Goal: Transaction & Acquisition: Obtain resource

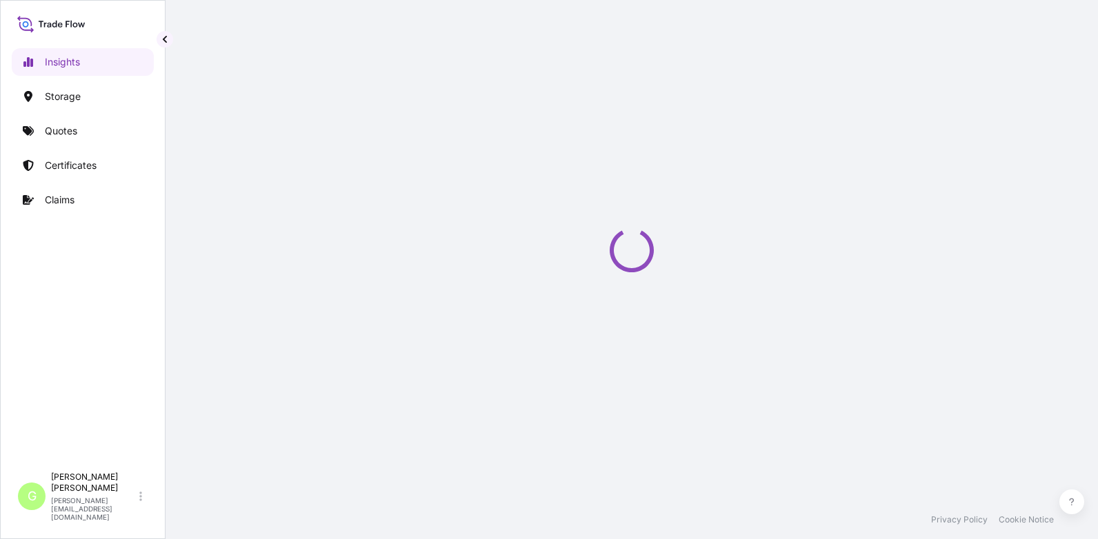
select select "2025"
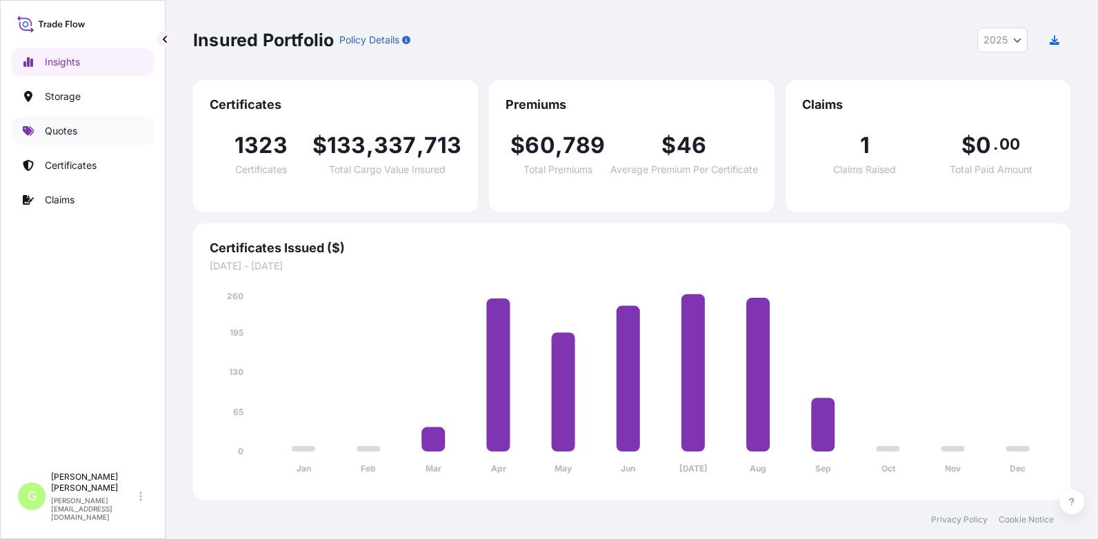
click at [43, 136] on link "Quotes" at bounding box center [83, 131] width 142 height 28
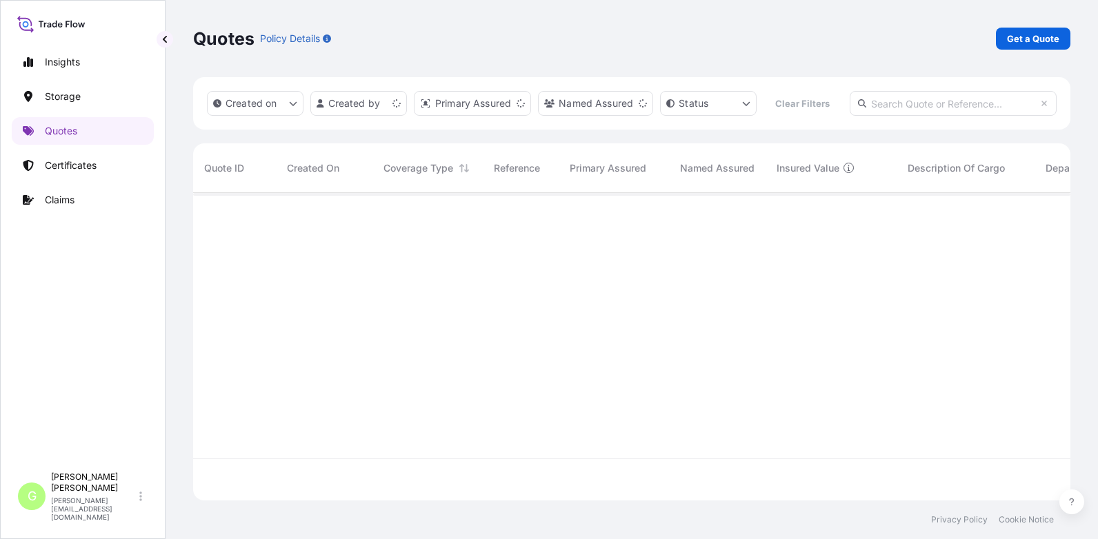
scroll to position [272, 867]
click at [1028, 36] on p "Get a Quote" at bounding box center [1033, 39] width 52 height 14
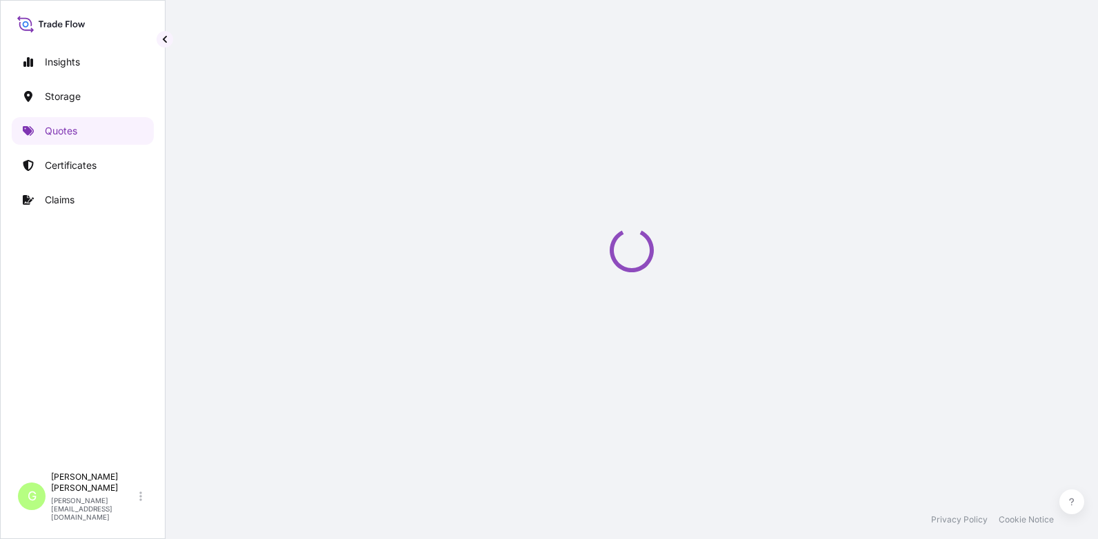
select select "Water"
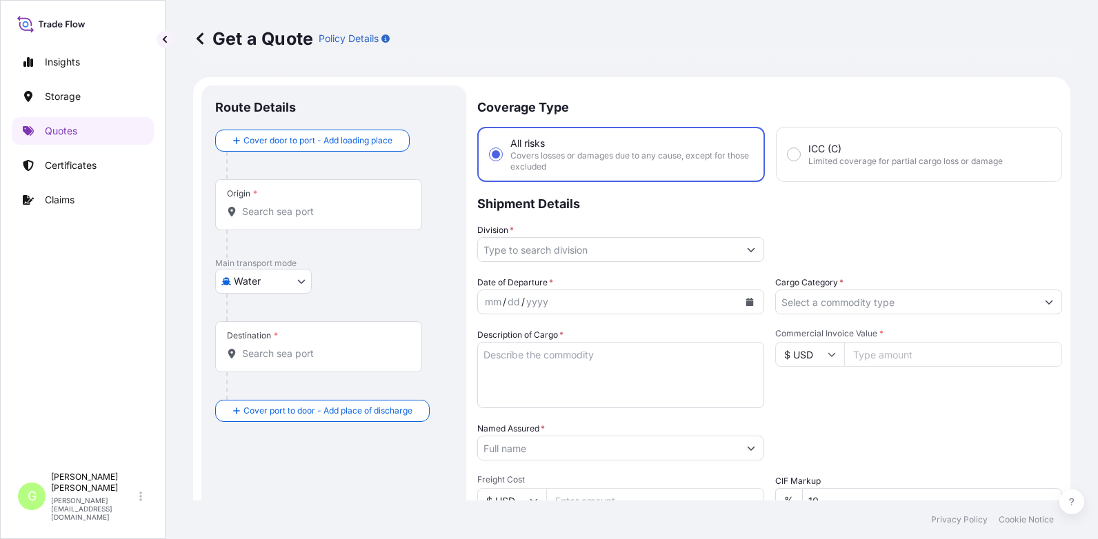
scroll to position [22, 0]
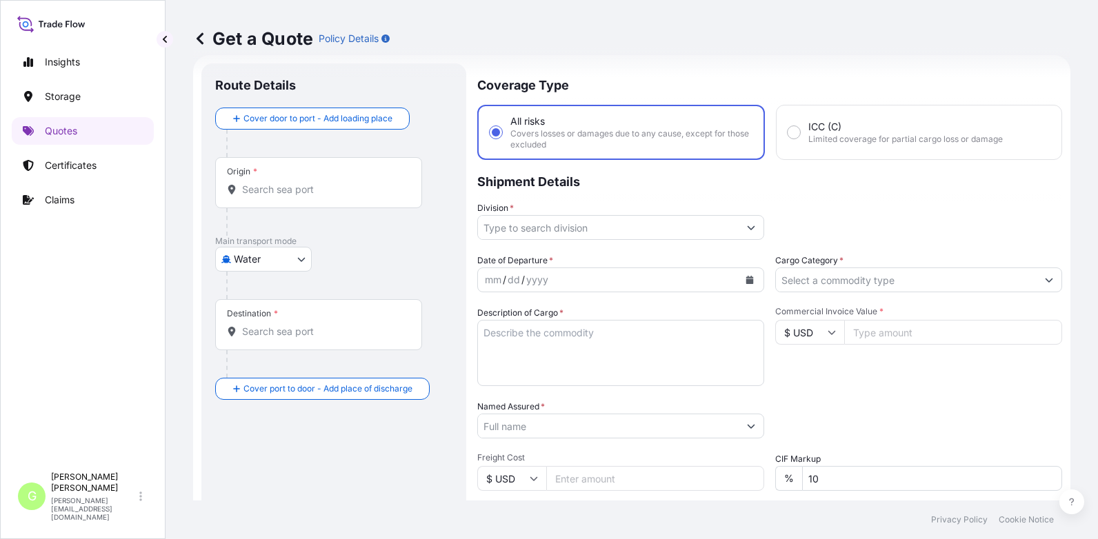
click at [533, 230] on input "Division *" at bounding box center [608, 227] width 261 height 25
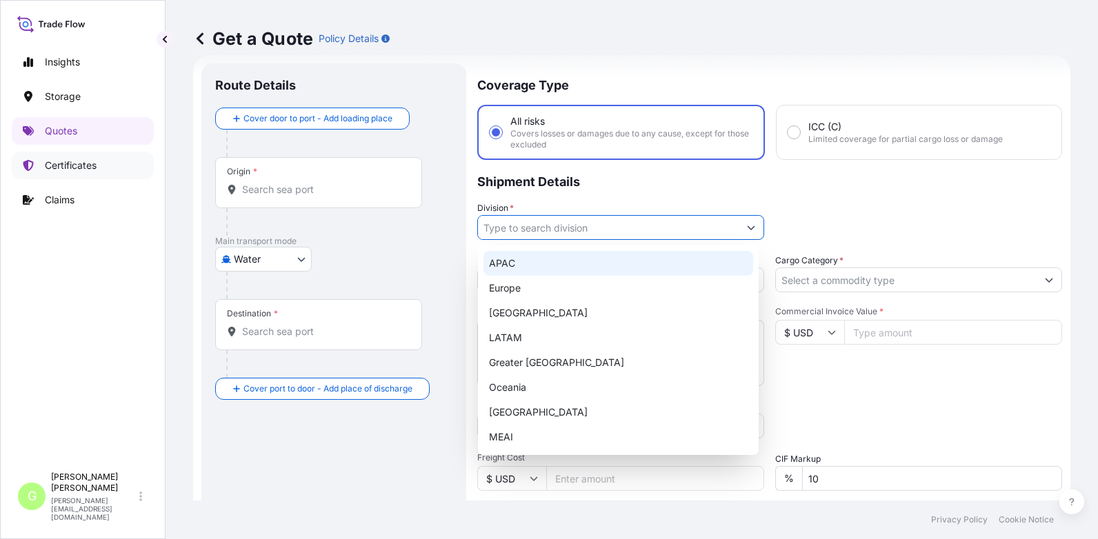
click at [40, 167] on link "Certificates" at bounding box center [83, 166] width 142 height 28
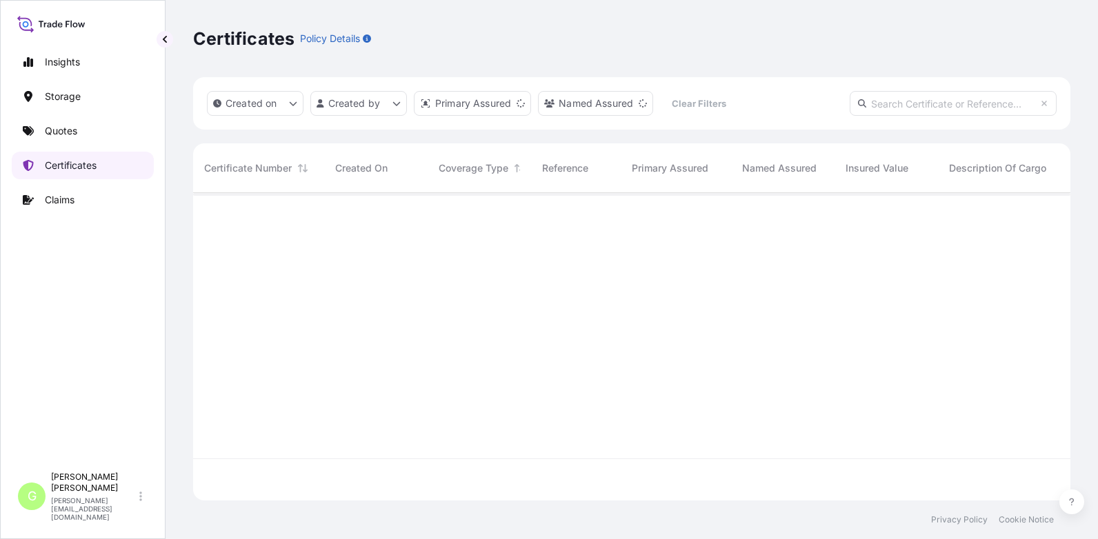
scroll to position [305, 867]
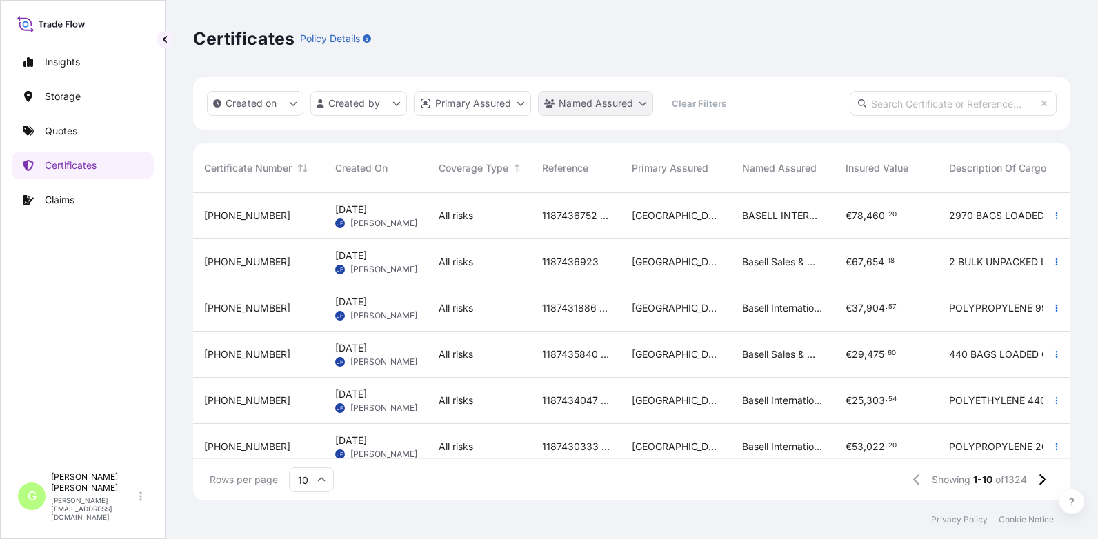
click at [571, 103] on html "Insights Storage Quotes Certificates Claims G Gabriela Vasakova gabriela.vasako…" at bounding box center [549, 269] width 1098 height 539
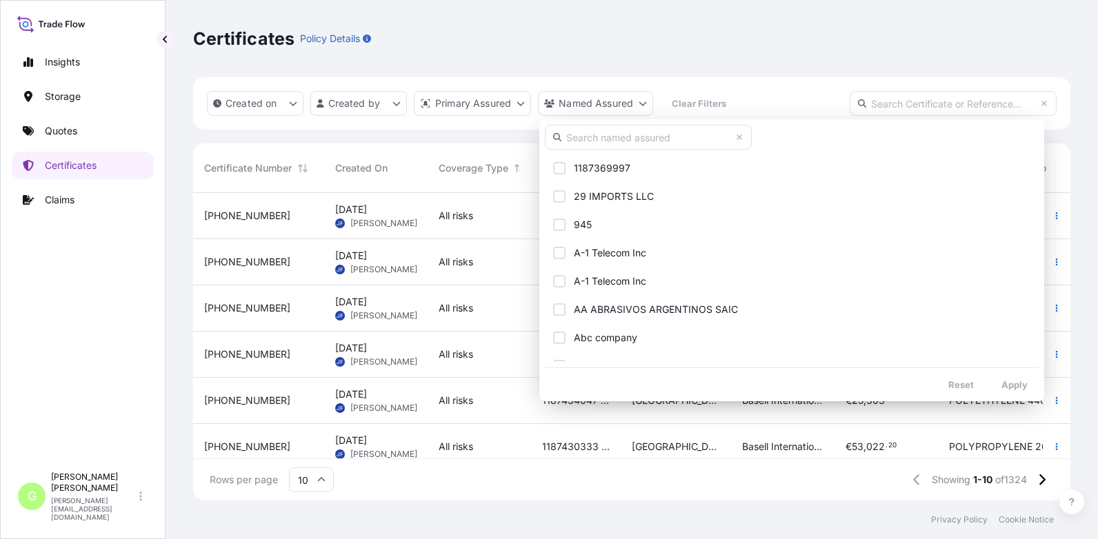
click at [585, 135] on input "text" at bounding box center [648, 137] width 207 height 25
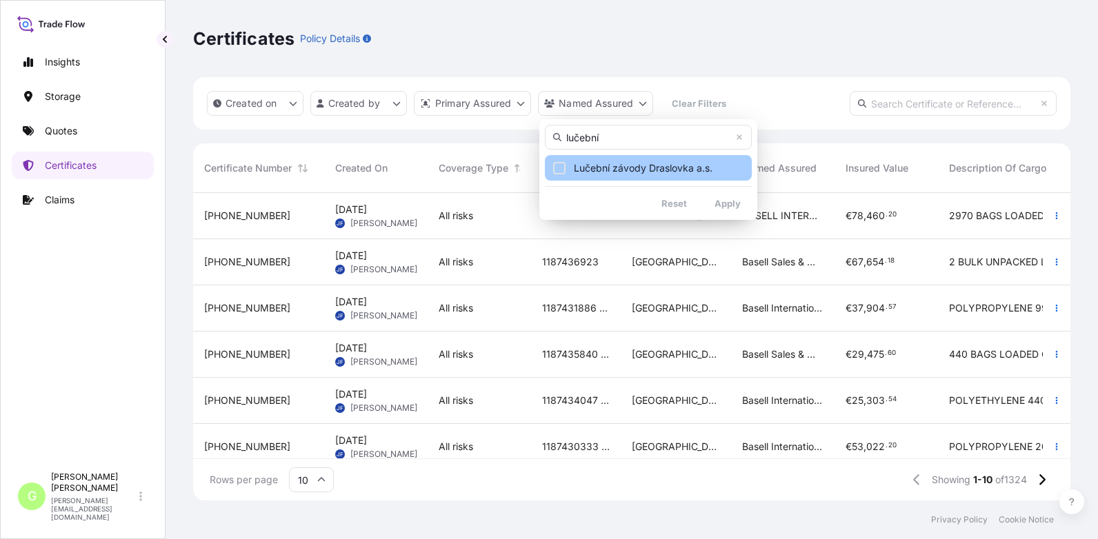
type input "lučební"
click at [592, 168] on span "Lučební závody Draslovka a.s." at bounding box center [643, 168] width 139 height 14
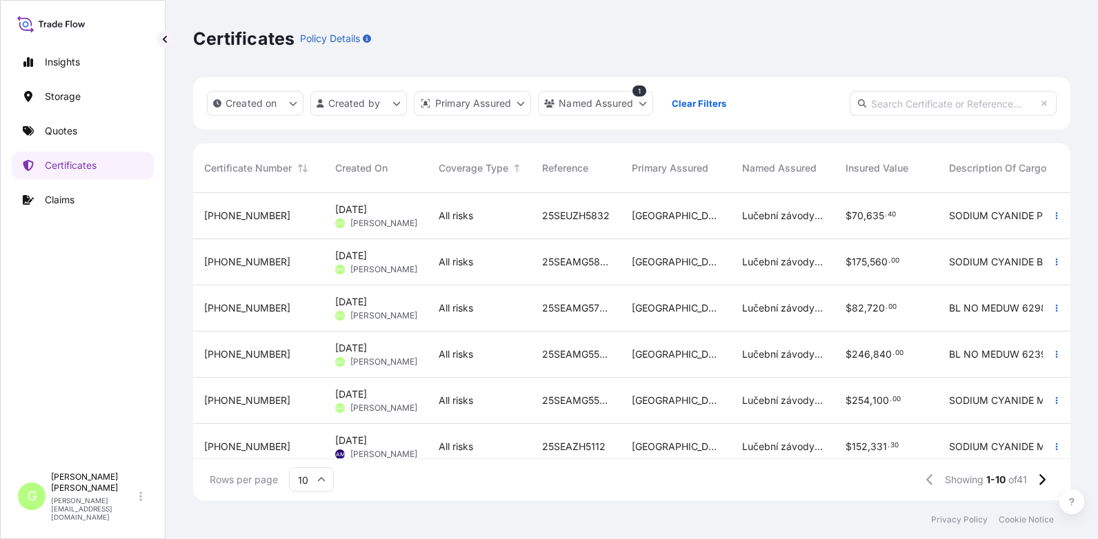
click at [262, 304] on span "31588-1266-1" at bounding box center [247, 308] width 86 height 14
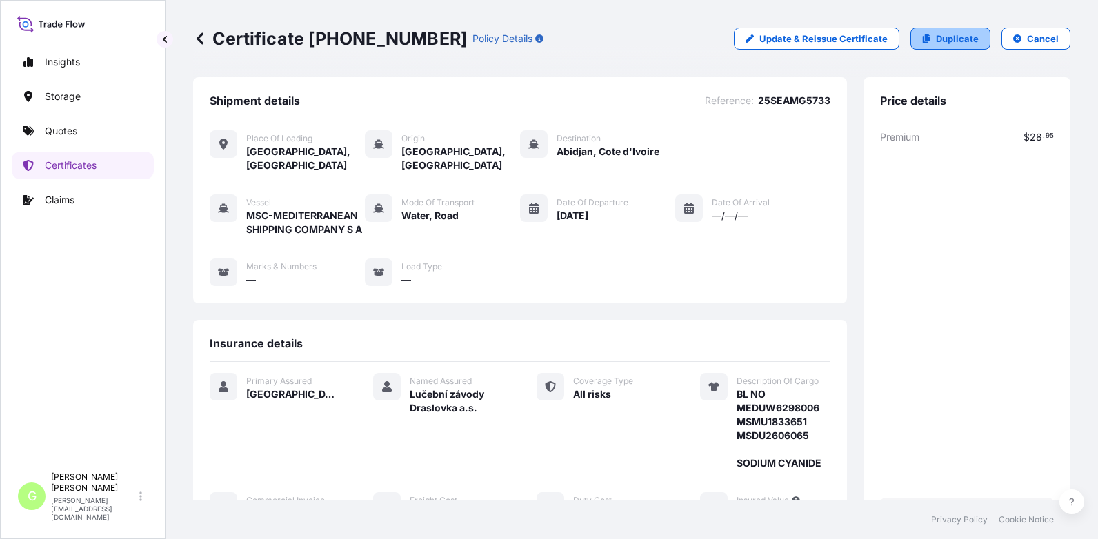
click at [953, 40] on p "Duplicate" at bounding box center [957, 39] width 43 height 14
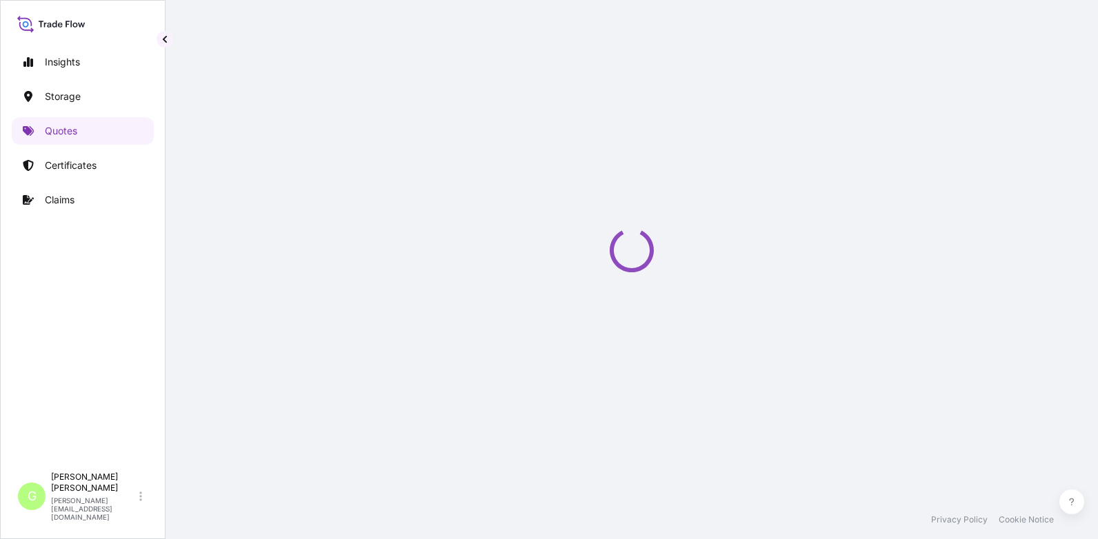
select select "Road / Inland"
select select "Water"
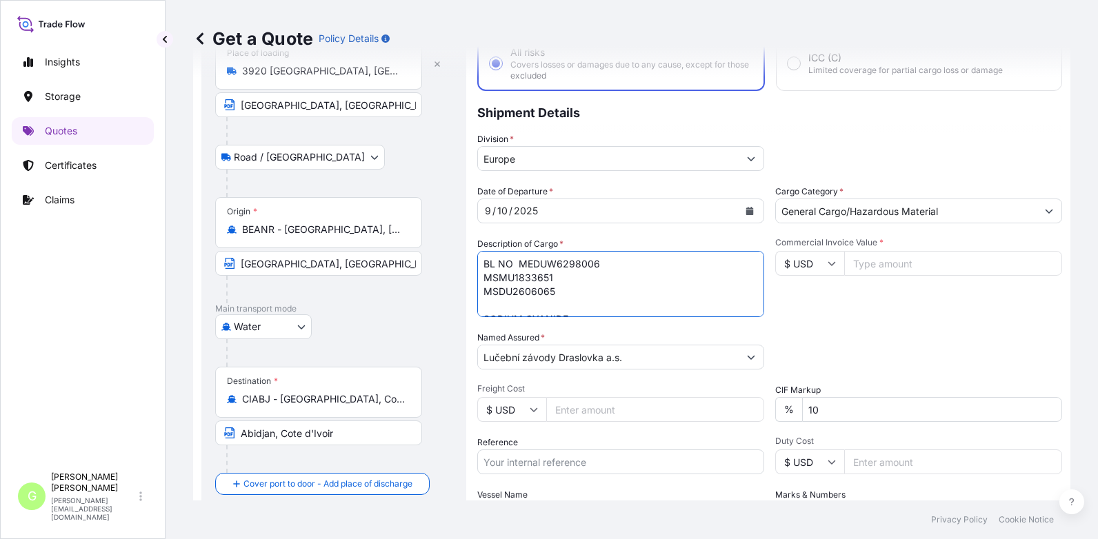
scroll to position [15, 0]
drag, startPoint x: 519, startPoint y: 261, endPoint x: 564, endPoint y: 305, distance: 62.4
click at [564, 305] on textarea "BL NO MEDUW6298006 MSMU1833651 MSDU2606065 SODIUM CYANIDE" at bounding box center [620, 284] width 287 height 66
click at [549, 274] on textarea "BL NO MEDUW6298006 MSMU1833651 MSDU2606065 SODIUM CYANIDE" at bounding box center [620, 284] width 287 height 66
click at [562, 278] on textarea "BL NO MEDUW6298006 MSMU1833651 MSDU2606065 SODIUM CYANIDE" at bounding box center [620, 284] width 287 height 66
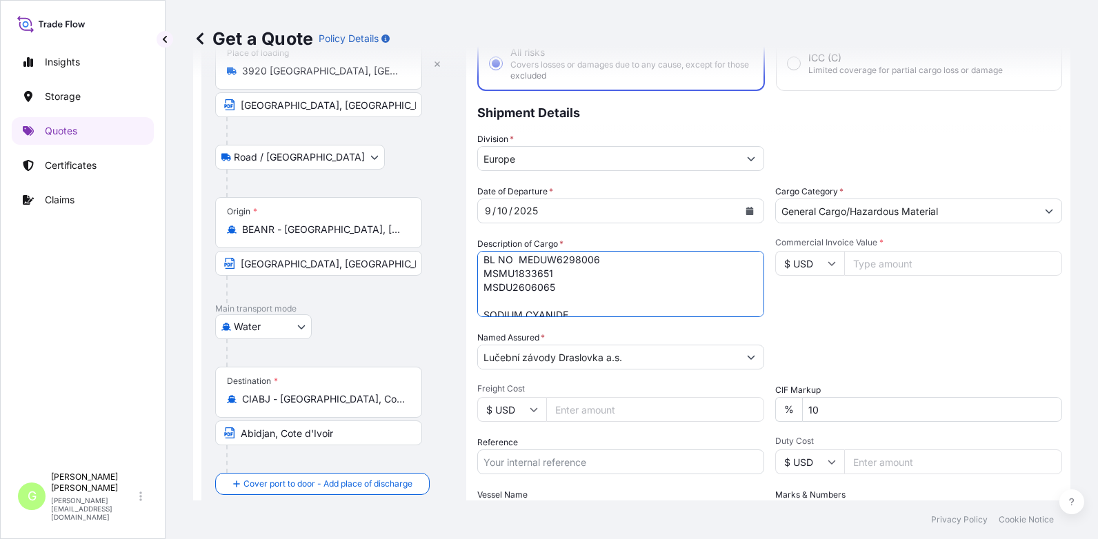
scroll to position [0, 0]
drag, startPoint x: 563, startPoint y: 278, endPoint x: 469, endPoint y: 266, distance: 94.5
click at [469, 266] on form "Route Details Place of loading 3920 Lommel, Belgium Lommel, Belgium Road / Inla…" at bounding box center [631, 311] width 877 height 651
type textarea "SODIUM CYANIDE"
click at [505, 469] on input "Reference" at bounding box center [620, 461] width 287 height 25
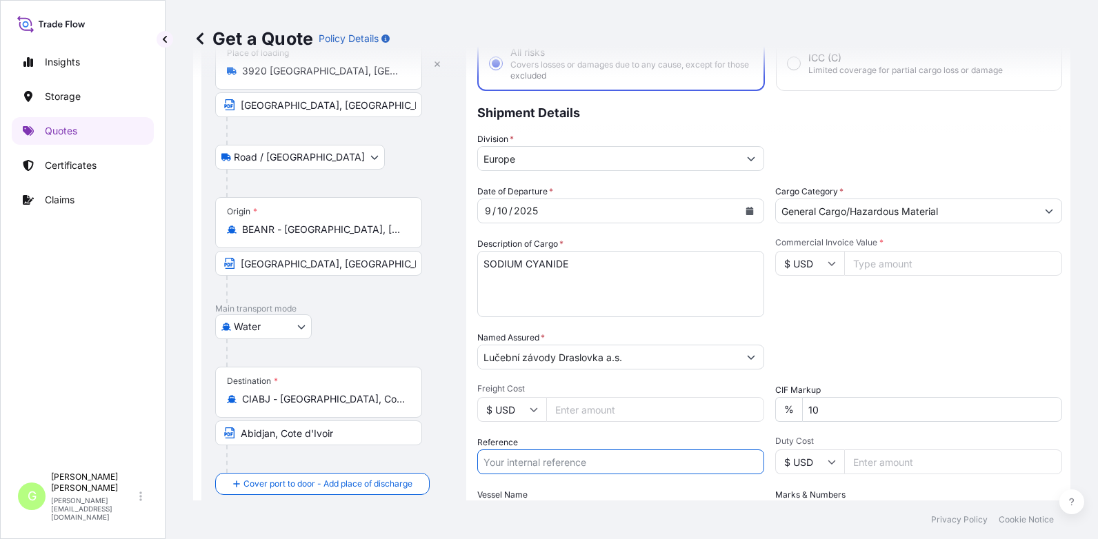
paste input "25SEAMG5804"
type input "25SEAMG5804"
click at [867, 261] on input "Commercial Invoice Value *" at bounding box center [953, 263] width 218 height 25
paste input "112800.0000"
type input "112800.0000"
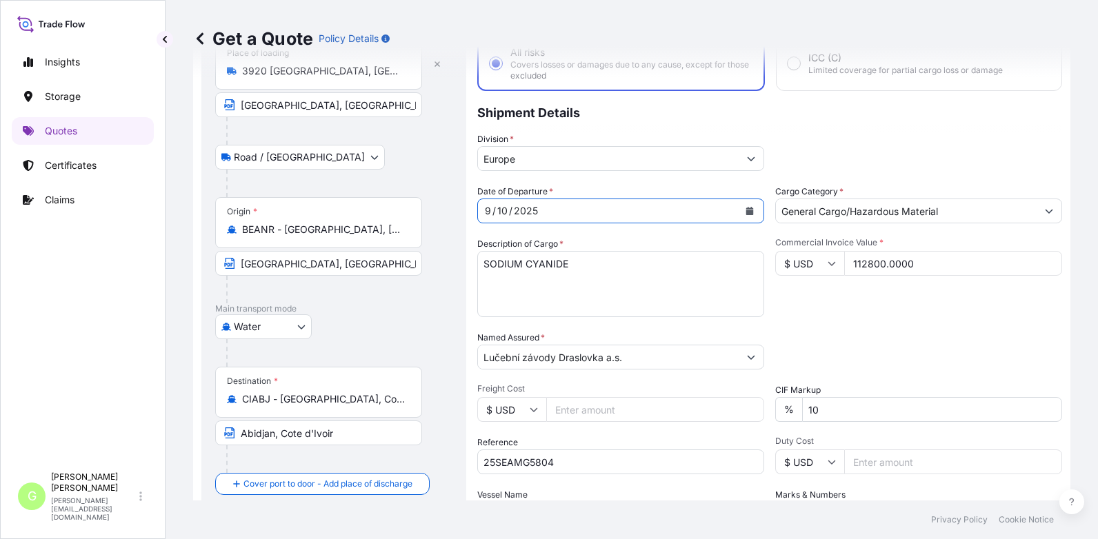
click at [747, 212] on icon "Calendar" at bounding box center [750, 211] width 8 height 8
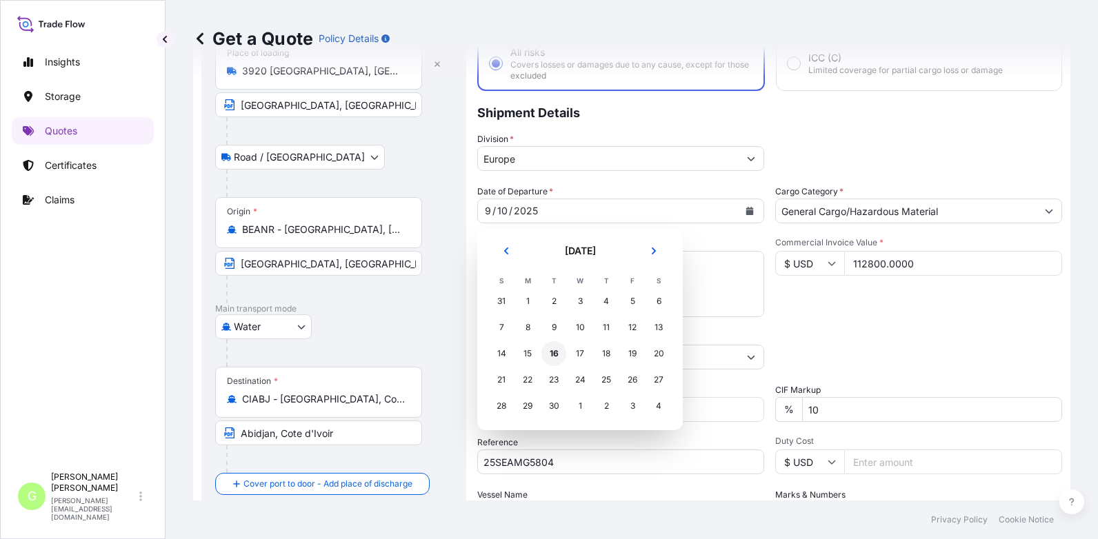
click at [550, 351] on div "16" at bounding box center [553, 353] width 25 height 25
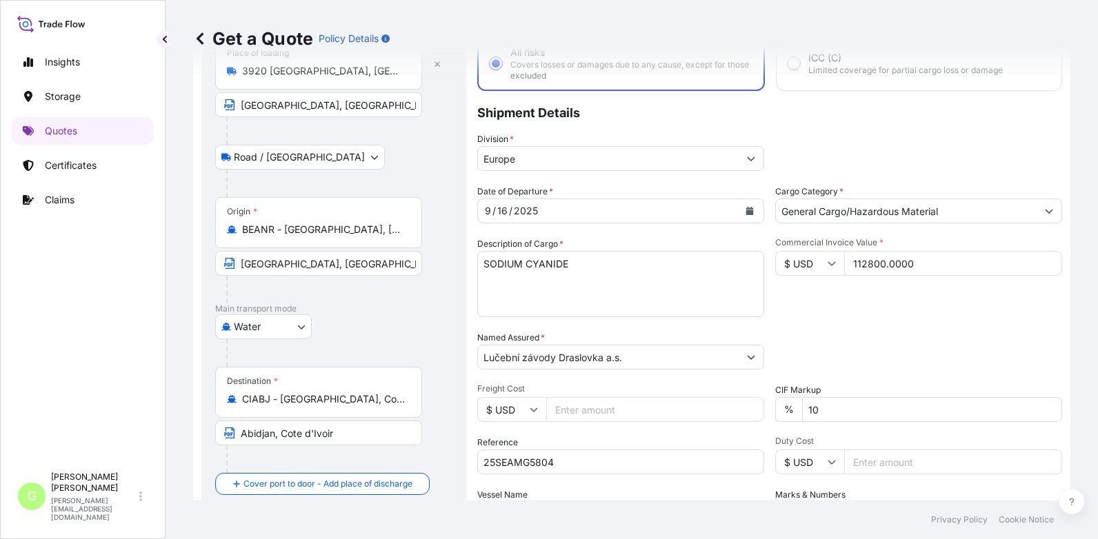
click at [129, 389] on div "Insights Storage Quotes Certificates Claims" at bounding box center [83, 251] width 142 height 430
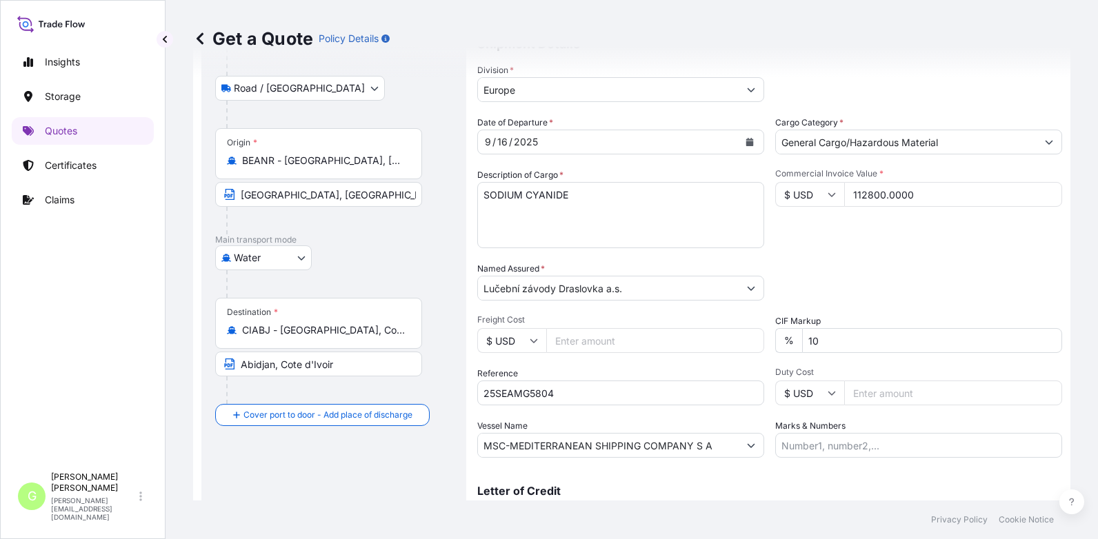
click at [487, 208] on textarea "BL NO MEDUW6298006 MSMU1833651 MSDU2606065 SODIUM CYANIDE" at bounding box center [620, 215] width 287 height 66
click at [501, 210] on textarea "BL NO MEDUW6298006 MSMU1833651 MSDU2606065 SODIUM CYANIDE" at bounding box center [620, 215] width 287 height 66
paste textarea "MEDUW6297651"
type textarea "BL MEDUW6297651 SODIUM CYANIDE"
click at [102, 286] on div "Insights Storage Quotes Certificates Claims" at bounding box center [83, 251] width 142 height 430
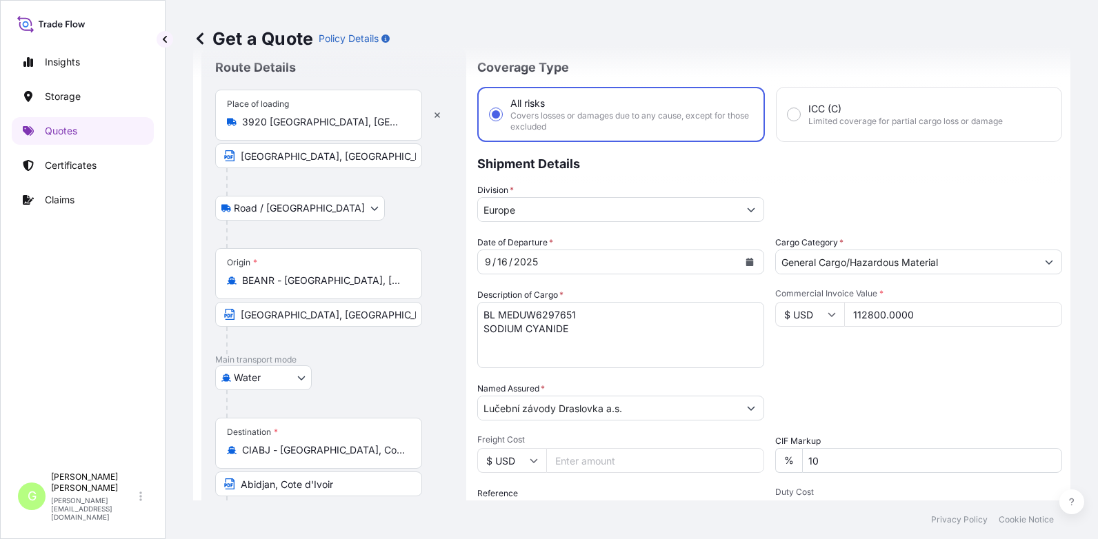
scroll to position [22, 0]
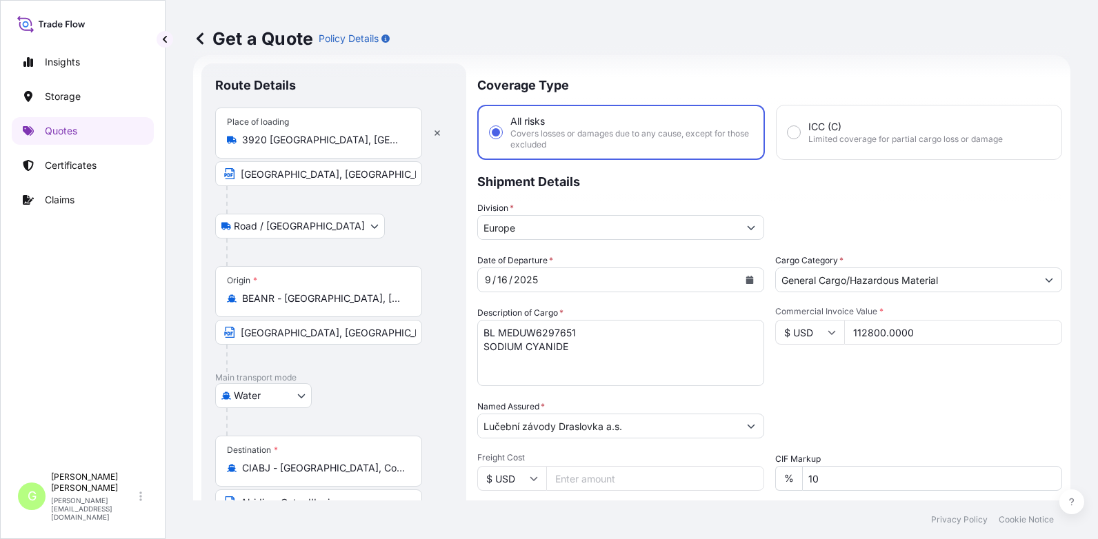
click at [128, 334] on div "Insights Storage Quotes Certificates Claims" at bounding box center [83, 251] width 142 height 430
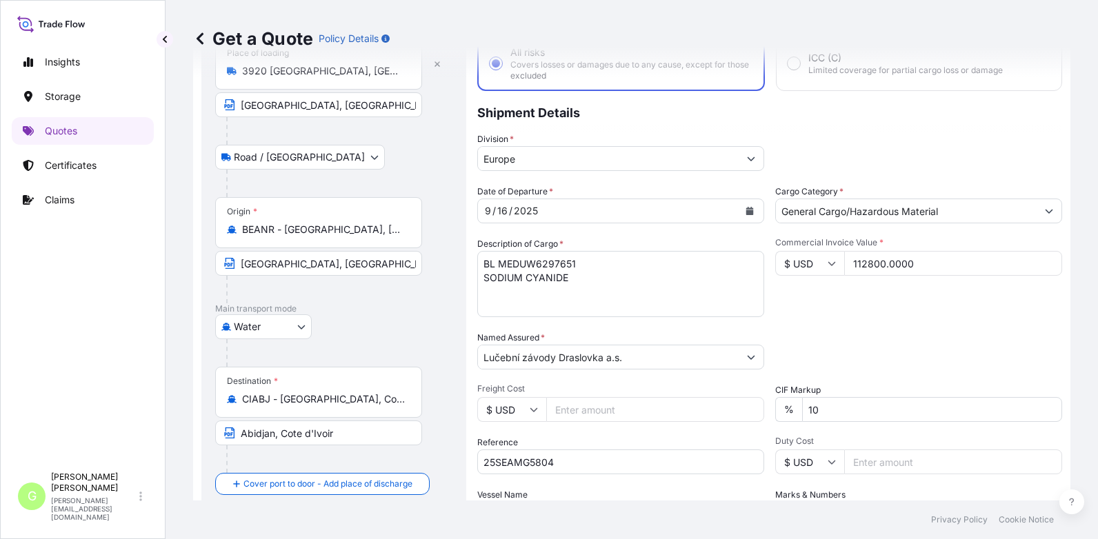
scroll to position [228, 0]
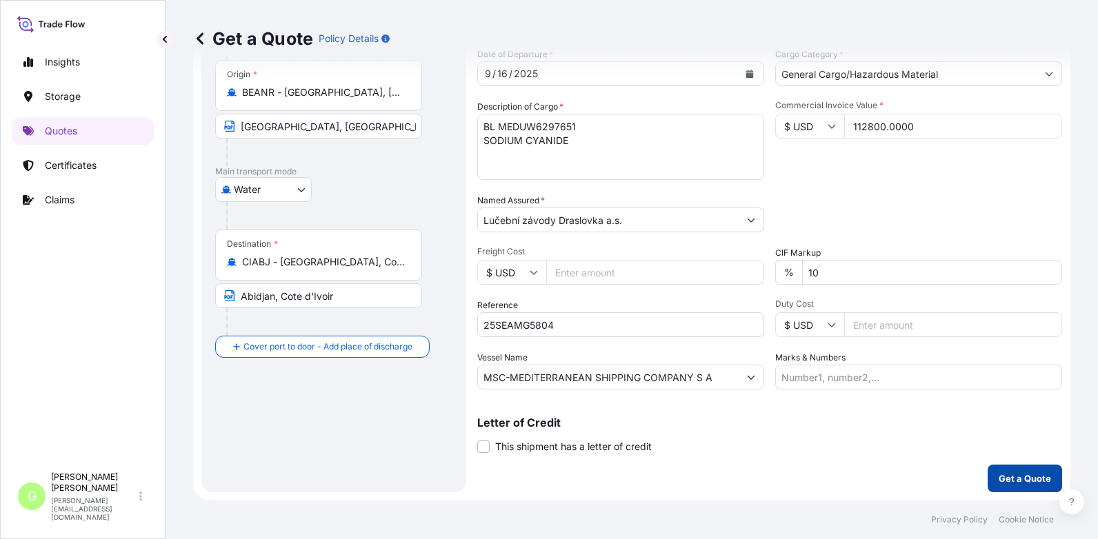
click at [1029, 472] on p "Get a Quote" at bounding box center [1024, 479] width 52 height 14
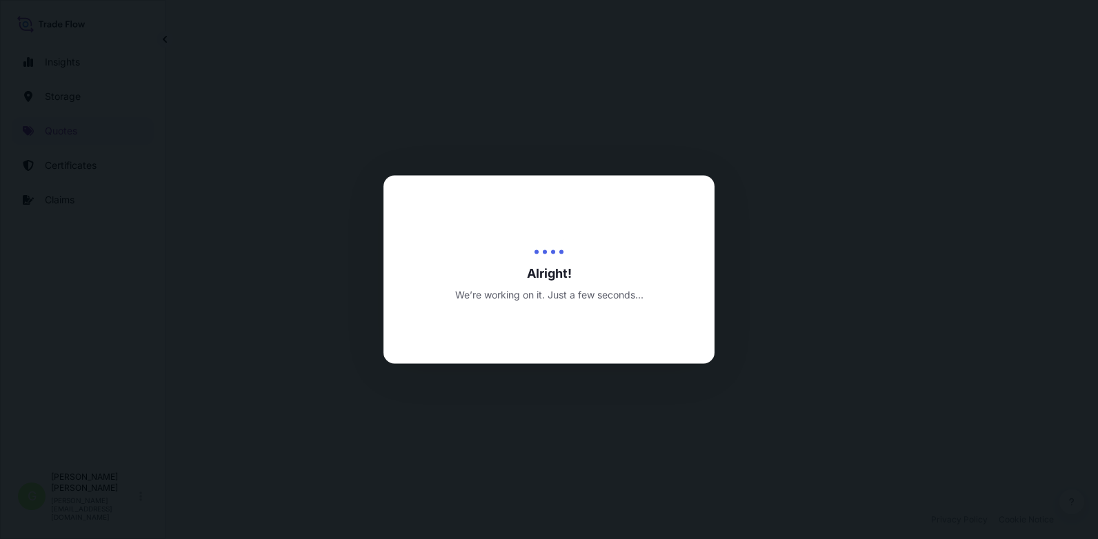
select select "Road / Inland"
select select "Water"
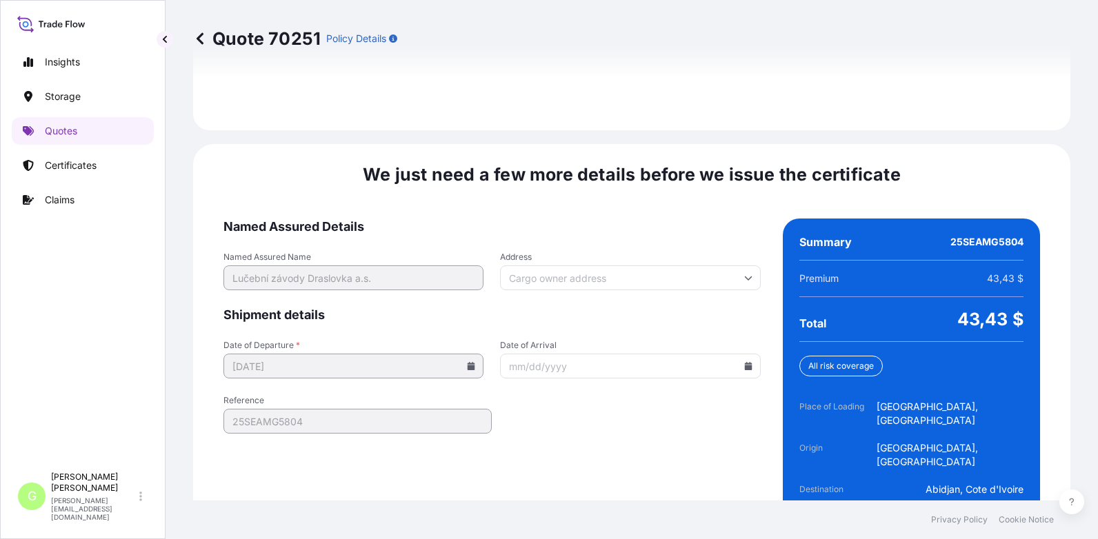
scroll to position [2096, 0]
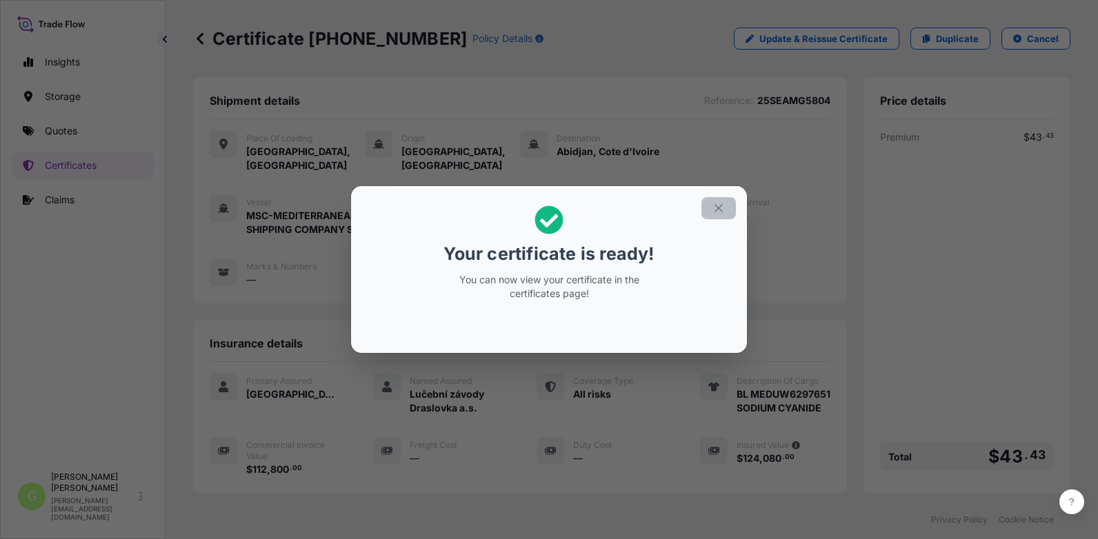
click at [723, 207] on icon "button" at bounding box center [718, 208] width 12 height 12
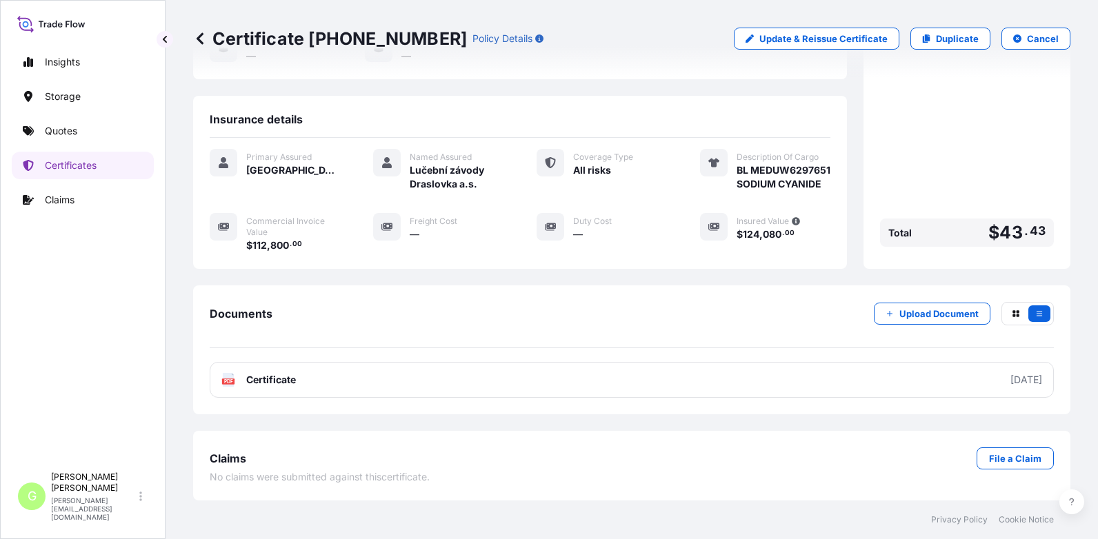
scroll to position [252, 0]
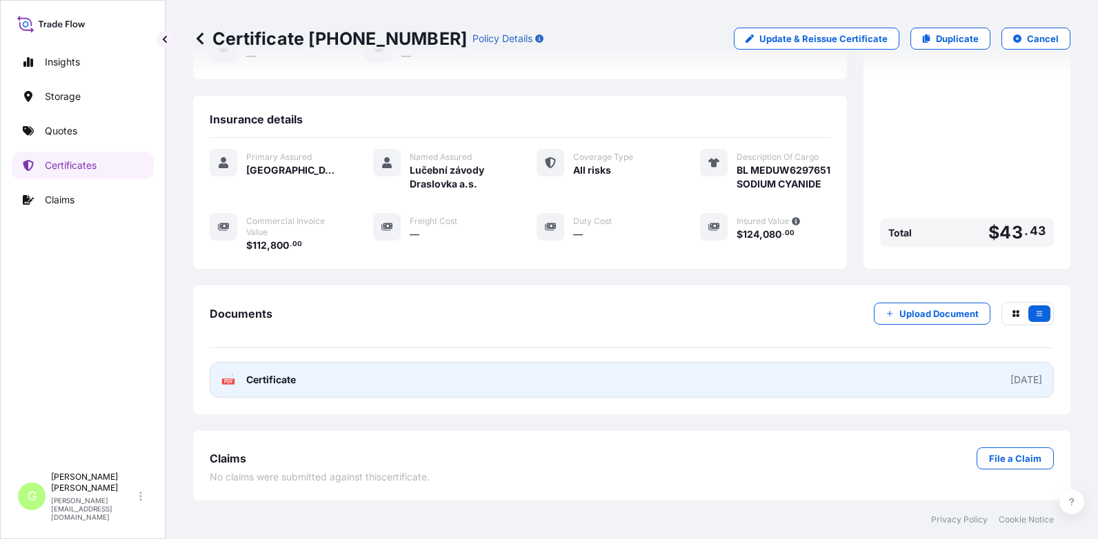
click at [274, 384] on span "Certificate" at bounding box center [271, 380] width 50 height 14
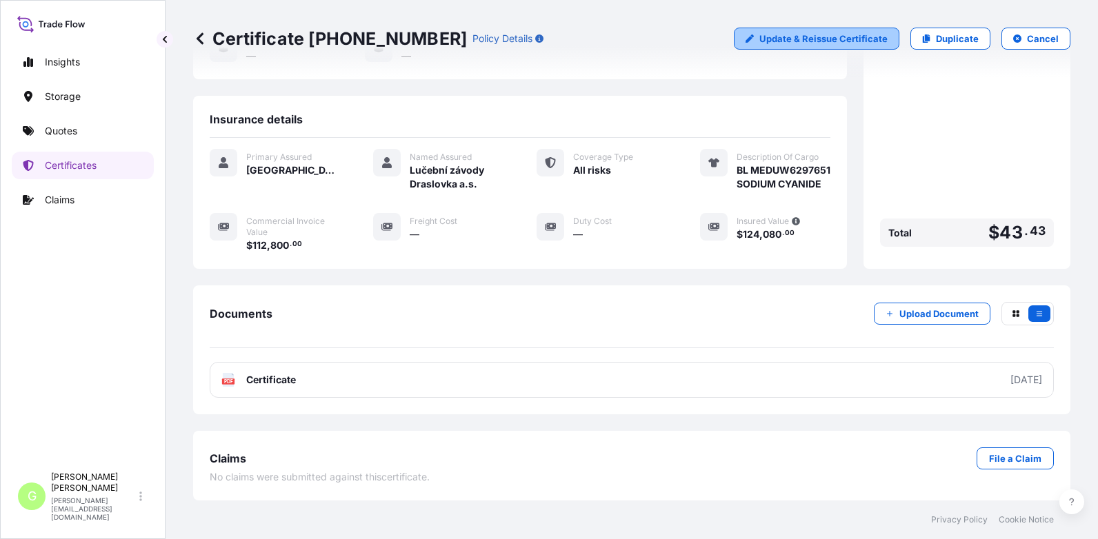
click at [797, 36] on p "Update & Reissue Certificate" at bounding box center [823, 39] width 128 height 14
select select "Road / Inland"
select select "Water"
select select "31588"
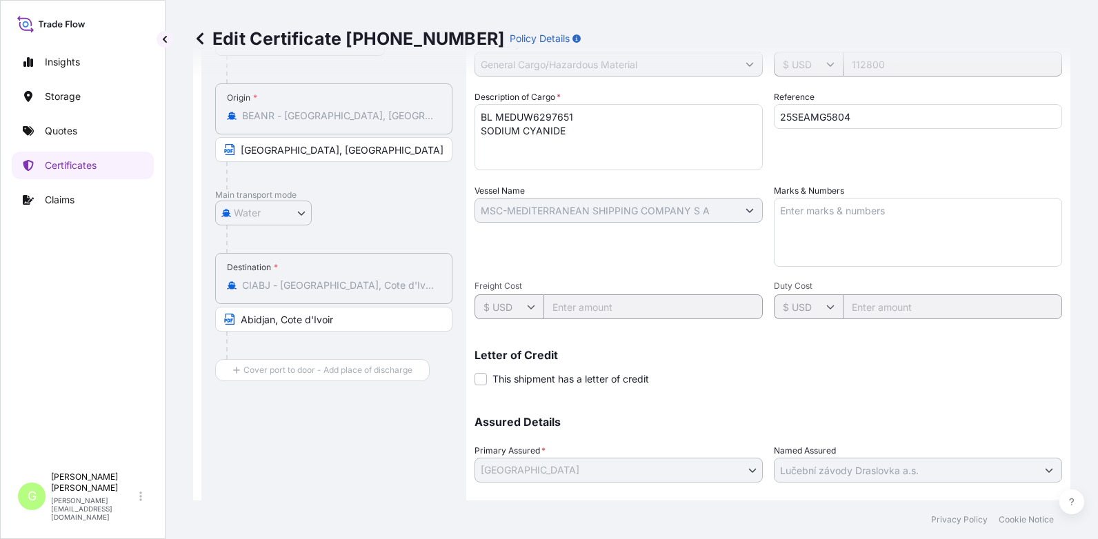
click at [489, 114] on textarea "BL MEDUW6297651 SODIUM CYANIDE" at bounding box center [618, 137] width 288 height 66
paste textarea "MSMU2960590 CAAU2071743 DRYU2478136"
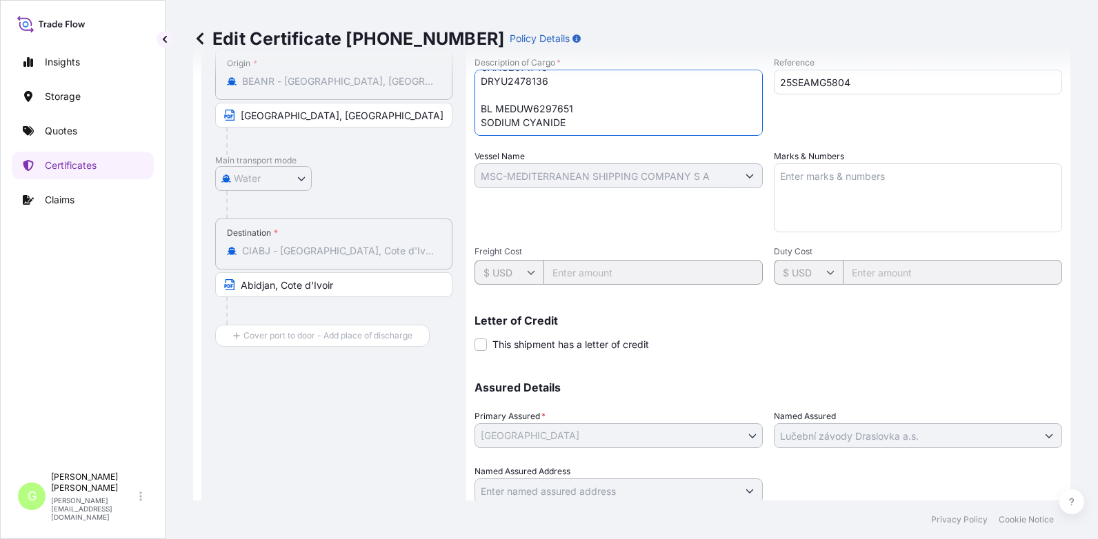
scroll to position [336, 0]
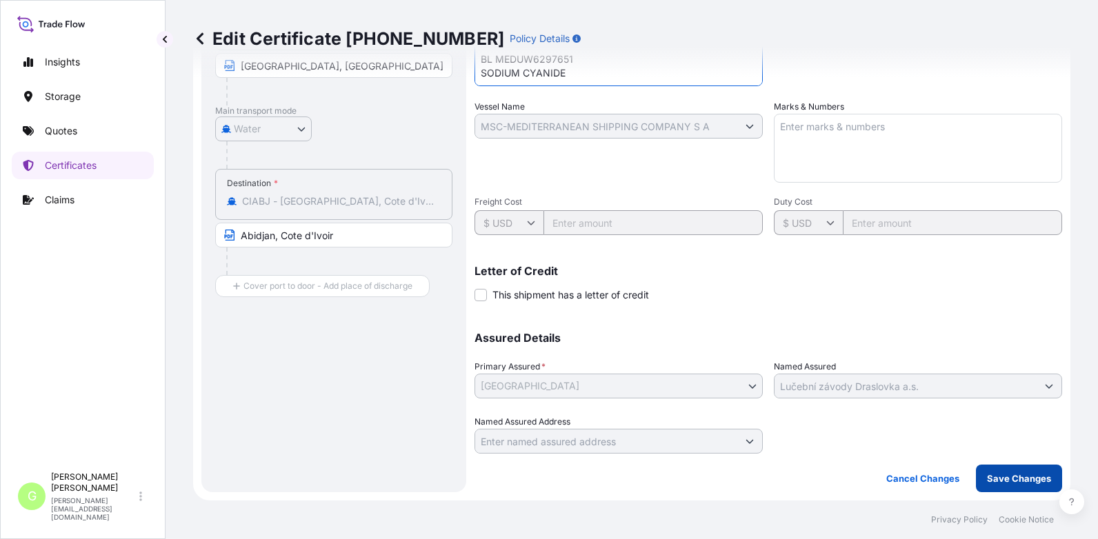
type textarea "MSMU2960590 CAAU2071743 DRYU2478136 BL MEDUW6297651 SODIUM CYANIDE"
click at [1007, 473] on p "Save Changes" at bounding box center [1019, 479] width 64 height 14
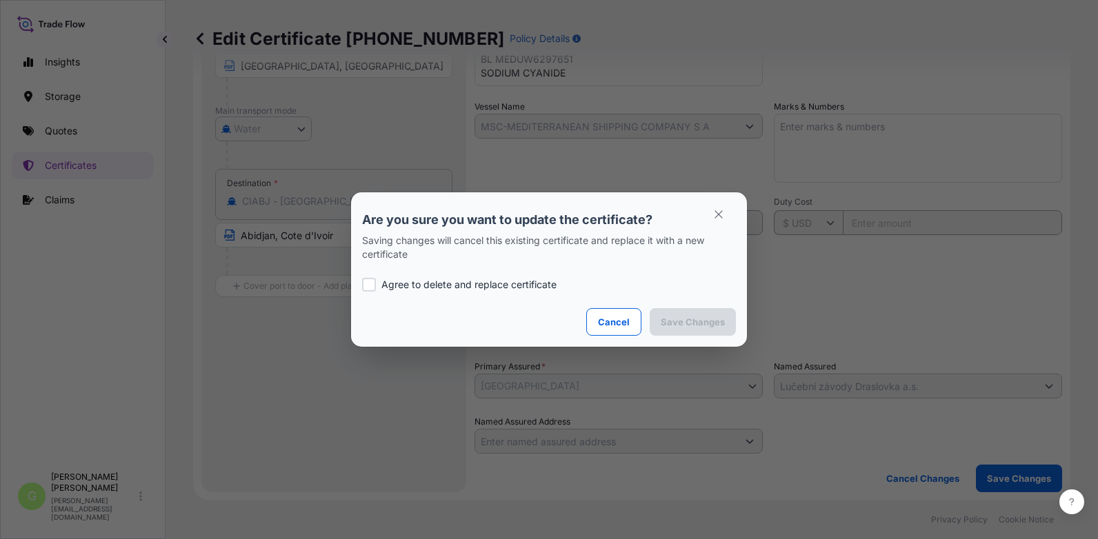
click at [365, 281] on div at bounding box center [369, 285] width 14 height 14
checkbox input "true"
click at [716, 329] on button "Save Changes" at bounding box center [692, 322] width 86 height 28
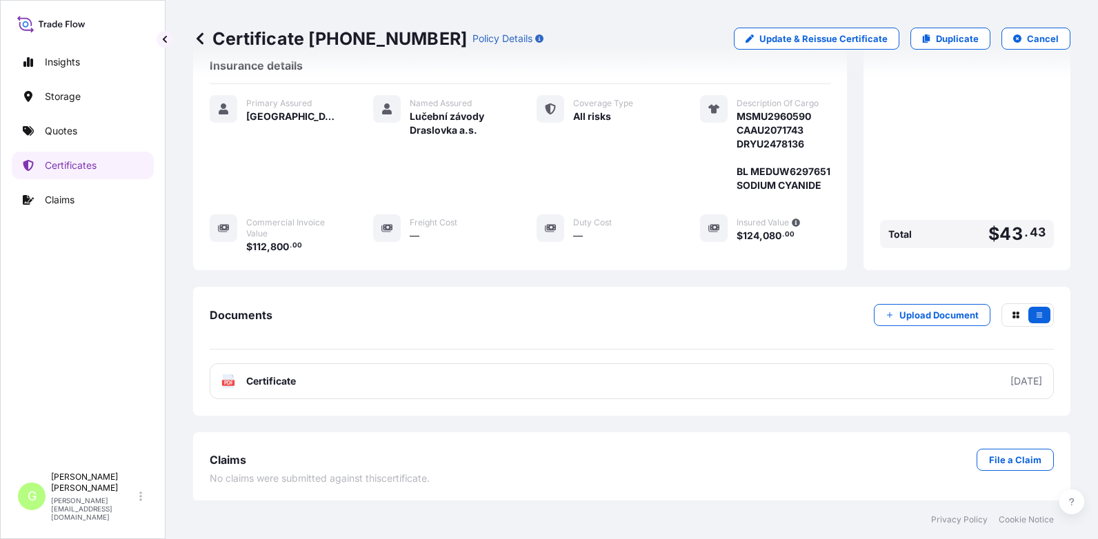
scroll to position [293, 0]
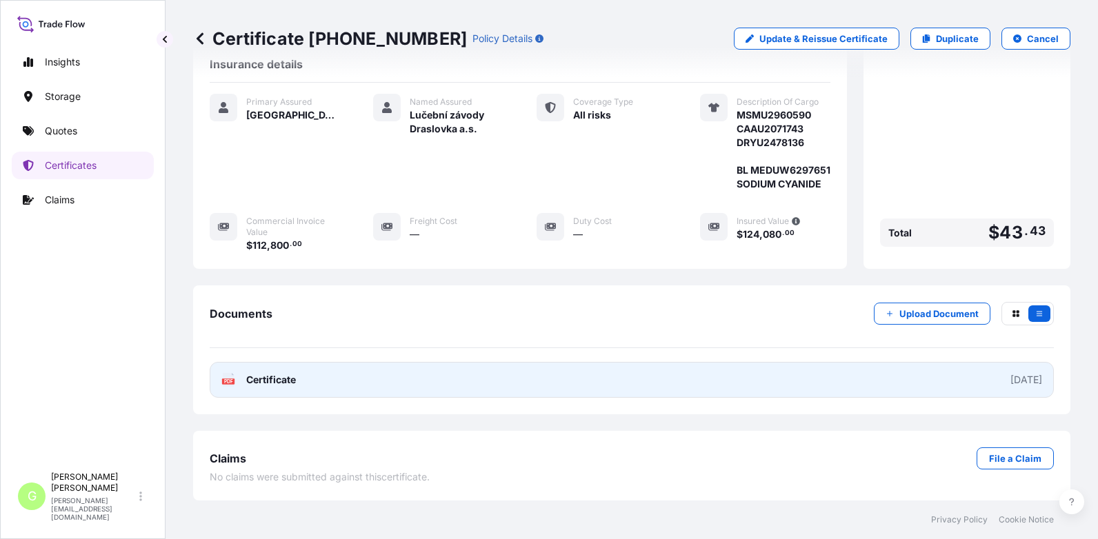
click at [273, 378] on span "Certificate" at bounding box center [271, 380] width 50 height 14
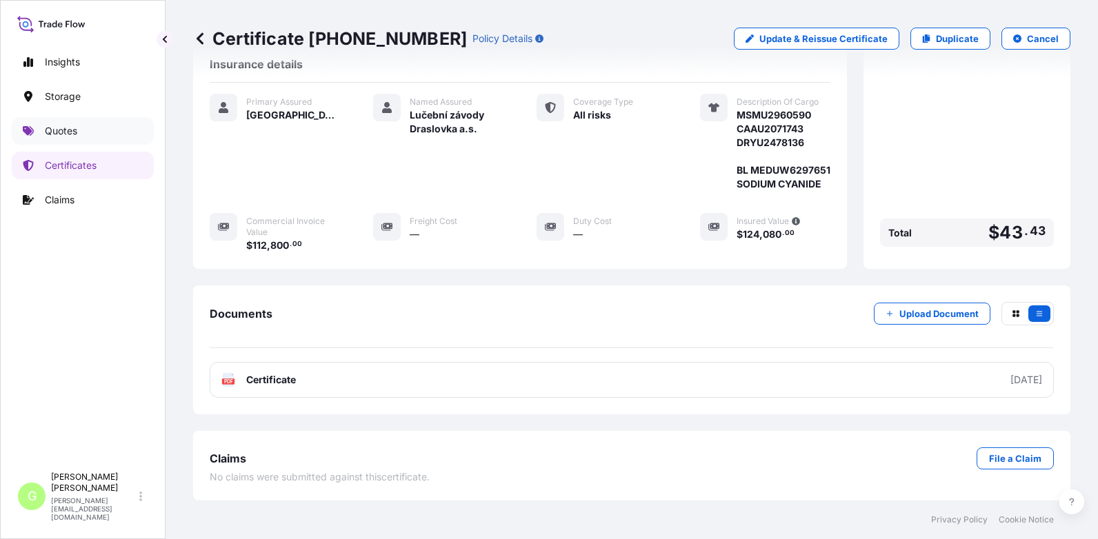
click at [57, 128] on p "Quotes" at bounding box center [61, 131] width 32 height 14
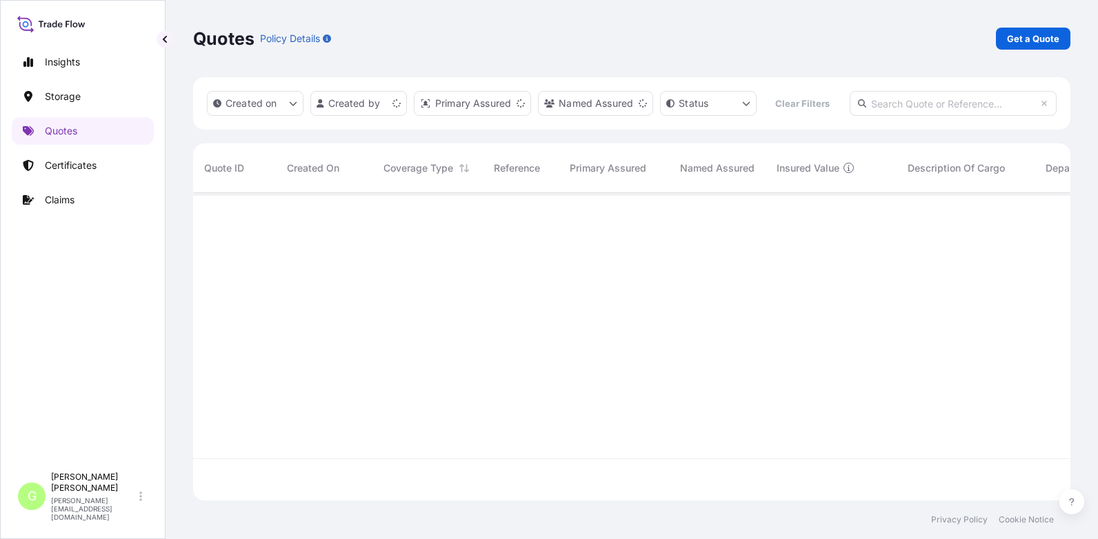
scroll to position [272, 867]
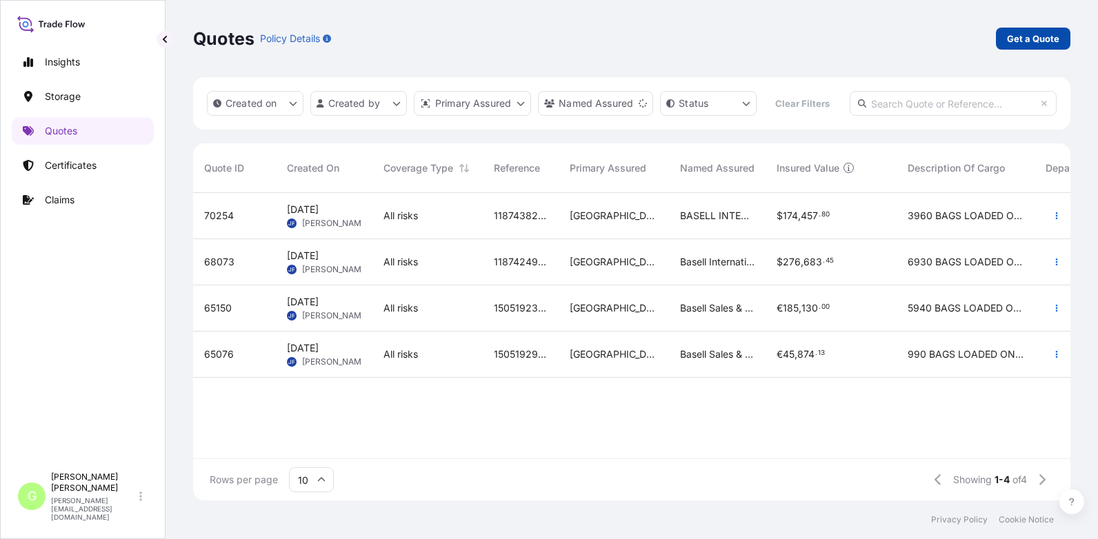
click at [1027, 34] on p "Get a Quote" at bounding box center [1033, 39] width 52 height 14
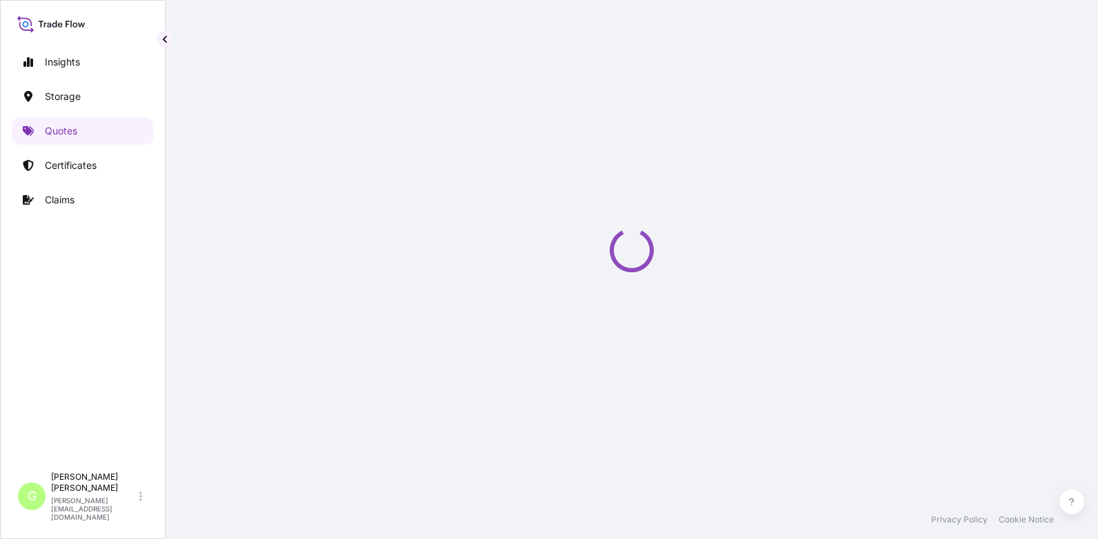
select select "Water"
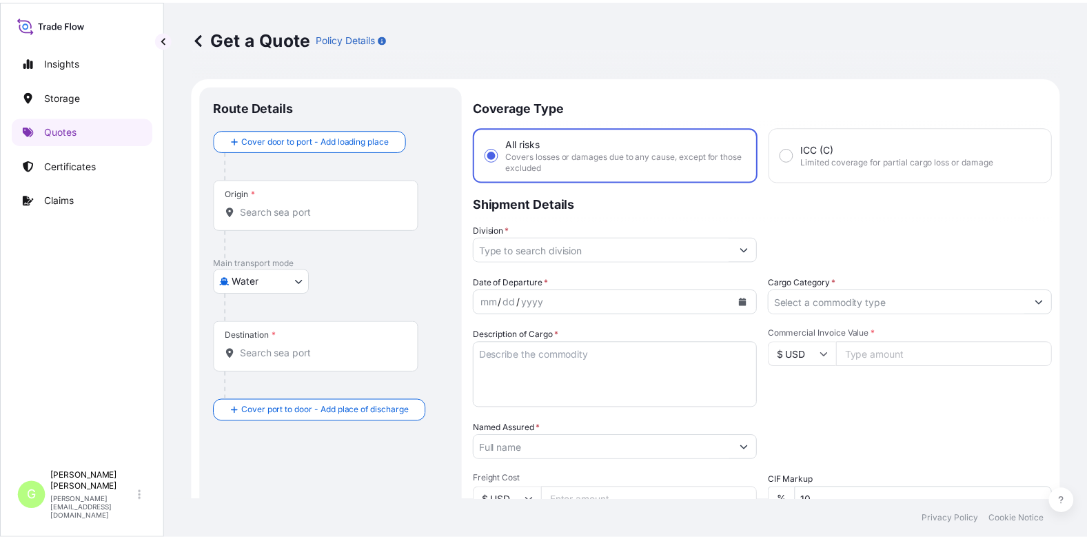
scroll to position [22, 0]
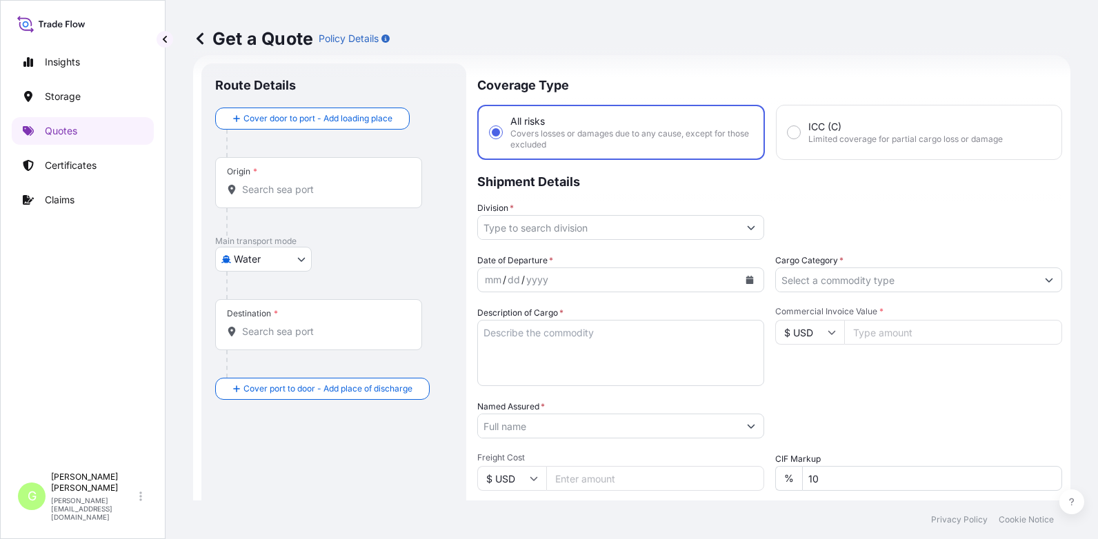
click at [571, 226] on input "Division *" at bounding box center [608, 227] width 261 height 25
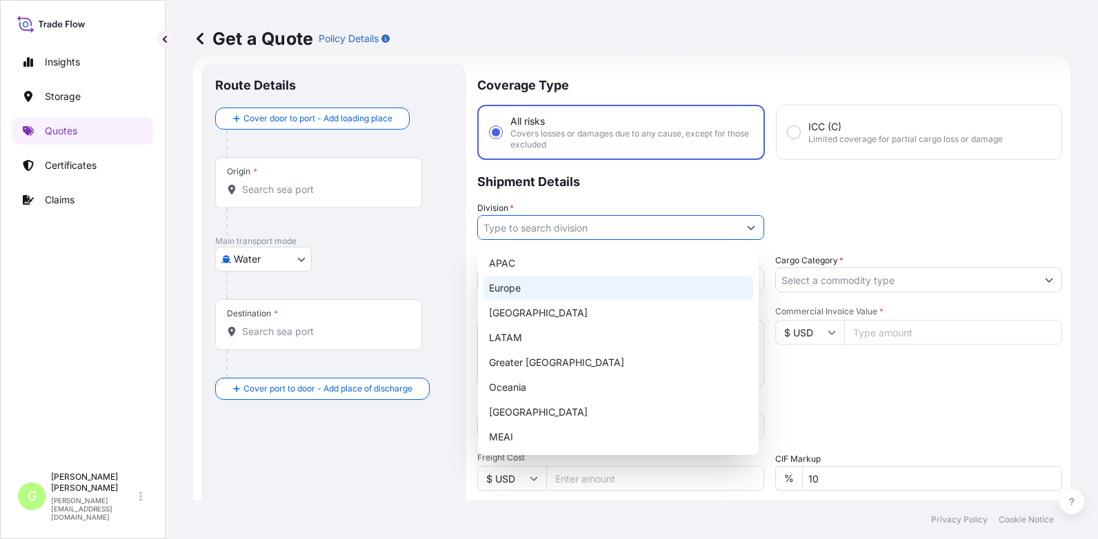
click at [509, 287] on div "Europe" at bounding box center [618, 288] width 270 height 25
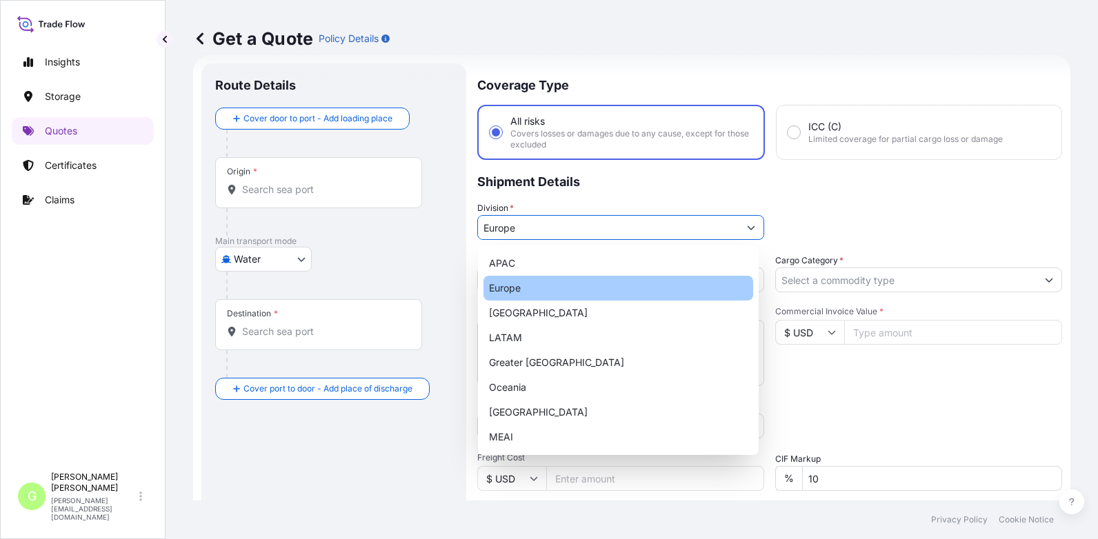
type input "Europe"
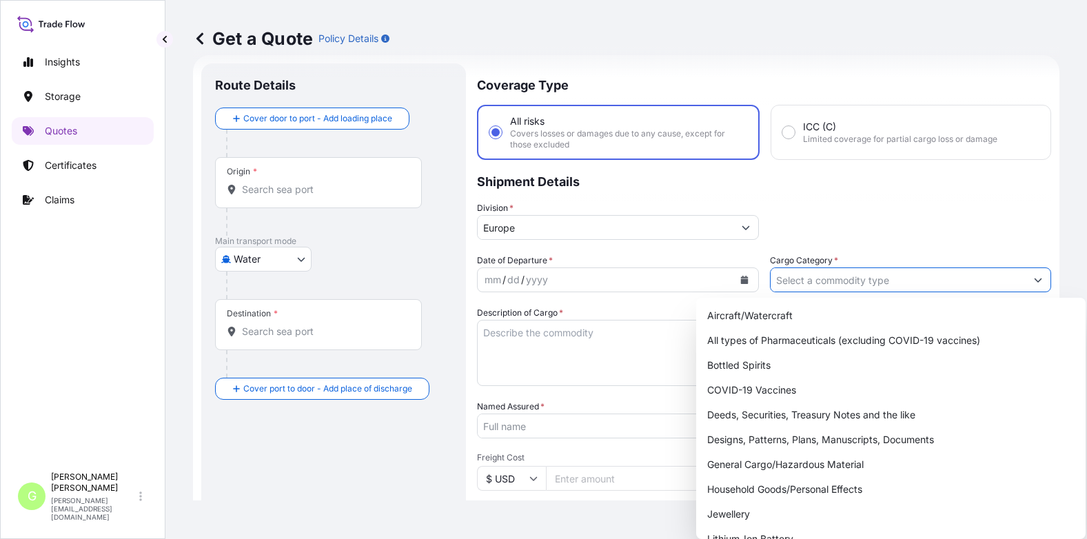
click at [830, 281] on input "Cargo Category *" at bounding box center [899, 279] width 256 height 25
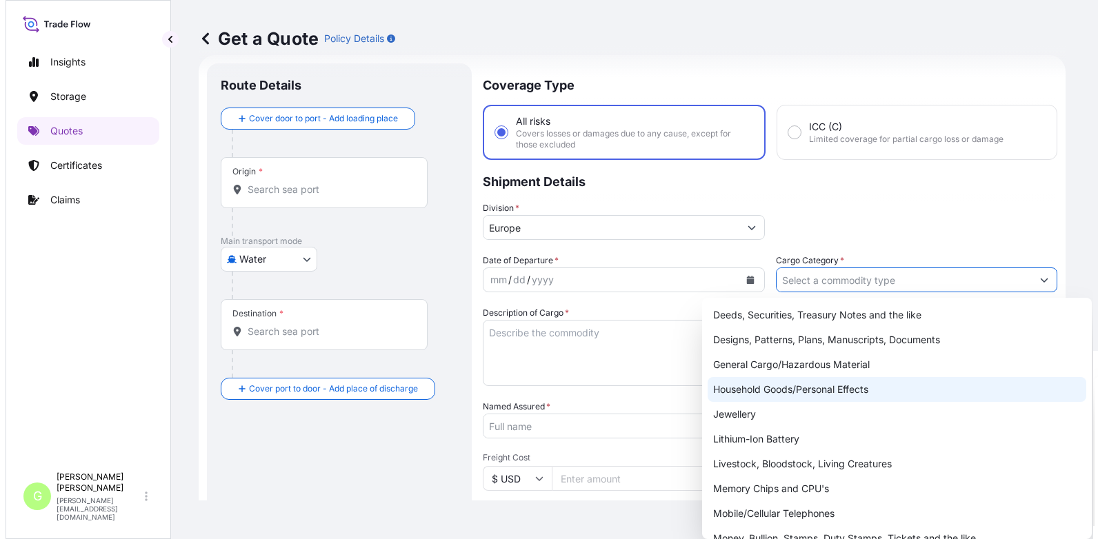
scroll to position [245, 0]
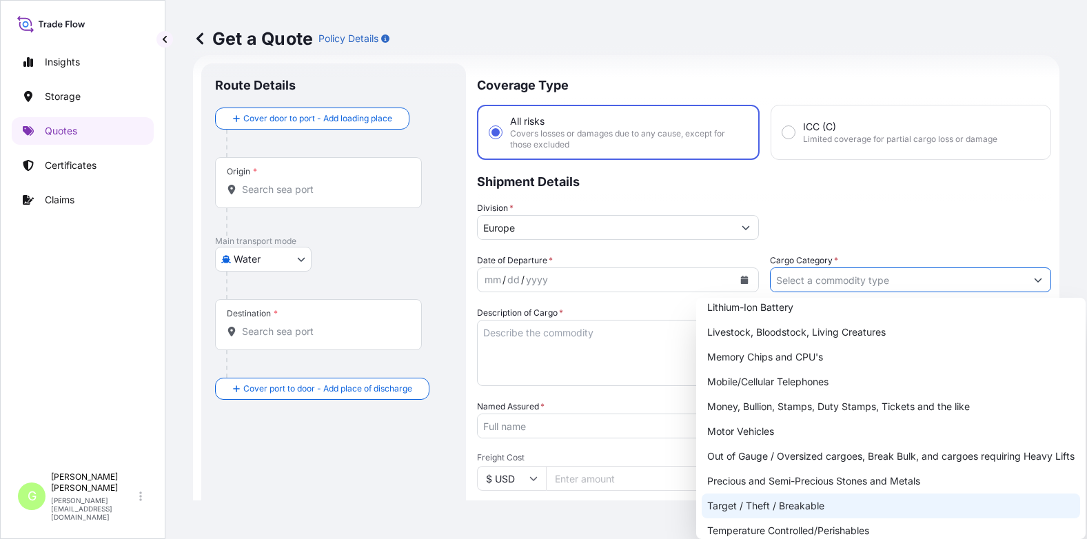
click at [729, 502] on div "Target / Theft / Breakable" at bounding box center [891, 506] width 378 height 25
type input "Target / Theft / Breakable"
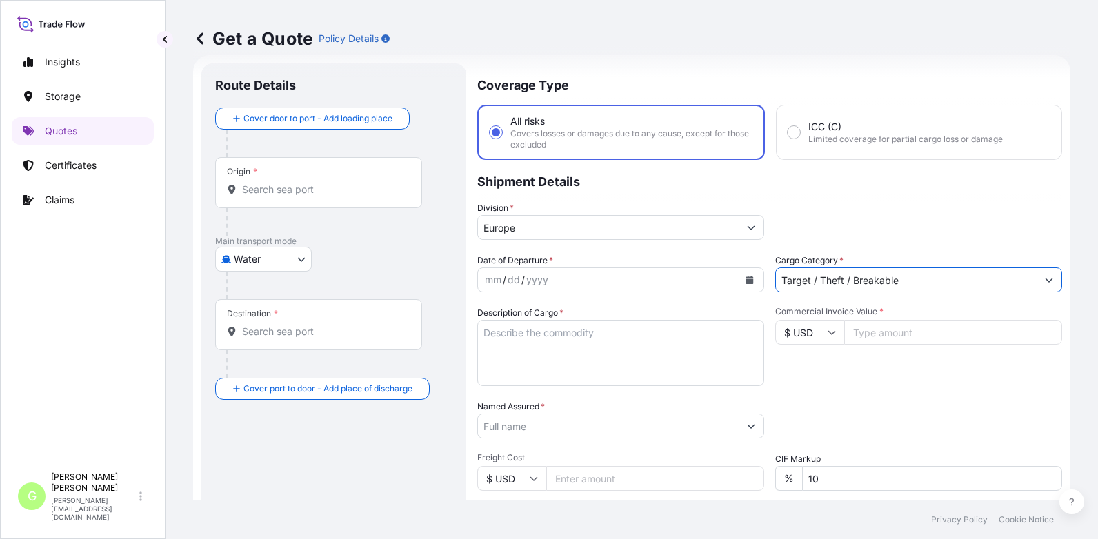
click at [509, 430] on input "Named Assured *" at bounding box center [608, 426] width 261 height 25
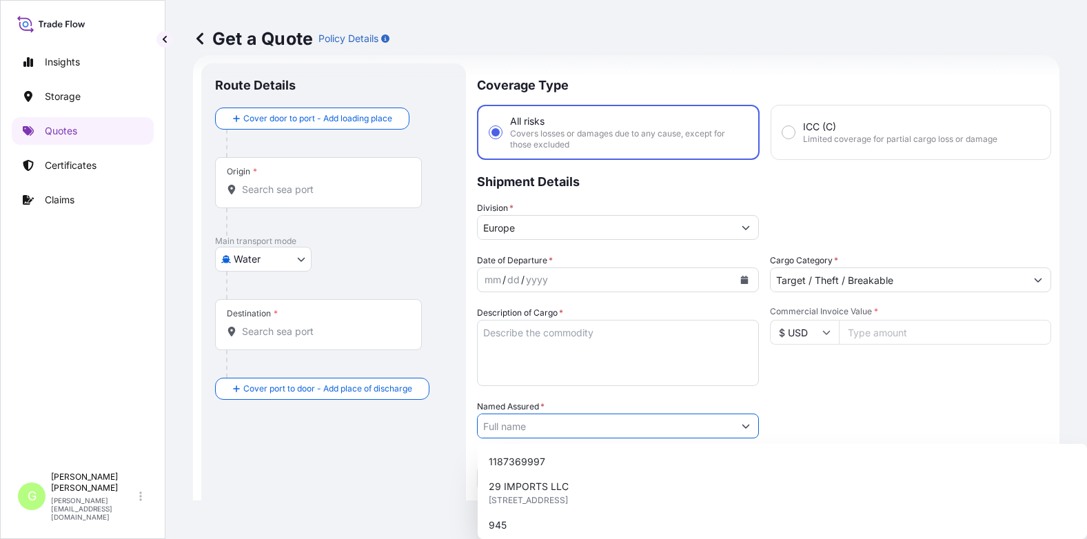
paste input "25SIAEK4835"
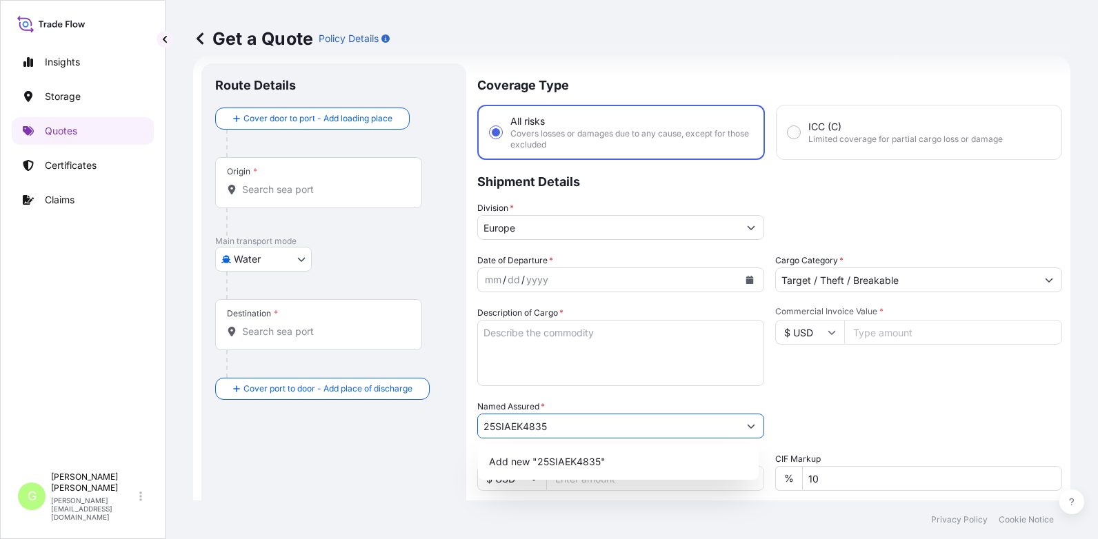
drag, startPoint x: 558, startPoint y: 417, endPoint x: 441, endPoint y: 418, distance: 117.2
click at [441, 418] on form "Route Details Cover door to port - Add loading place Place of loading Road / In…" at bounding box center [631, 380] width 877 height 651
click at [556, 463] on span "Velkoobchod Orion spol. s r.o." at bounding box center [556, 462] width 134 height 14
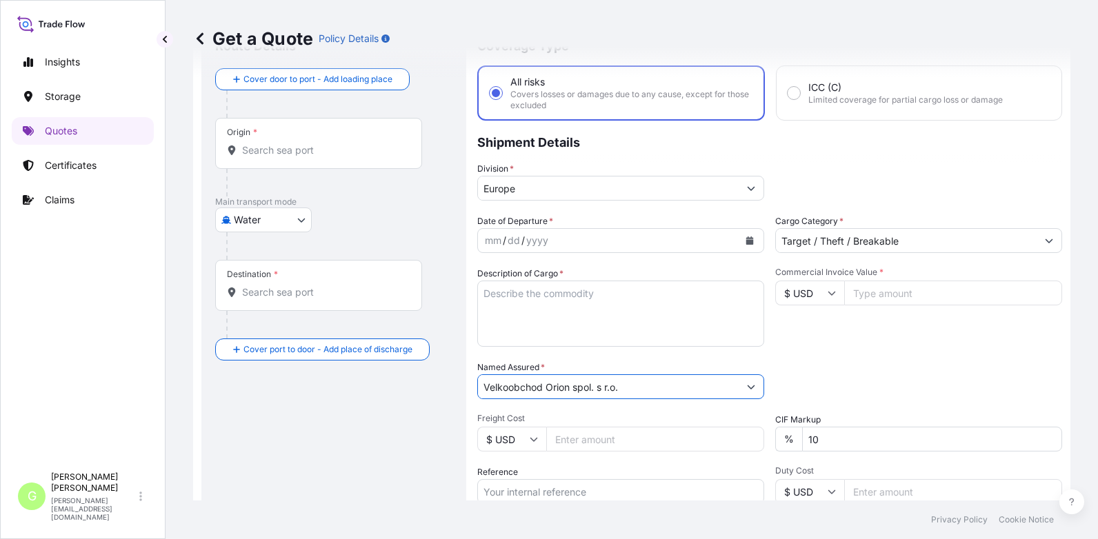
scroll to position [228, 0]
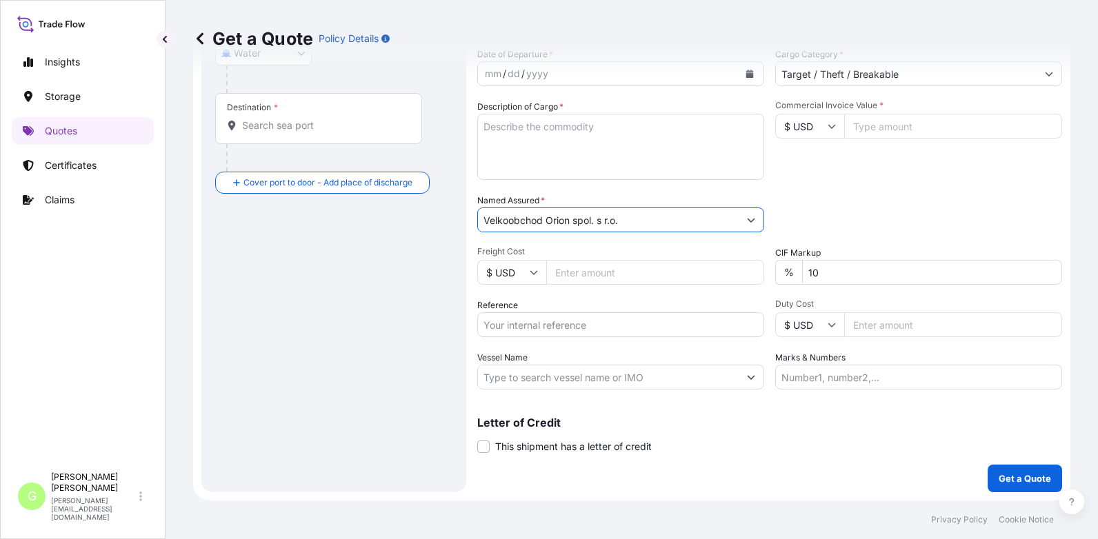
type input "Velkoobchod Orion spol. s r.o."
click at [530, 326] on input "Reference" at bounding box center [620, 324] width 287 height 25
paste input "25SIAEK4835"
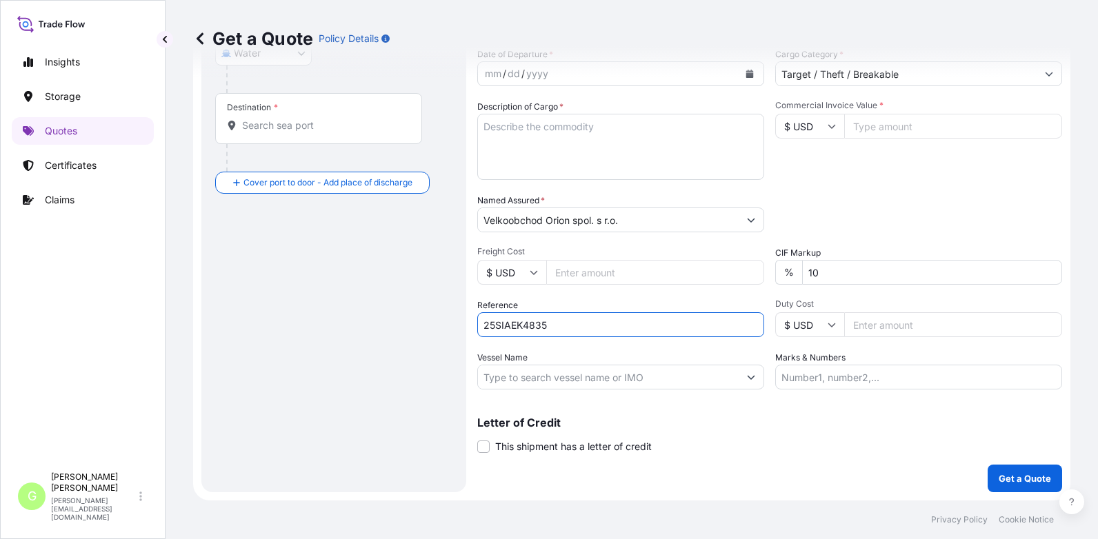
type input "25SIAEK4835"
click at [572, 274] on input "Freight Cost" at bounding box center [655, 272] width 218 height 25
type input "8284"
click at [942, 130] on input "Commercial Invoice Value *" at bounding box center [953, 126] width 218 height 25
click at [883, 124] on input "Commercial Invoice Value *" at bounding box center [953, 126] width 218 height 25
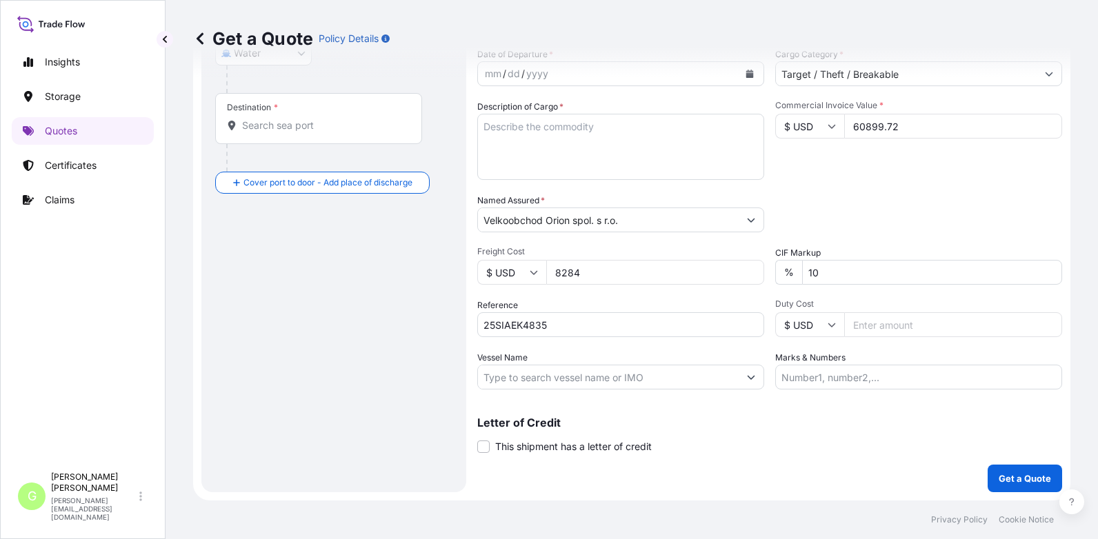
drag, startPoint x: 908, startPoint y: 130, endPoint x: 755, endPoint y: 137, distance: 153.2
click at [755, 137] on div "Date of Departure * mm / dd / yyyy Cargo Category * Target / Theft / Breakable …" at bounding box center [769, 219] width 585 height 342
type input "76102.09"
drag, startPoint x: 894, startPoint y: 194, endPoint x: 960, endPoint y: 196, distance: 65.6
click at [896, 194] on div "Packing Category Type to search a container mode Please select a primary mode o…" at bounding box center [918, 213] width 287 height 39
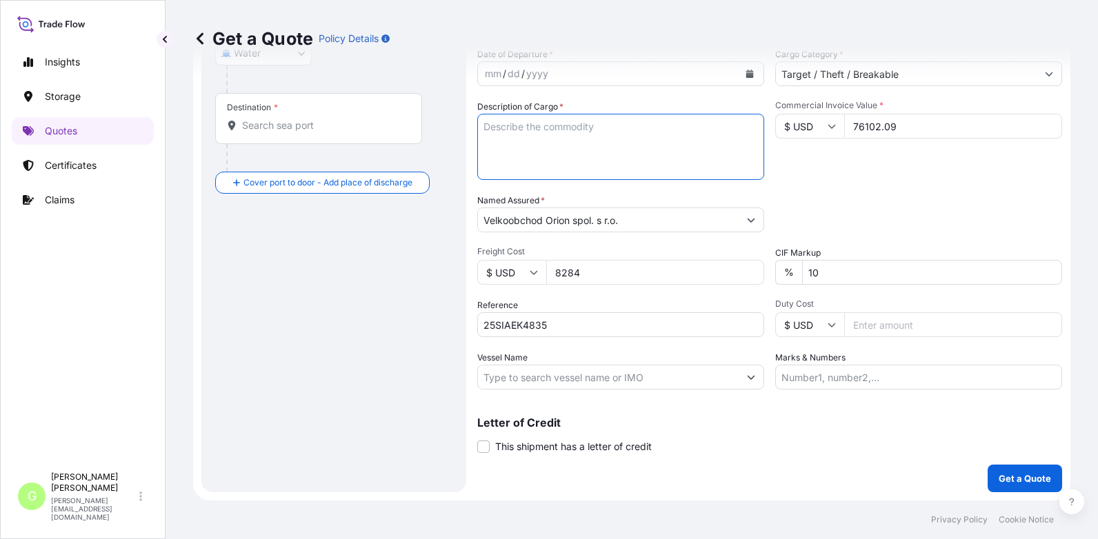
click at [558, 130] on textarea "Description of Cargo *" at bounding box center [620, 147] width 287 height 66
paste textarea "kitchenware"
type textarea "kitchenware glassware"
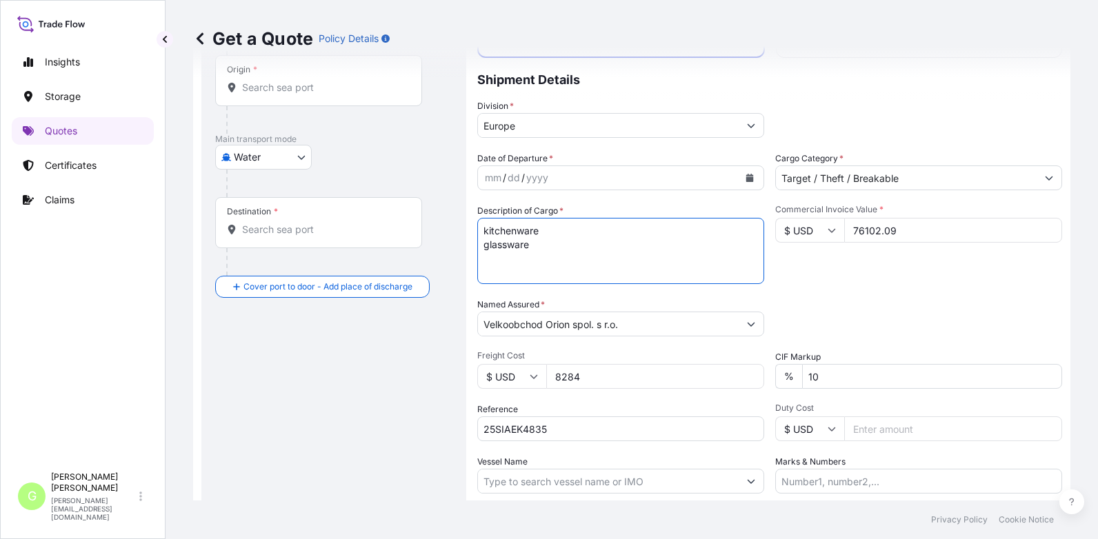
scroll to position [90, 0]
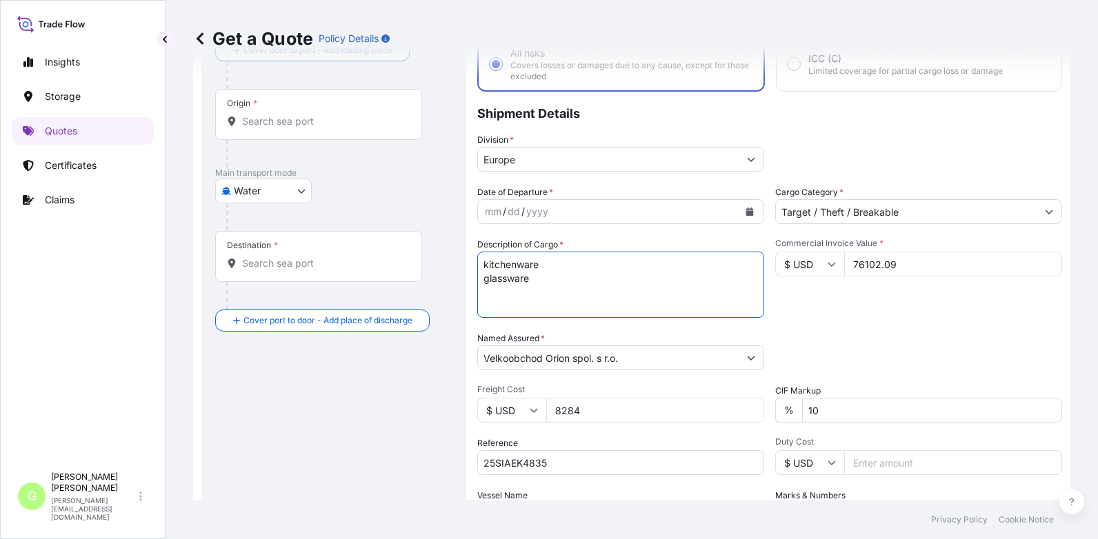
click at [745, 205] on button "Calendar" at bounding box center [749, 212] width 22 height 22
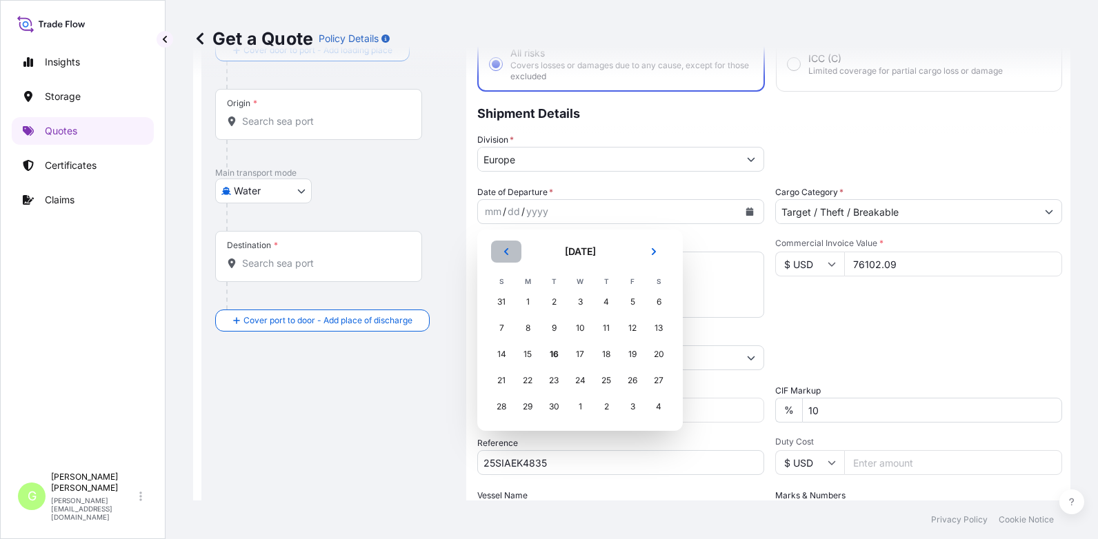
click at [508, 252] on button "Previous" at bounding box center [506, 252] width 30 height 22
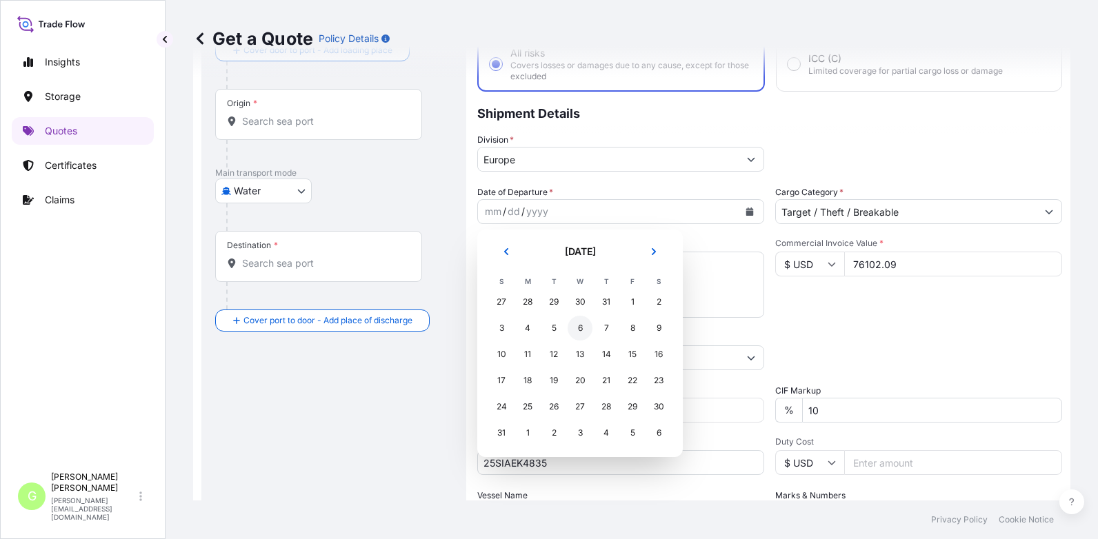
click at [576, 326] on div "6" at bounding box center [579, 328] width 25 height 25
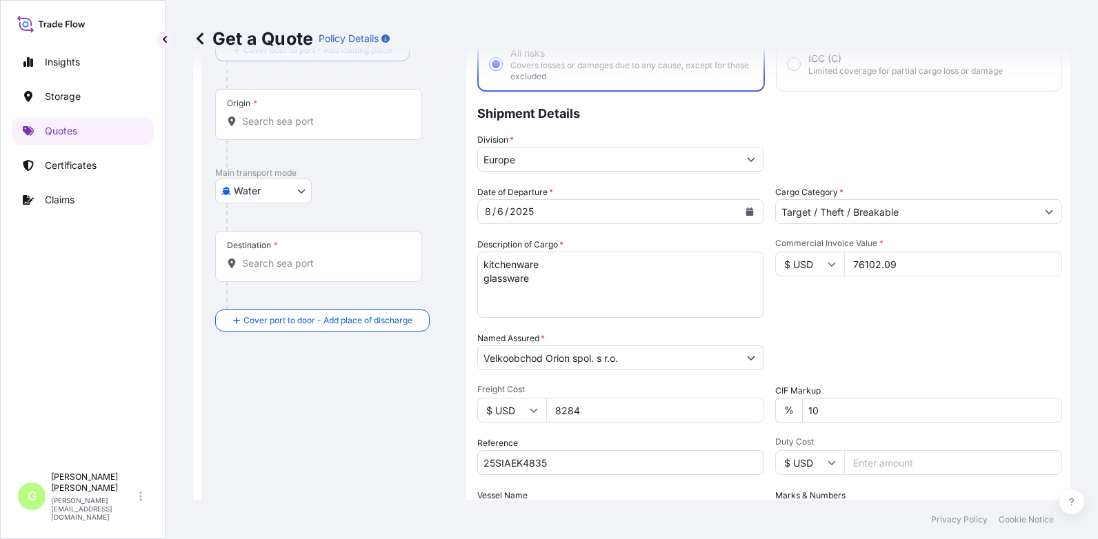
click at [66, 305] on div "Insights Storage Quotes Certificates Claims" at bounding box center [83, 251] width 142 height 430
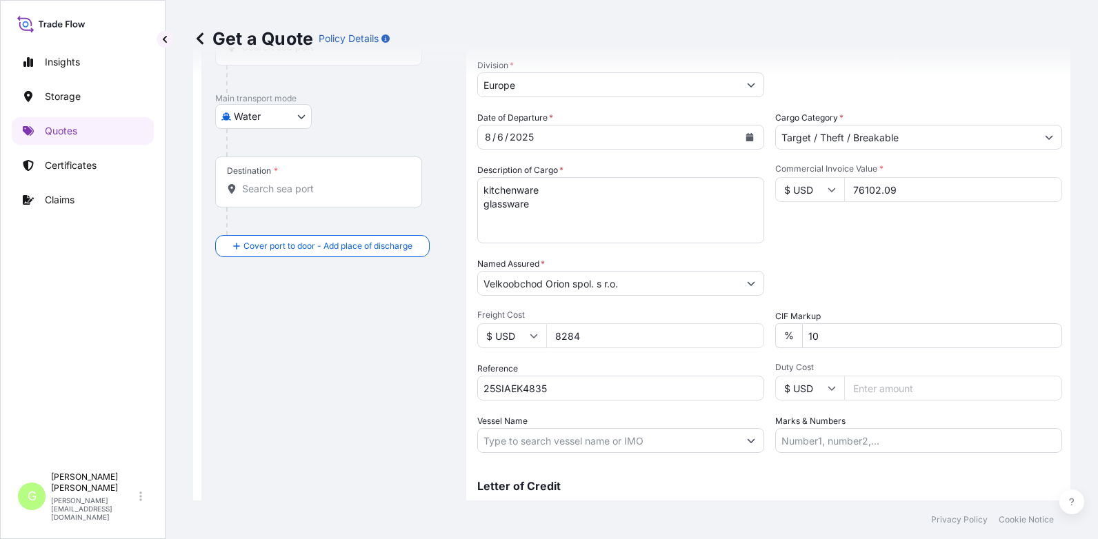
scroll to position [228, 0]
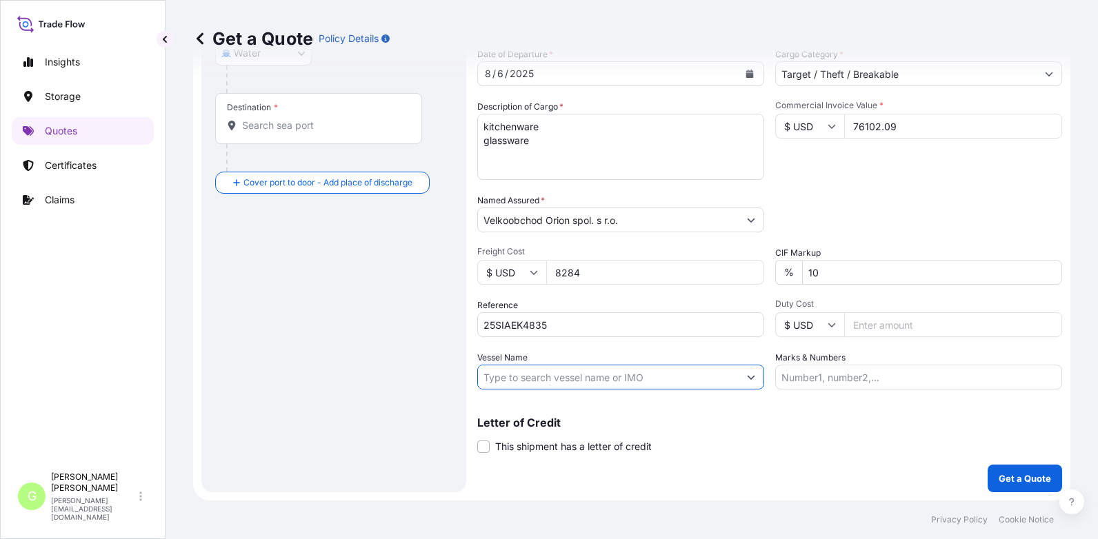
click at [516, 378] on input "Vessel Name" at bounding box center [608, 377] width 261 height 25
paste input "MSC-MEDITERRANEAN SHIPPING COMPANY S A"
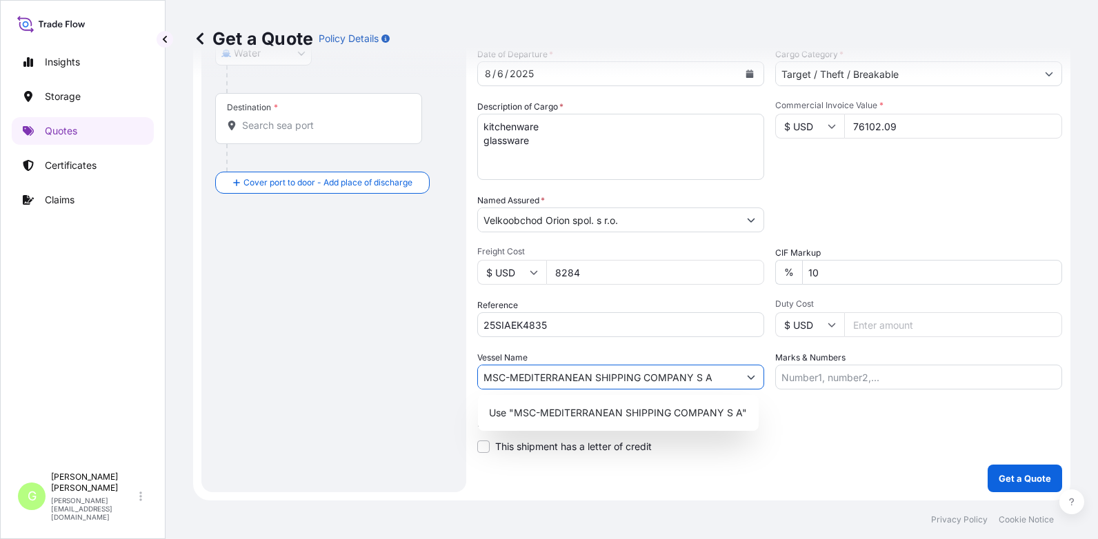
type input "MSC-MEDITERRANEAN SHIPPING COMPANY S A"
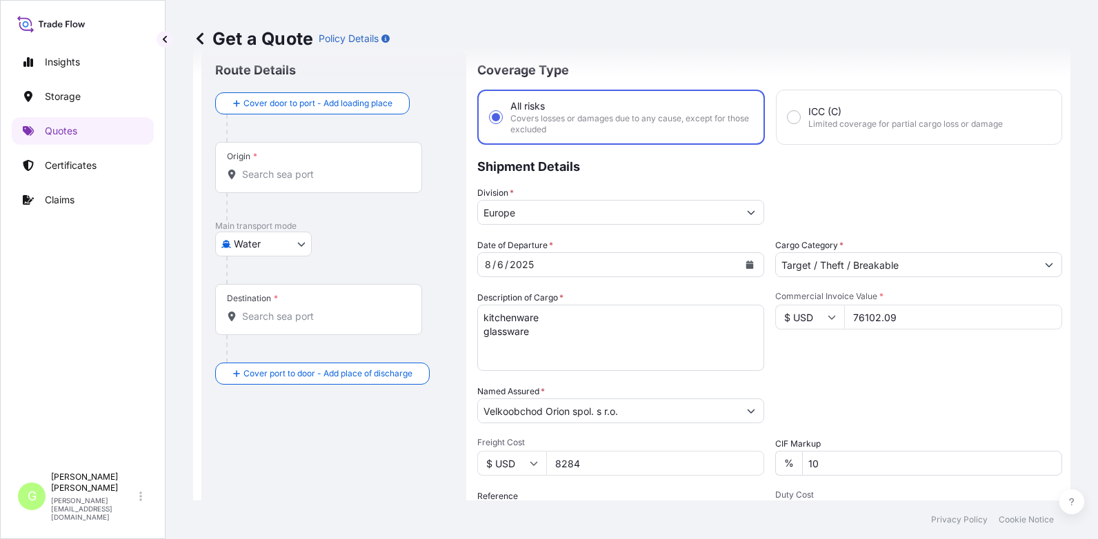
scroll to position [21, 0]
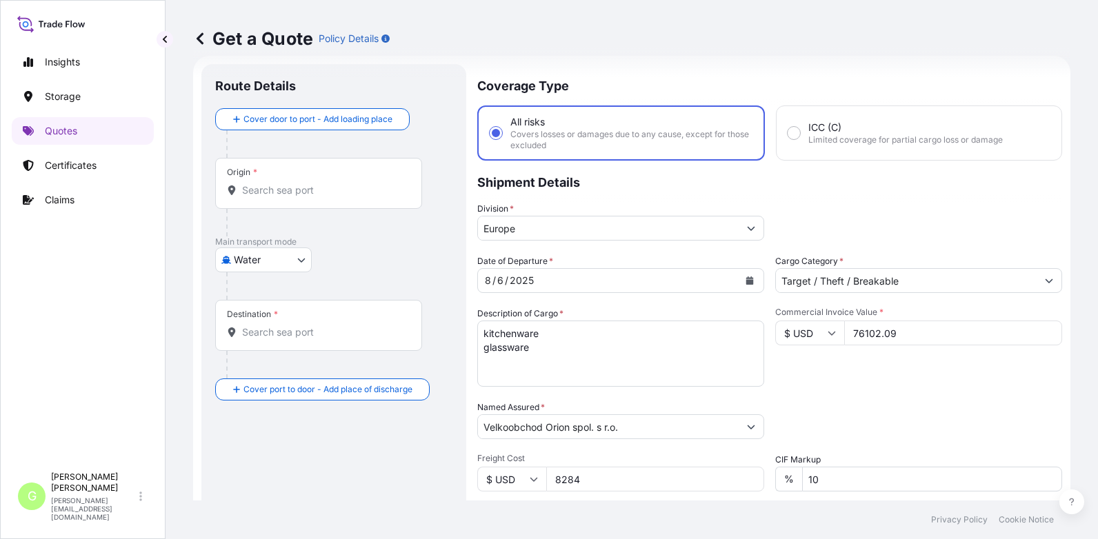
click at [277, 192] on input "Origin *" at bounding box center [323, 190] width 163 height 14
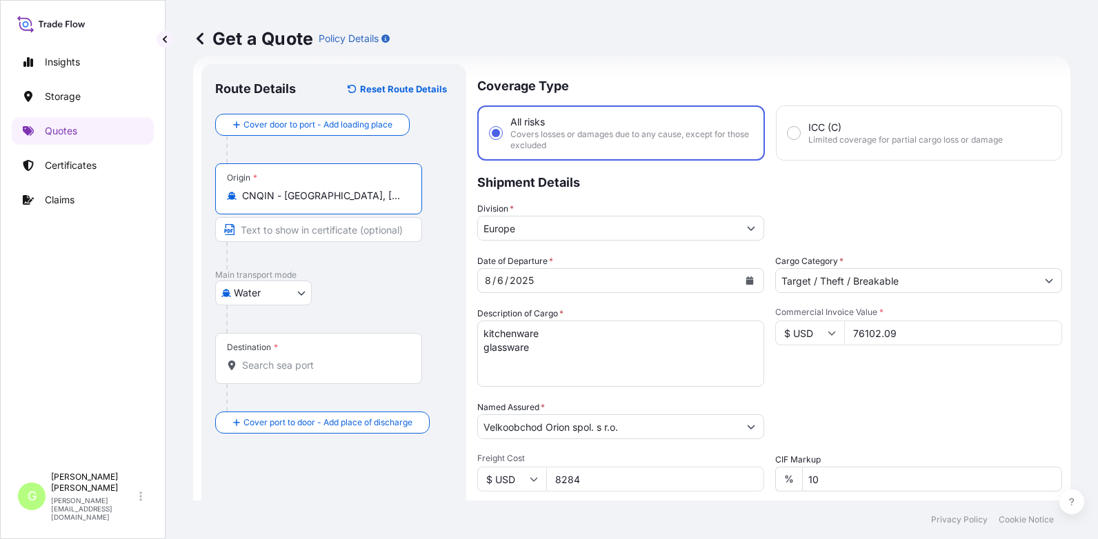
type input "CNQIN - Qingdao, China"
click at [305, 232] on input "Text to appear on certificate" at bounding box center [321, 229] width 212 height 25
type input "QINGDAO, China"
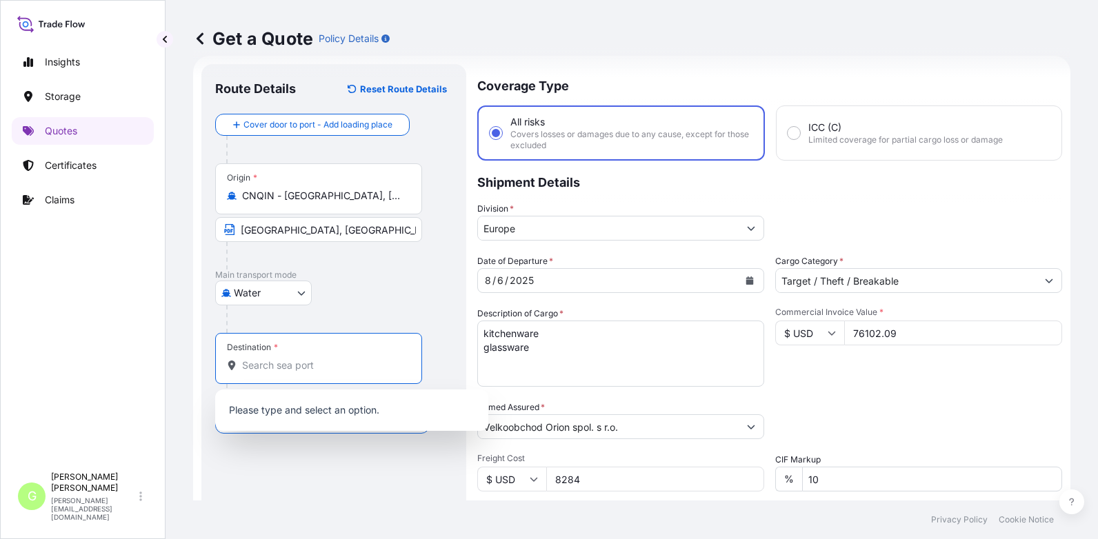
click at [266, 371] on input "Destination *" at bounding box center [323, 365] width 163 height 14
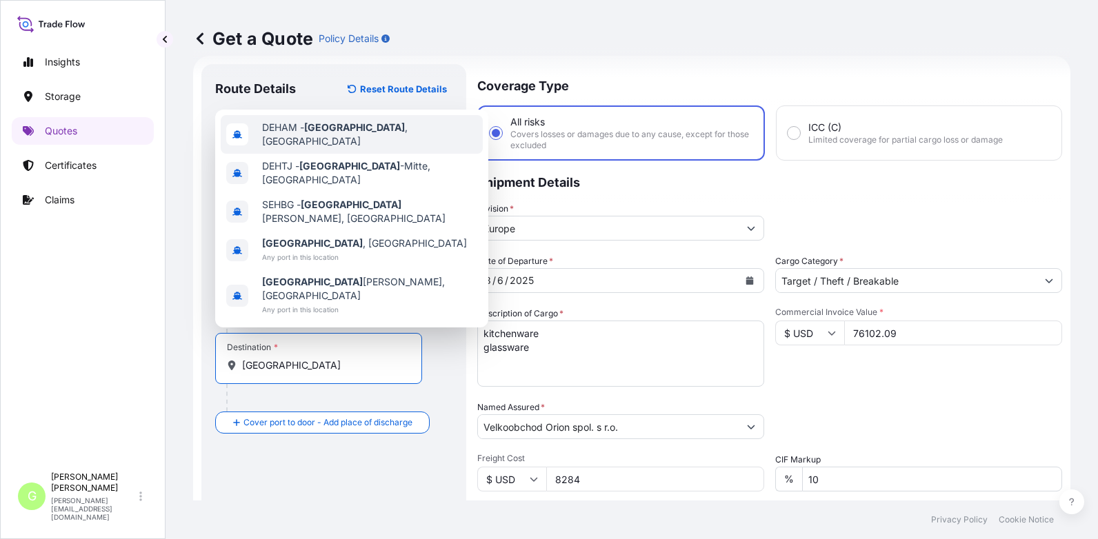
click at [277, 148] on span "DEHAM - Hamburg , Germany" at bounding box center [369, 135] width 215 height 28
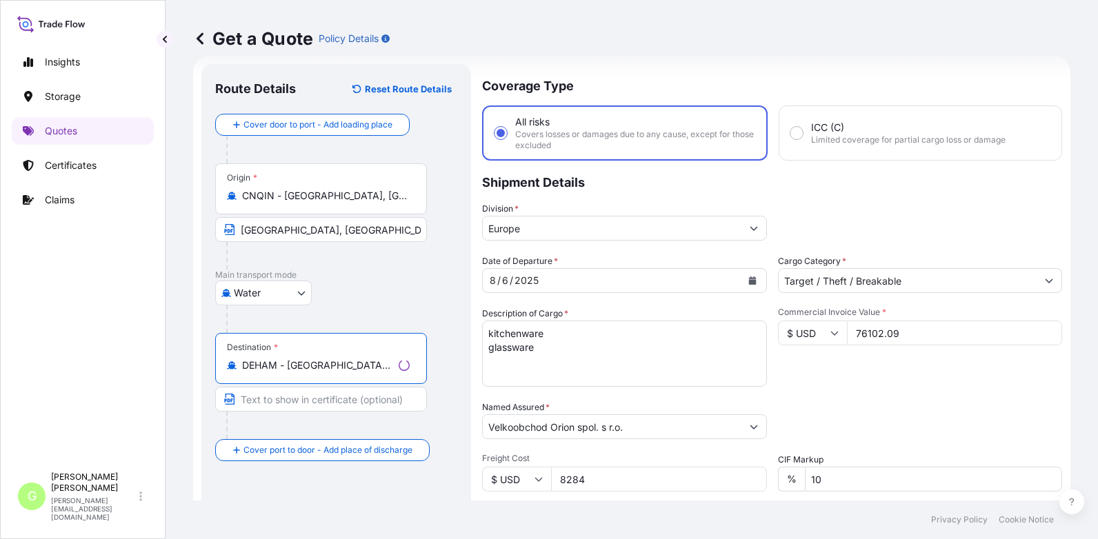
type input "DEHAM - Hamburg, Germany"
click at [265, 398] on input "Text to appear on certificate" at bounding box center [321, 399] width 212 height 25
type input "Hamburg, Germany"
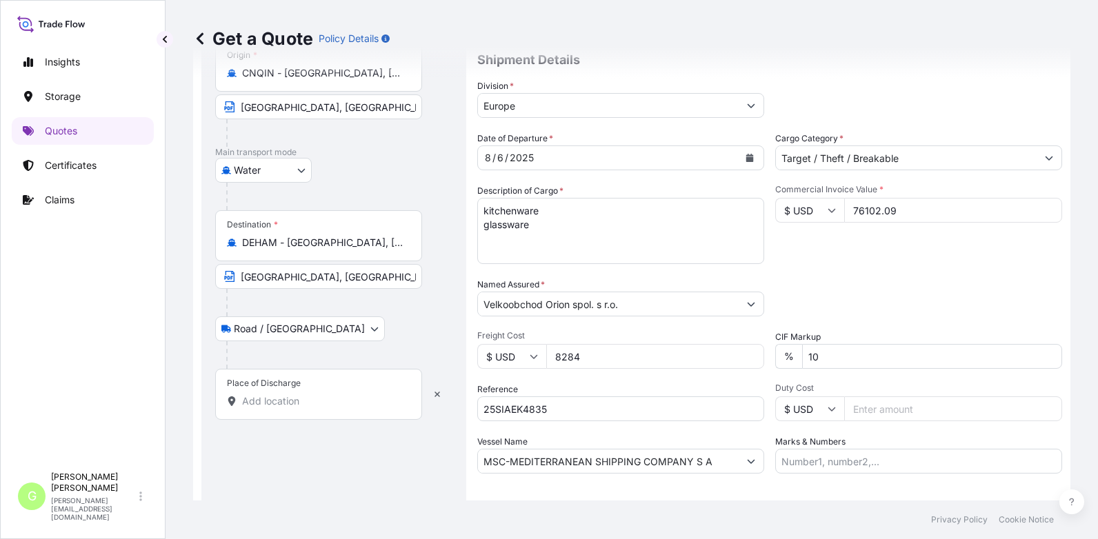
scroll to position [159, 0]
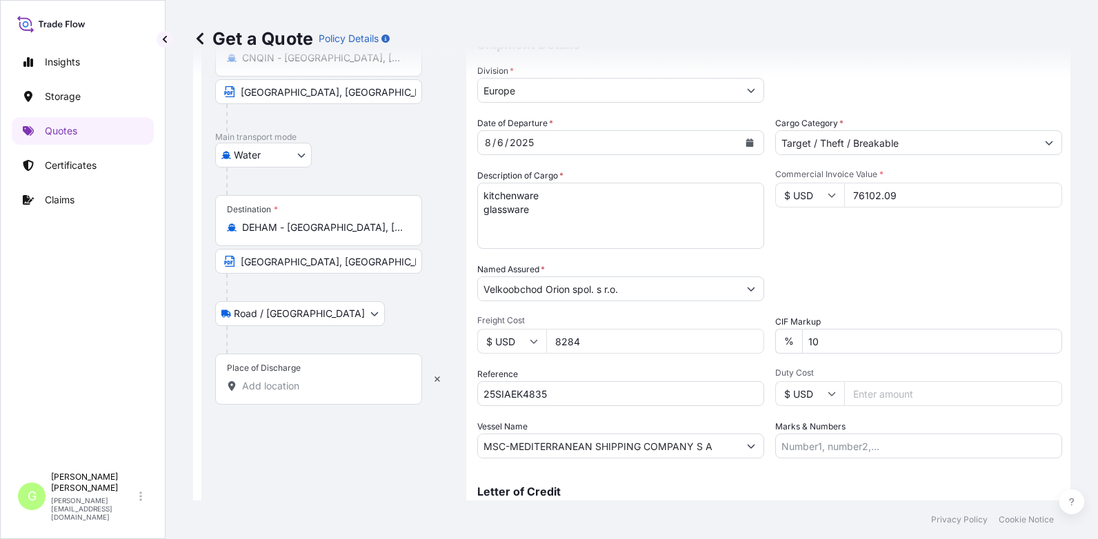
click at [252, 394] on div "Place of Discharge" at bounding box center [318, 379] width 207 height 51
click at [252, 393] on input "Place of Discharge" at bounding box center [323, 386] width 163 height 14
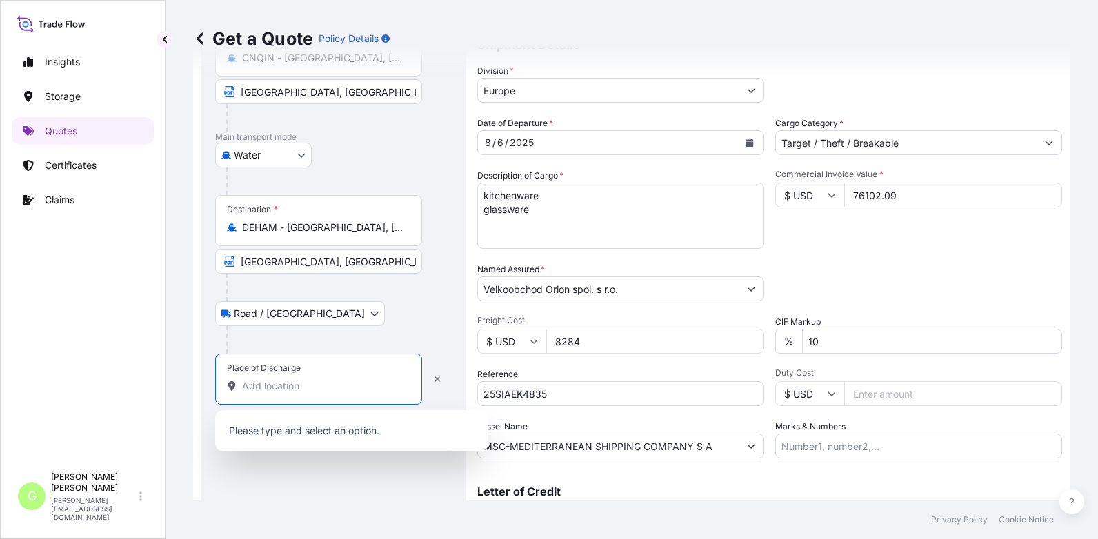
click at [262, 385] on input "Place of Discharge" at bounding box center [323, 386] width 163 height 14
paste input "Pohodlí"
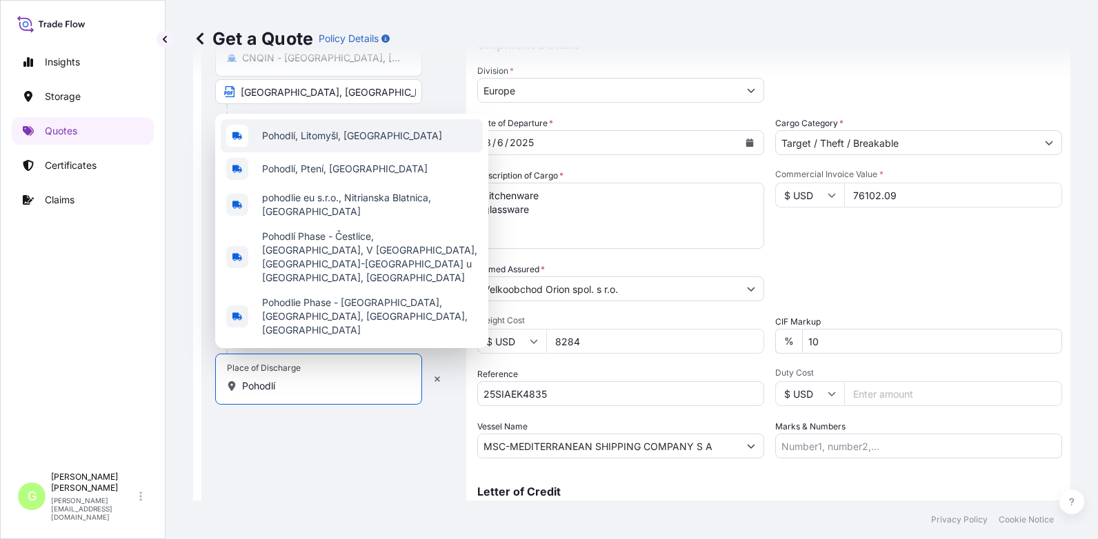
click at [290, 143] on span "Pohodlí, Litomyšl, Czechia" at bounding box center [352, 136] width 180 height 14
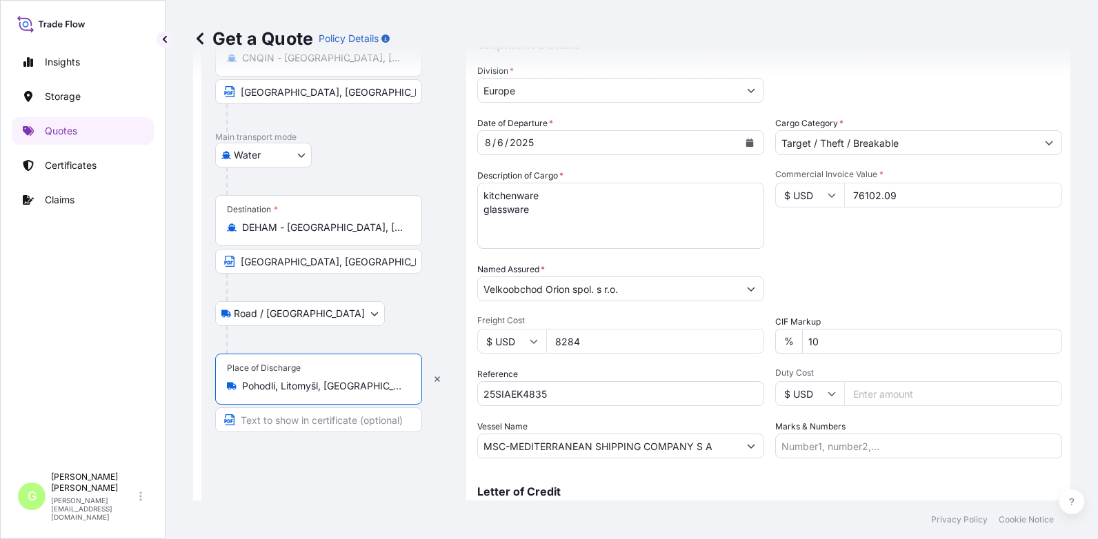
type input "Pohodlí, Litomyšl, Czechia"
click at [291, 416] on input "Text to appear on certificate" at bounding box center [318, 419] width 207 height 25
paste input "Pohodlí"
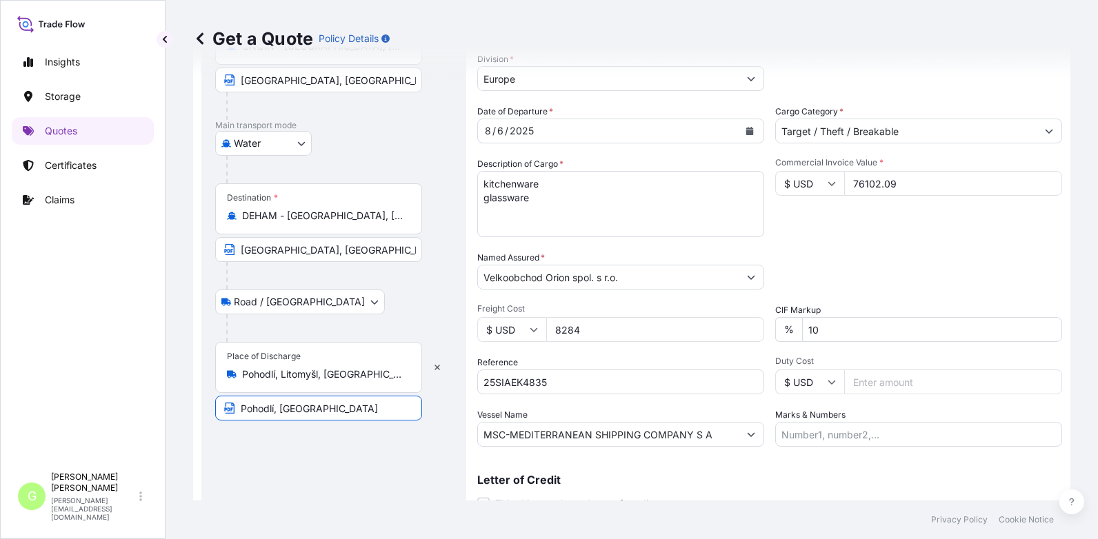
scroll to position [228, 0]
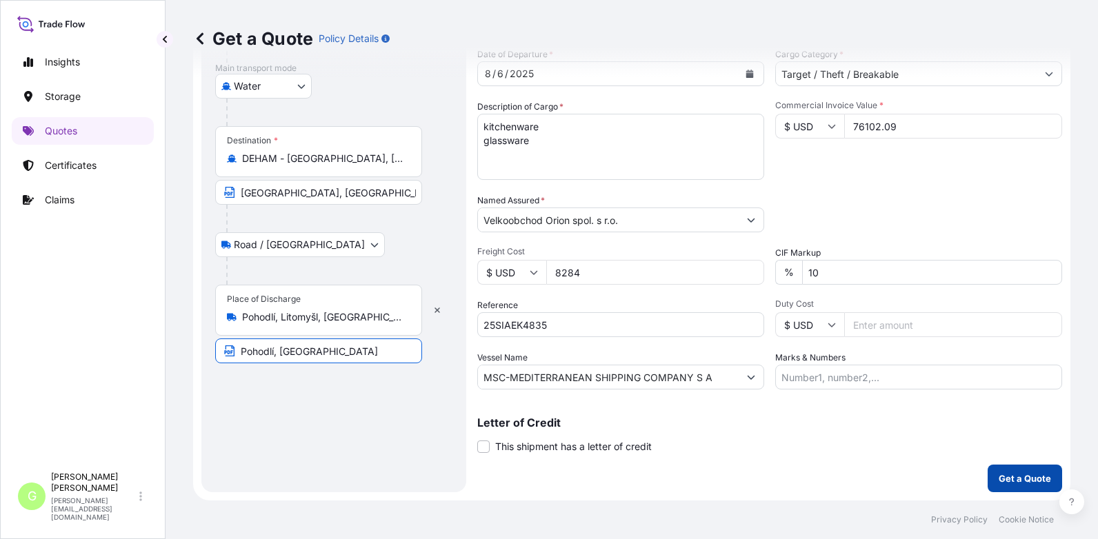
type input "Pohodlí, CZECH REPUBLIC"
click at [1034, 485] on p "Get a Quote" at bounding box center [1024, 479] width 52 height 14
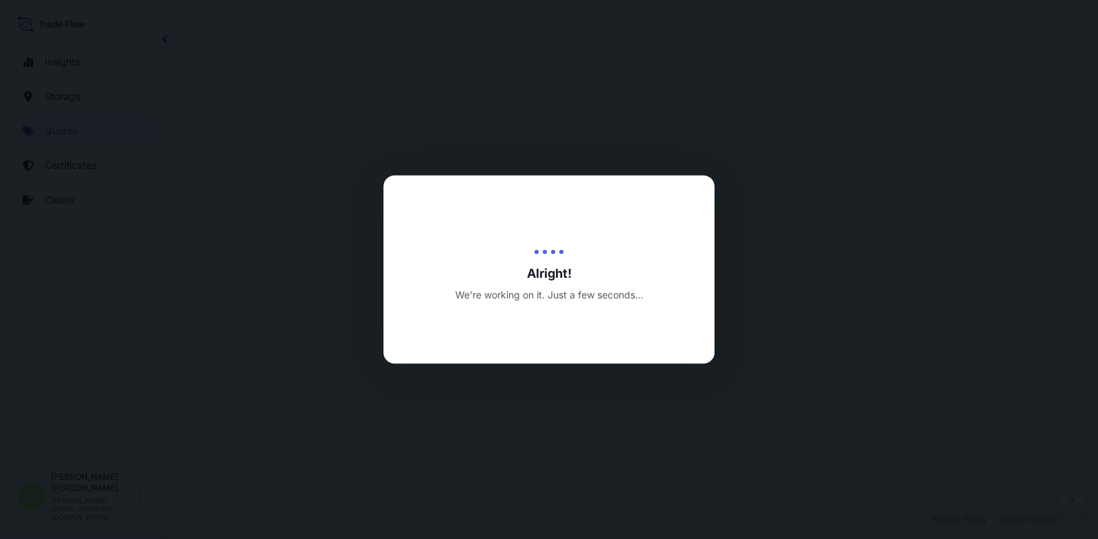
select select "Water"
select select "Road / Inland"
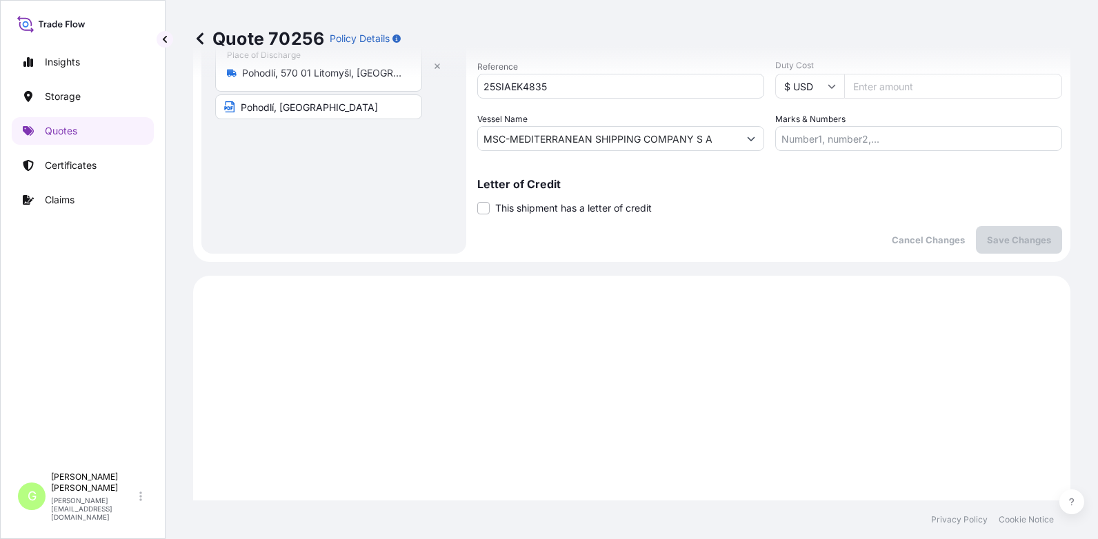
scroll to position [53, 0]
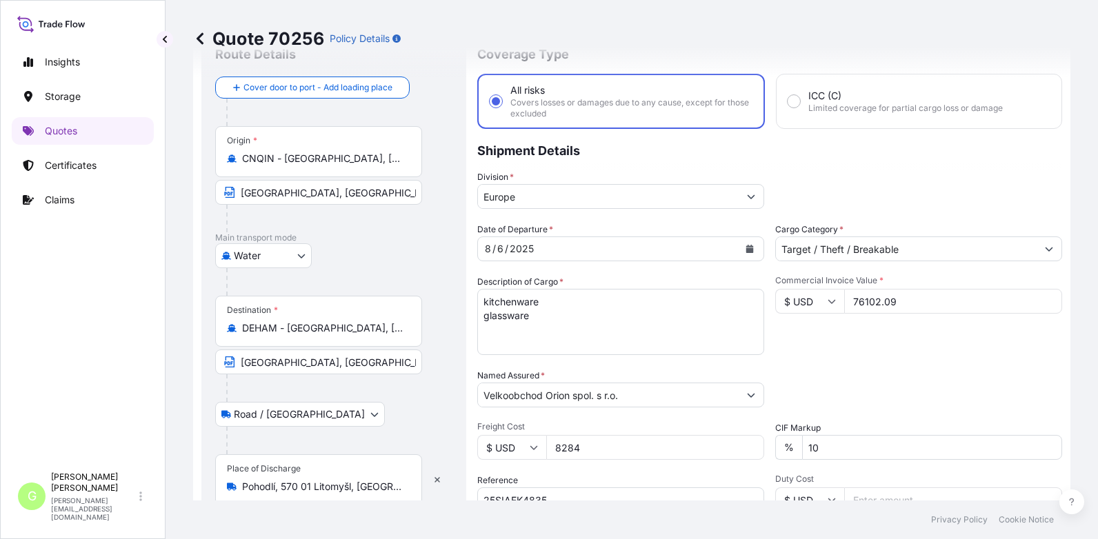
drag, startPoint x: 836, startPoint y: 302, endPoint x: 812, endPoint y: 301, distance: 23.5
click at [812, 301] on div "$ USD 76102.09" at bounding box center [918, 301] width 287 height 25
type input "60899.72"
click at [816, 327] on div "Commercial Invoice Value * $ USD 60899.72" at bounding box center [918, 315] width 287 height 80
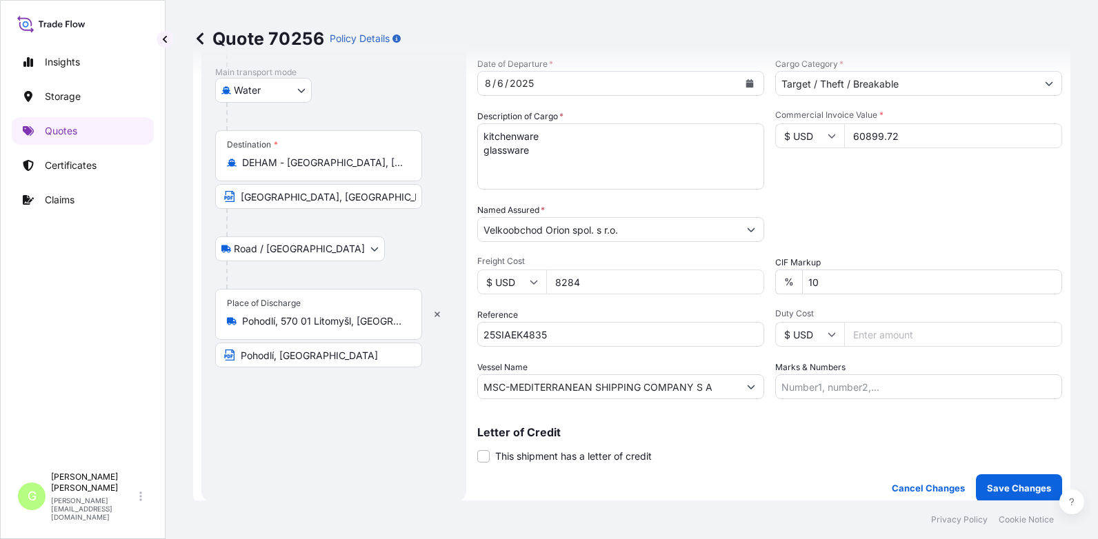
scroll to position [260, 0]
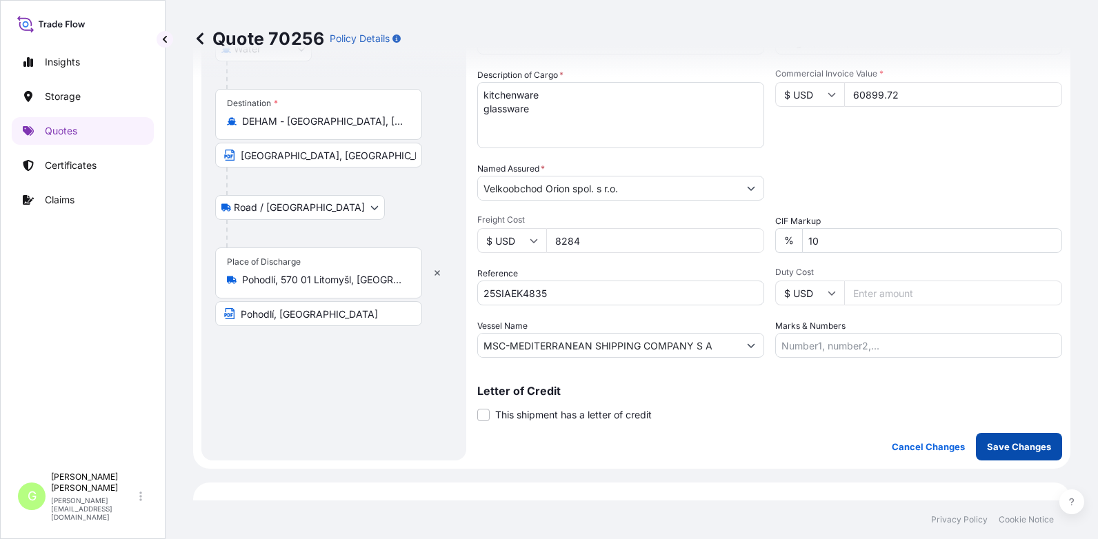
click at [997, 450] on p "Save Changes" at bounding box center [1019, 447] width 64 height 14
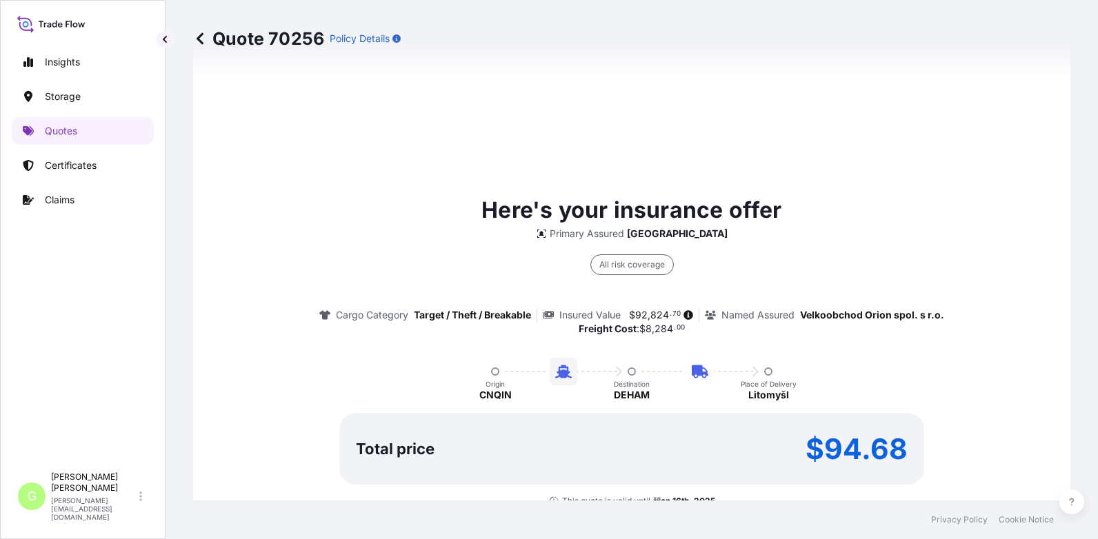
select select "Water"
select select "Road / Inland"
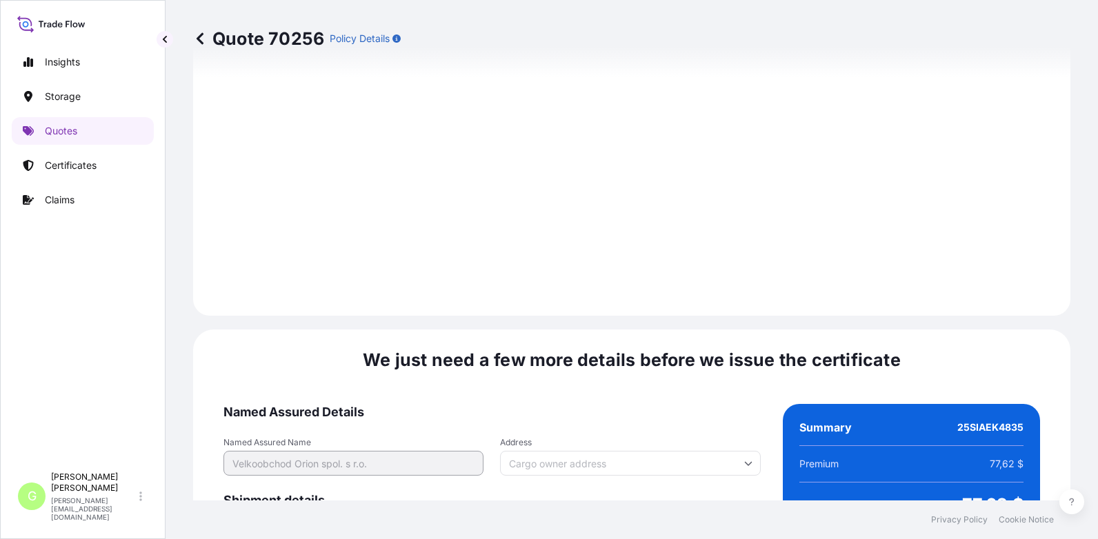
scroll to position [2110, 0]
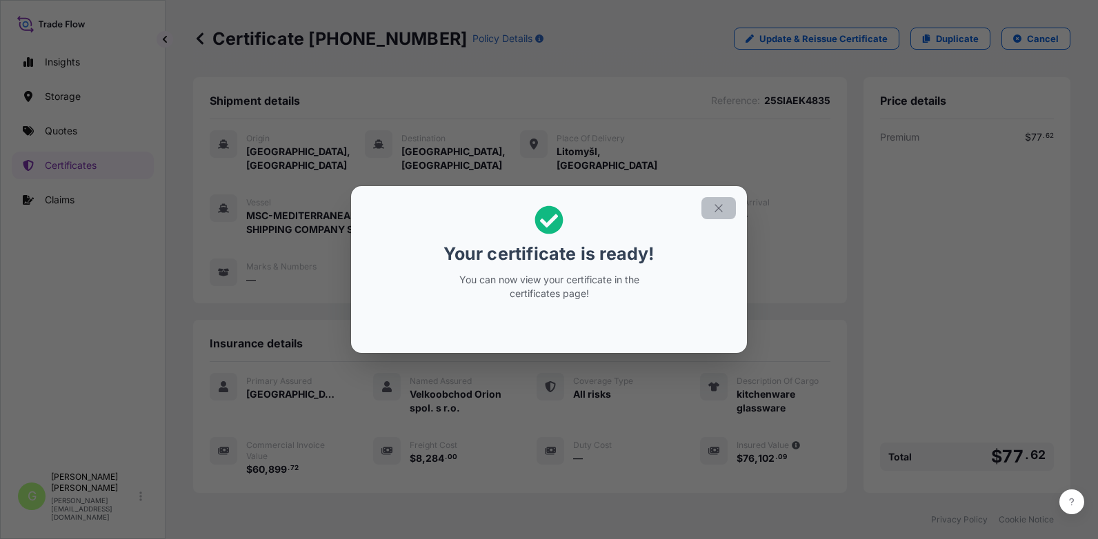
click at [711, 202] on button "button" at bounding box center [718, 208] width 34 height 22
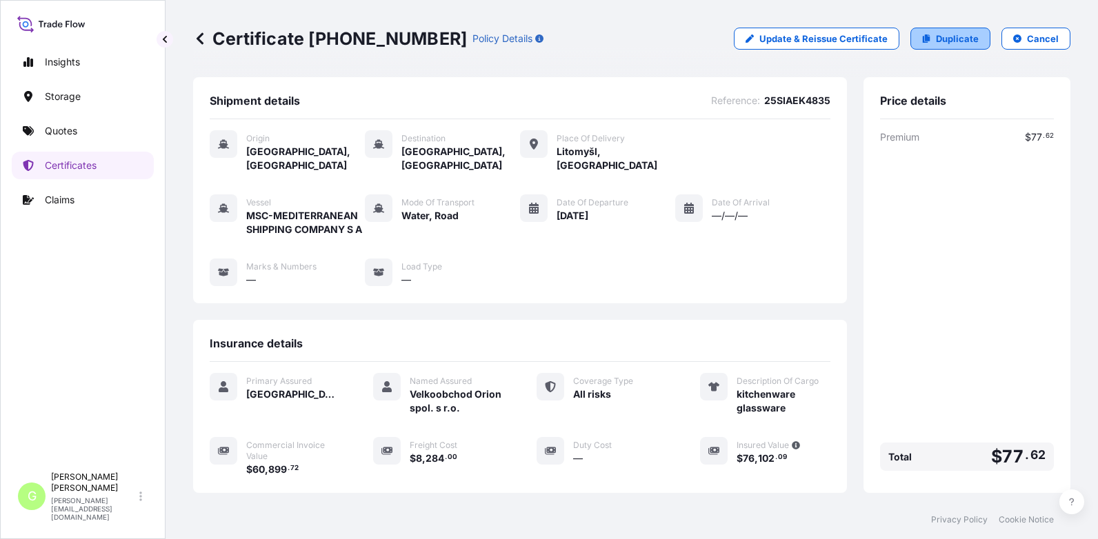
click at [938, 37] on p "Duplicate" at bounding box center [957, 39] width 43 height 14
select select "Water"
select select "Road / Inland"
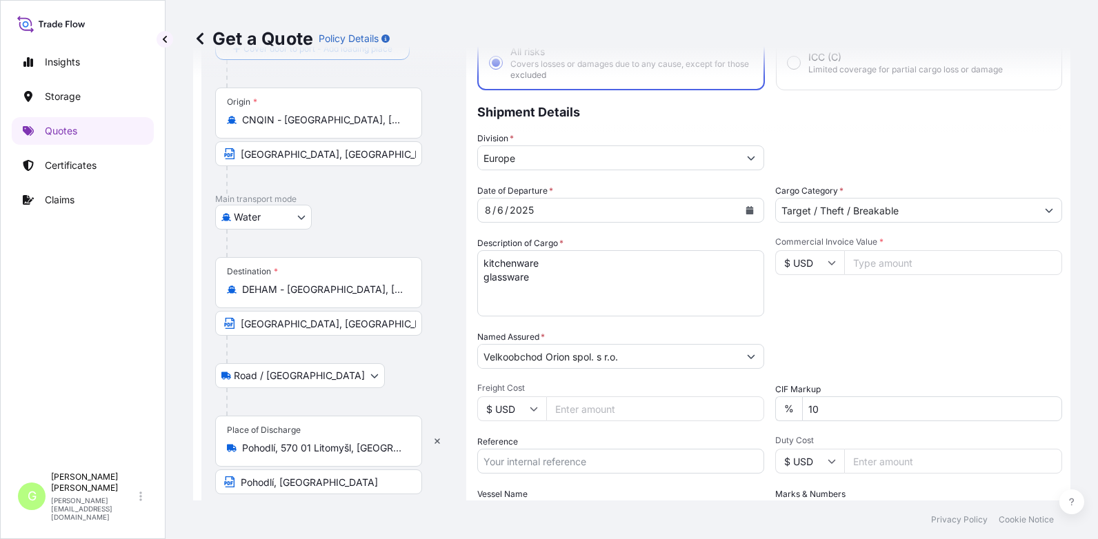
scroll to position [228, 0]
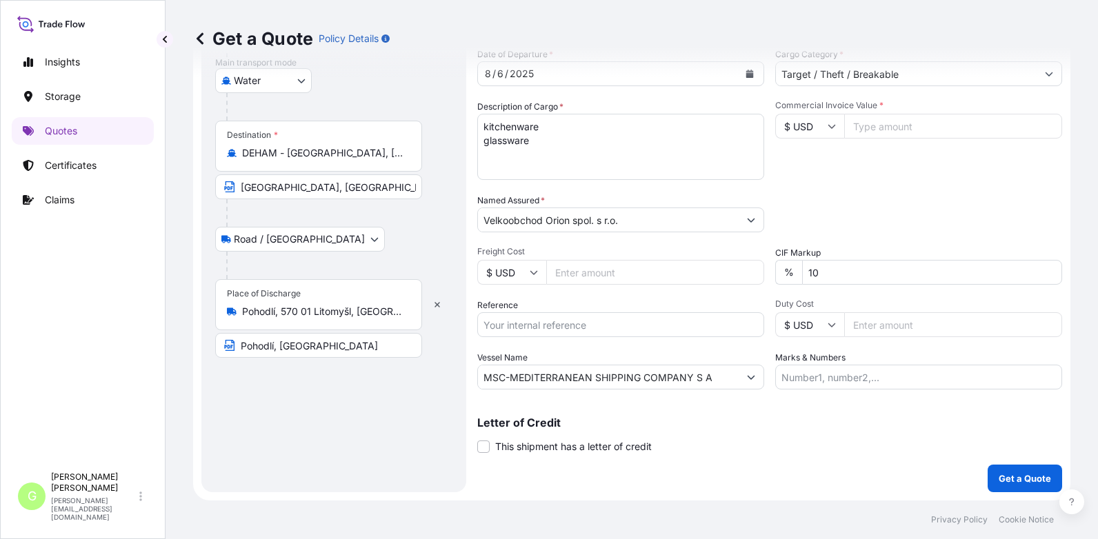
click at [572, 272] on input "Freight Cost" at bounding box center [655, 272] width 218 height 25
click at [501, 328] on input "Reference" at bounding box center [620, 324] width 287 height 25
paste input "25SIAEK5354"
type input "25SIAEK5354"
drag, startPoint x: 614, startPoint y: 275, endPoint x: 486, endPoint y: 263, distance: 128.1
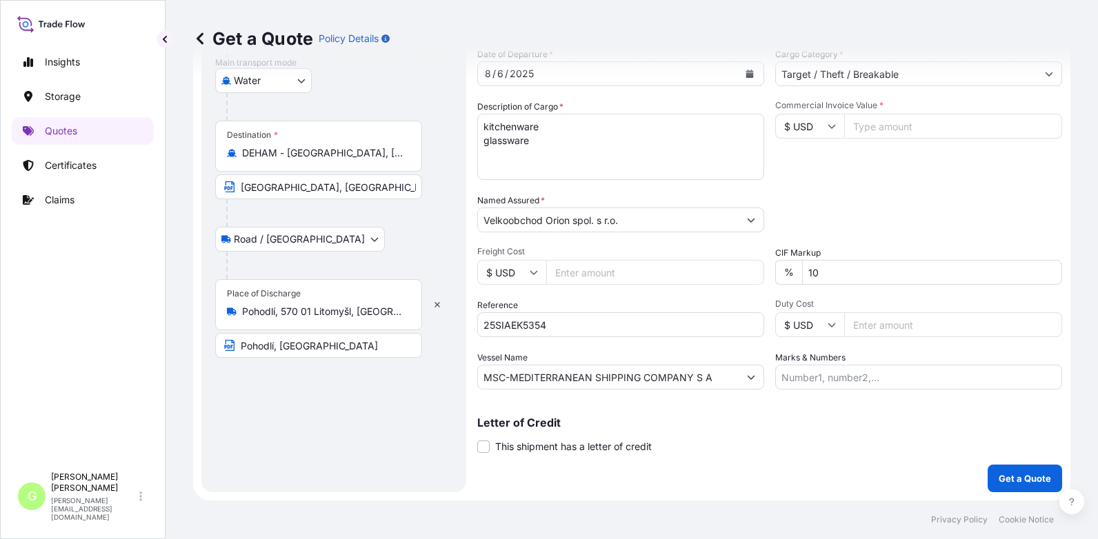
click at [504, 276] on div "$ USD" at bounding box center [620, 272] width 287 height 25
click at [867, 129] on input "Commercial Invoice Value *" at bounding box center [953, 126] width 218 height 25
paste input "58748.4000"
type input "58748.4000"
click at [570, 276] on input "Freight Cost" at bounding box center [655, 272] width 218 height 25
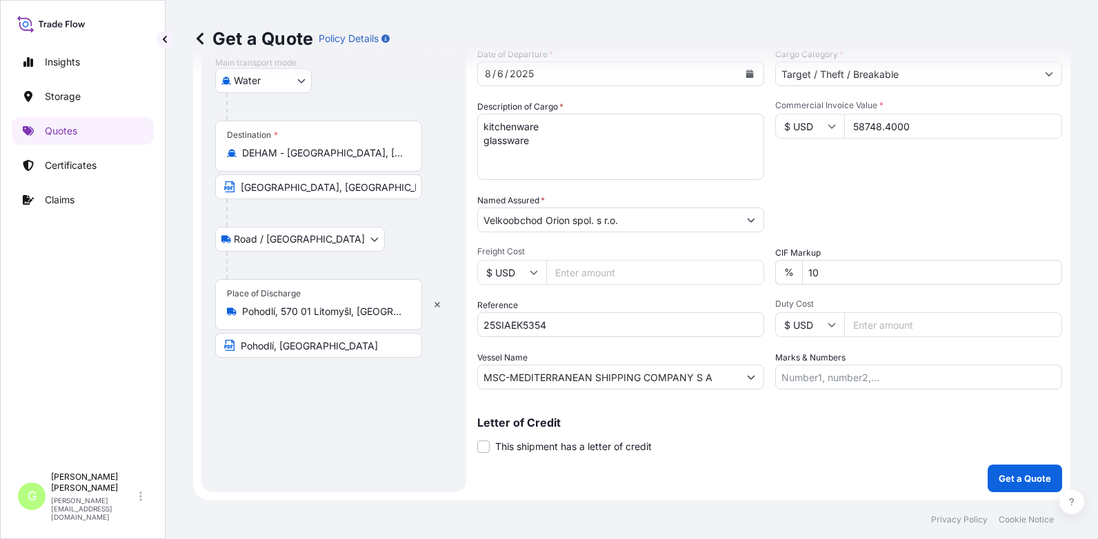
paste input "4142"
type input "4142"
drag, startPoint x: 721, startPoint y: 381, endPoint x: 464, endPoint y: 378, distance: 257.2
click at [464, 378] on form "Route Details Cover door to port - Add loading place Place of loading Road / In…" at bounding box center [631, 174] width 877 height 651
paste input "OCEAN NETWORK EXPRESS"
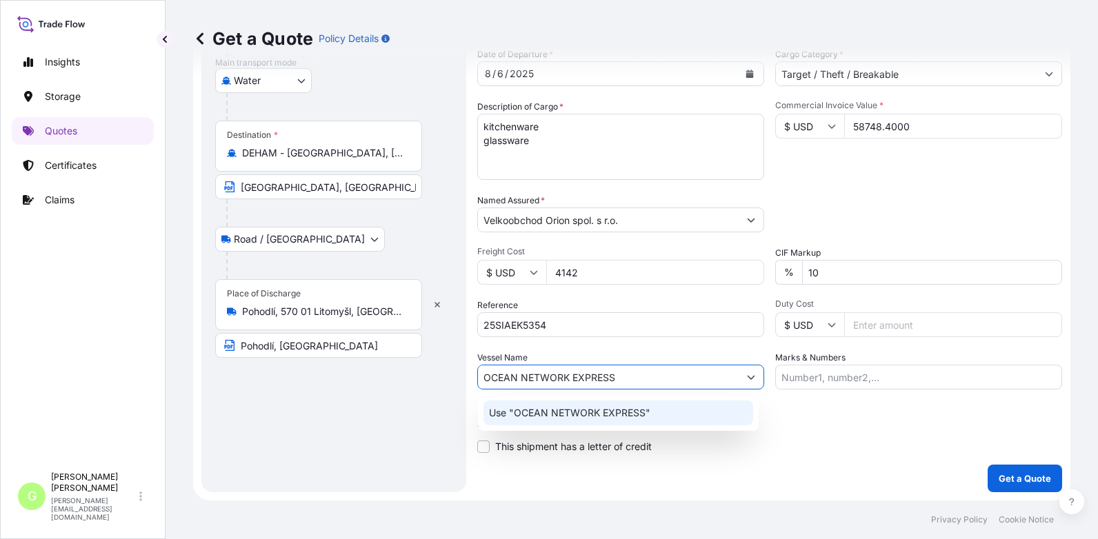
click at [565, 416] on p "Use "OCEAN NETWORK EXPRESS"" at bounding box center [569, 413] width 161 height 14
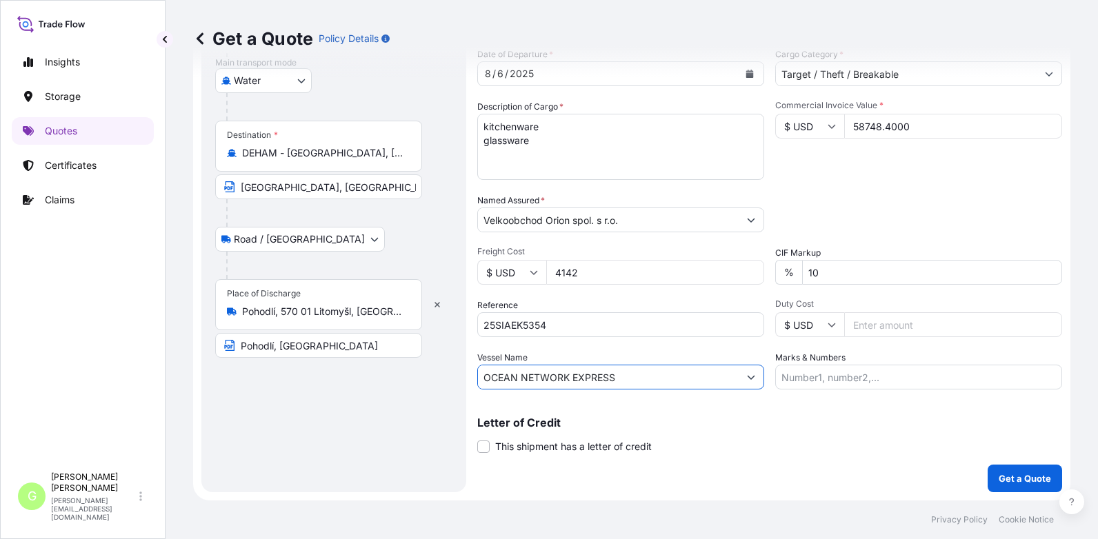
type input "OCEAN NETWORK EXPRESS"
click at [351, 452] on div "Route Details Cover door to port - Add loading place Place of loading Road / In…" at bounding box center [333, 174] width 237 height 607
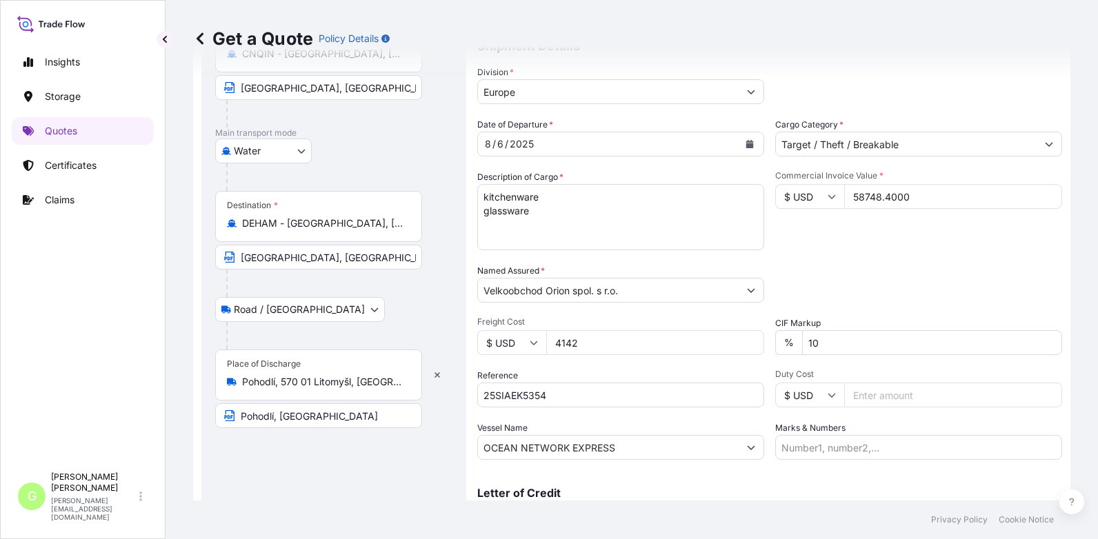
scroll to position [0, 0]
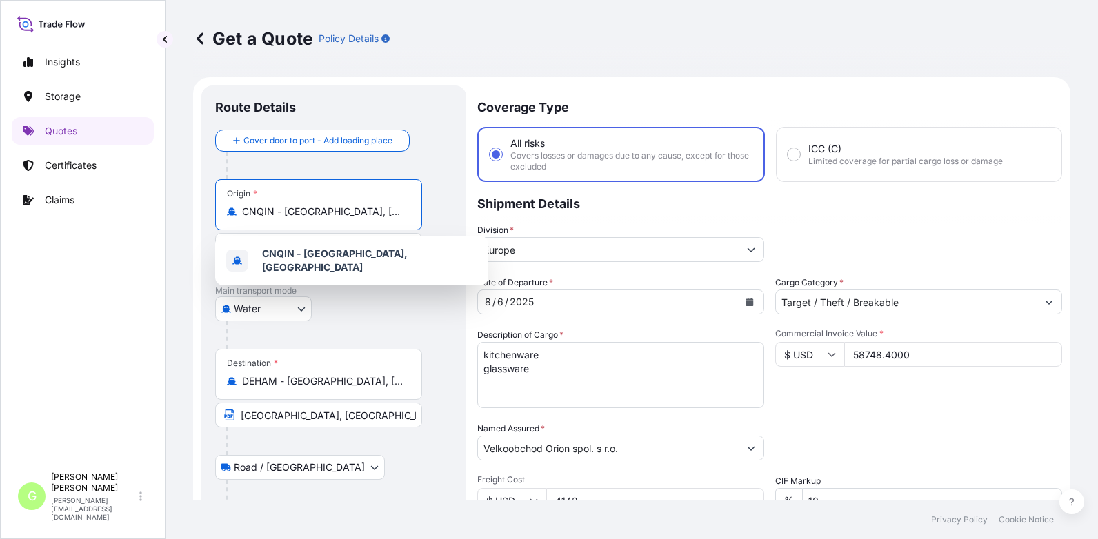
drag, startPoint x: 365, startPoint y: 214, endPoint x: 216, endPoint y: 207, distance: 148.4
click at [219, 211] on div "Origin * CNQIN - Qingdao, China" at bounding box center [318, 204] width 207 height 51
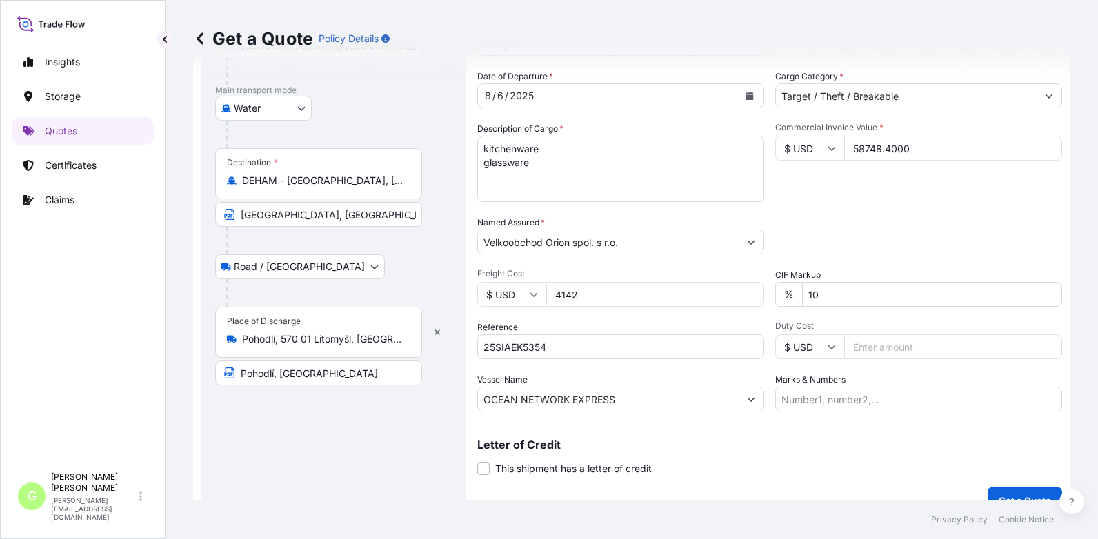
scroll to position [207, 0]
type input "CNNBO - Ningbo, China"
click at [123, 352] on div "Insights Storage Quotes Certificates Claims" at bounding box center [83, 251] width 142 height 430
click at [121, 259] on div "Insights Storage Quotes Certificates Claims" at bounding box center [83, 251] width 142 height 430
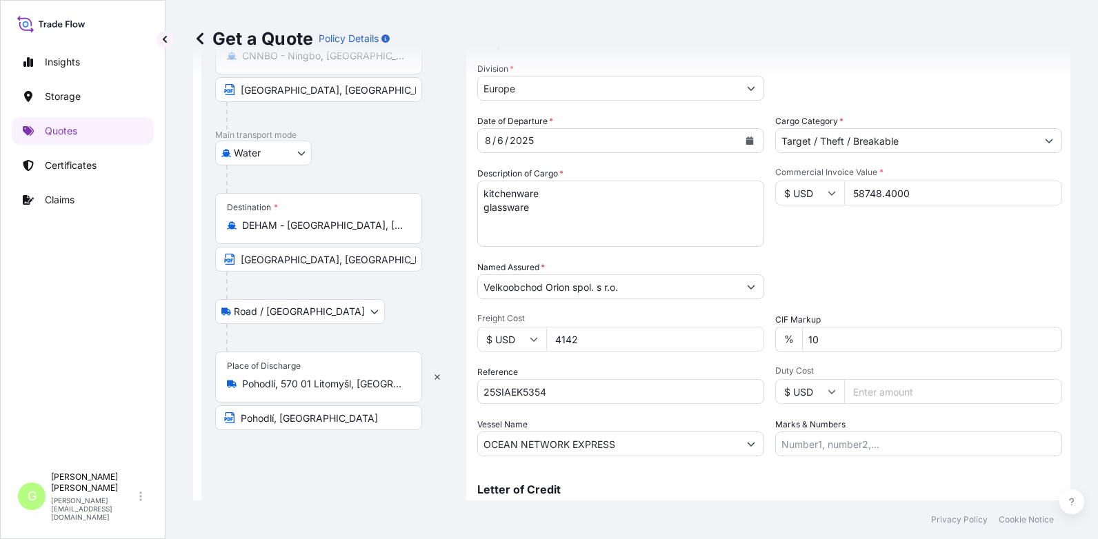
scroll to position [138, 0]
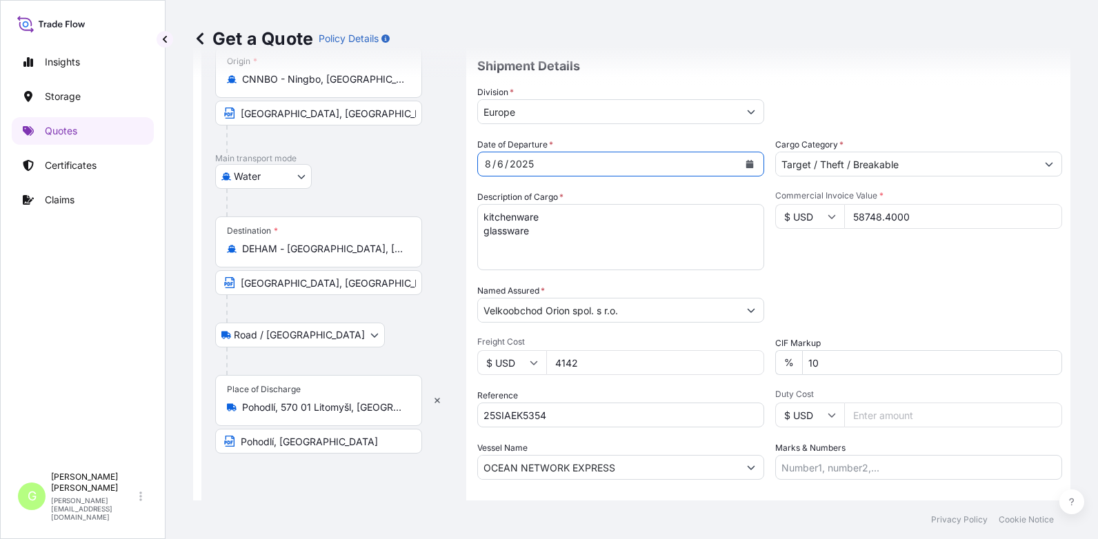
click at [749, 165] on button "Calendar" at bounding box center [749, 164] width 22 height 22
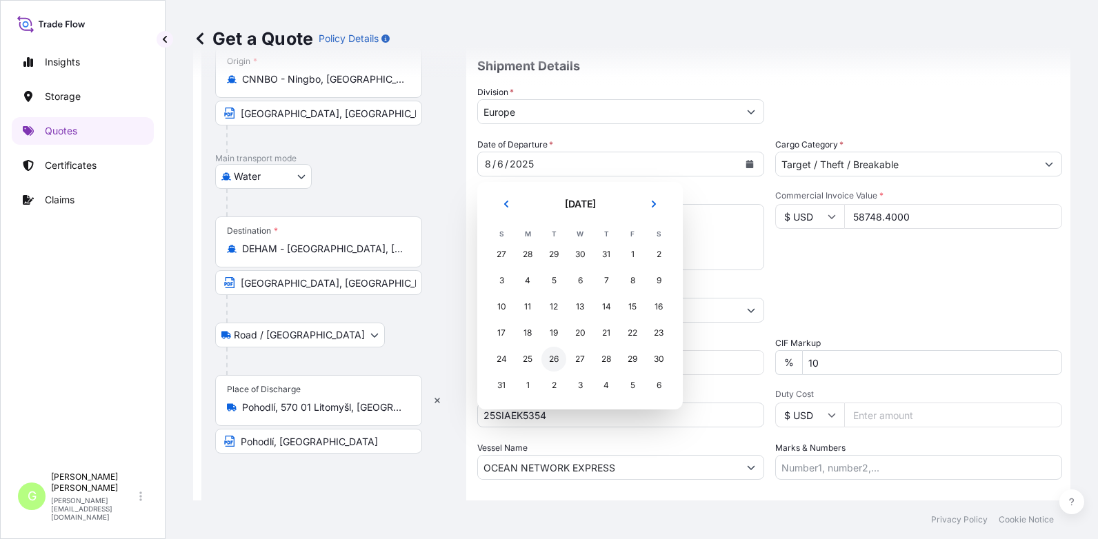
click at [547, 358] on div "26" at bounding box center [553, 359] width 25 height 25
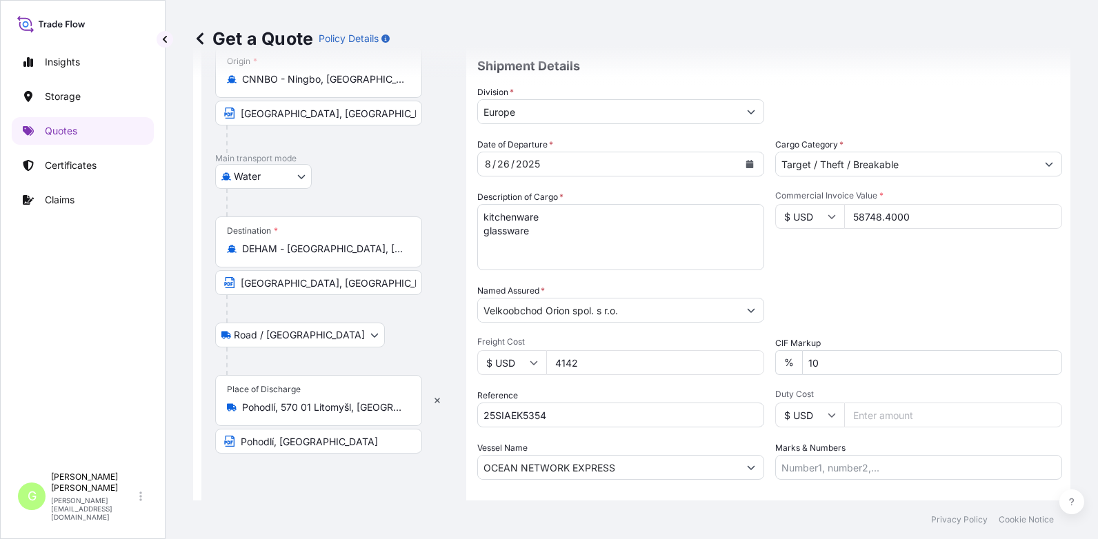
click at [137, 292] on div "Insights Storage Quotes Certificates Claims" at bounding box center [83, 251] width 142 height 430
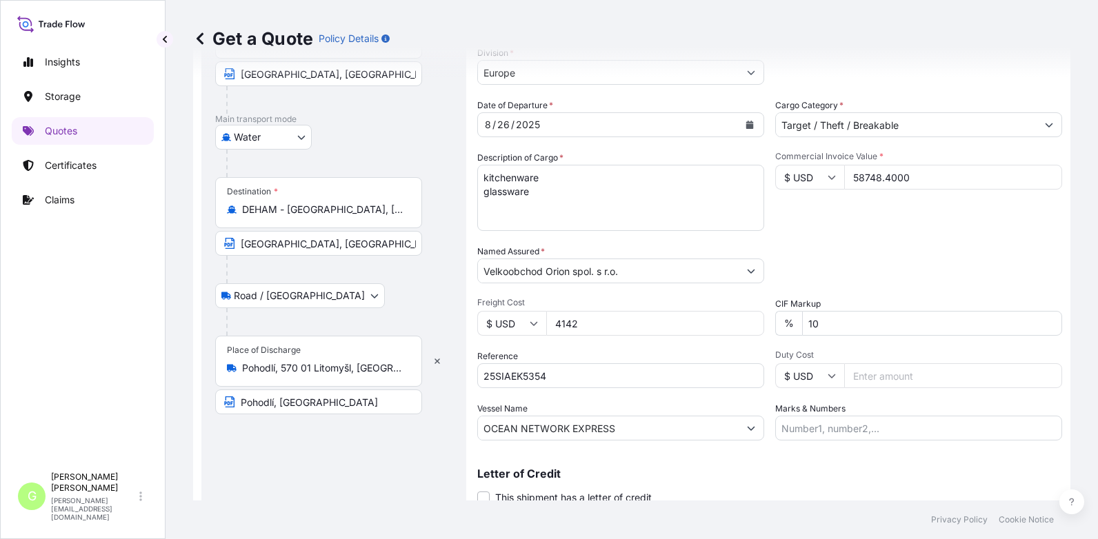
scroll to position [228, 0]
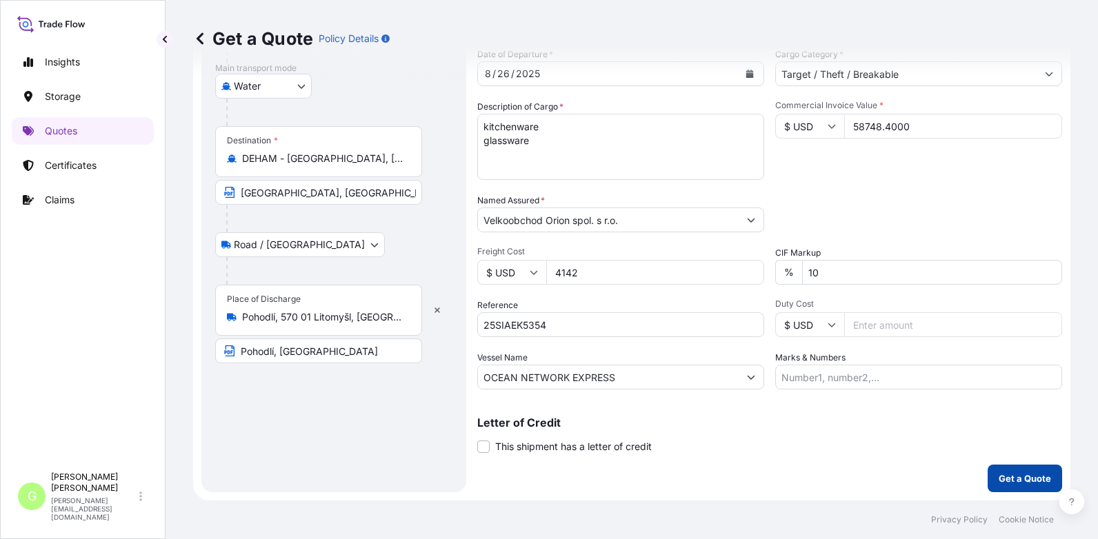
click at [1004, 472] on p "Get a Quote" at bounding box center [1024, 479] width 52 height 14
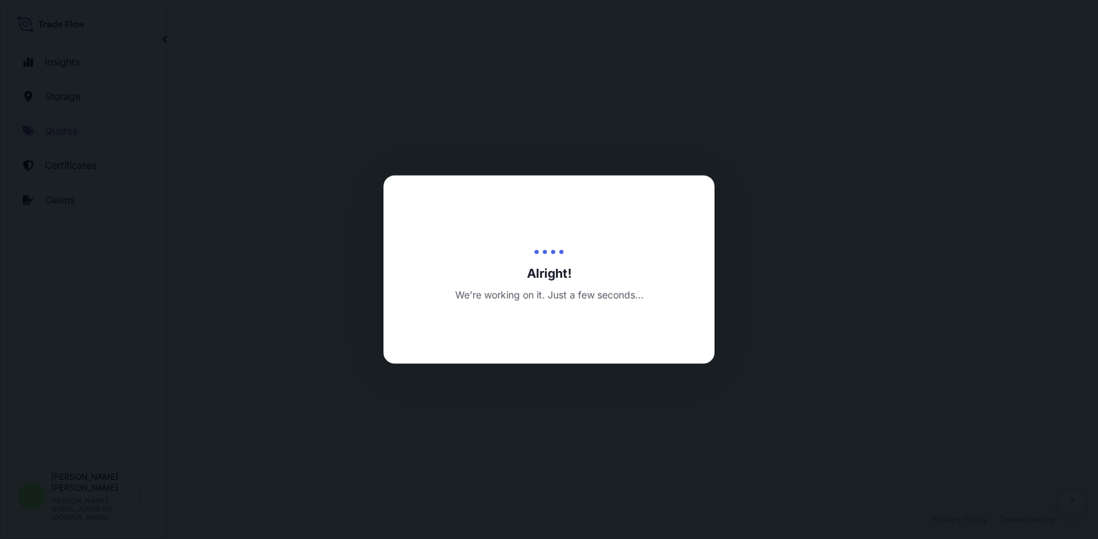
select select "Water"
select select "Road / Inland"
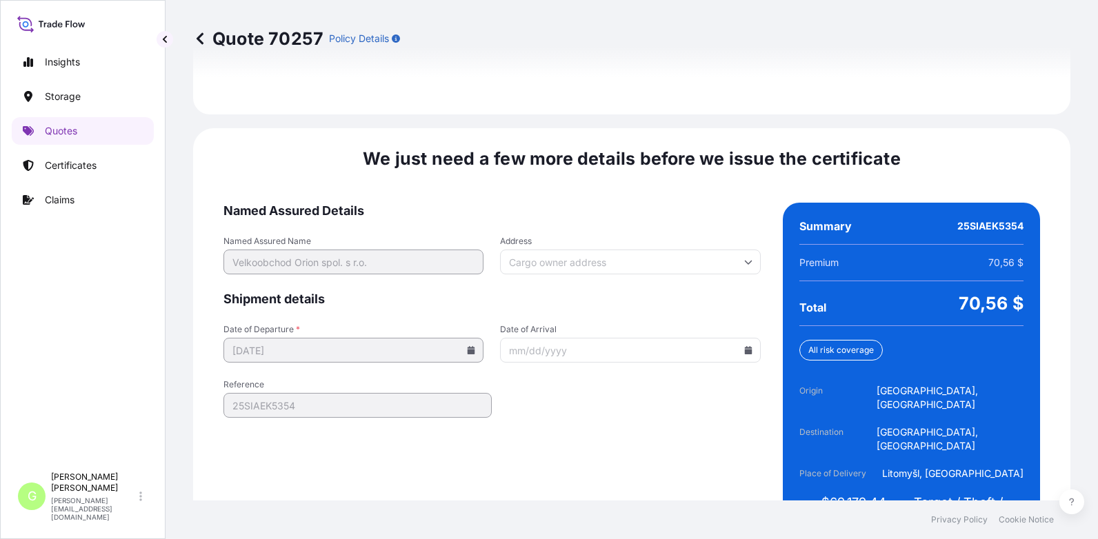
scroll to position [2110, 0]
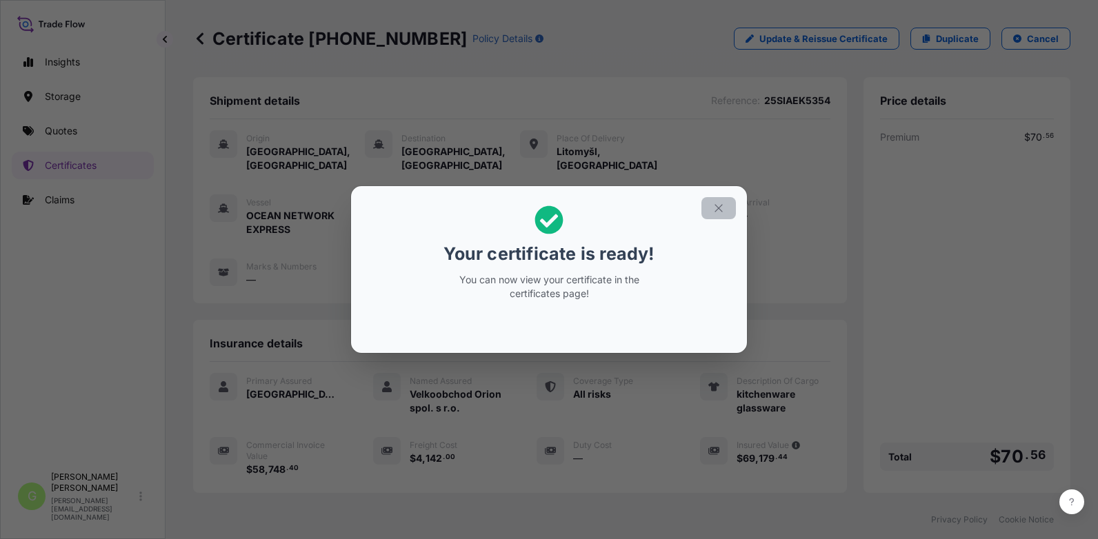
click at [718, 207] on icon "button" at bounding box center [718, 208] width 12 height 12
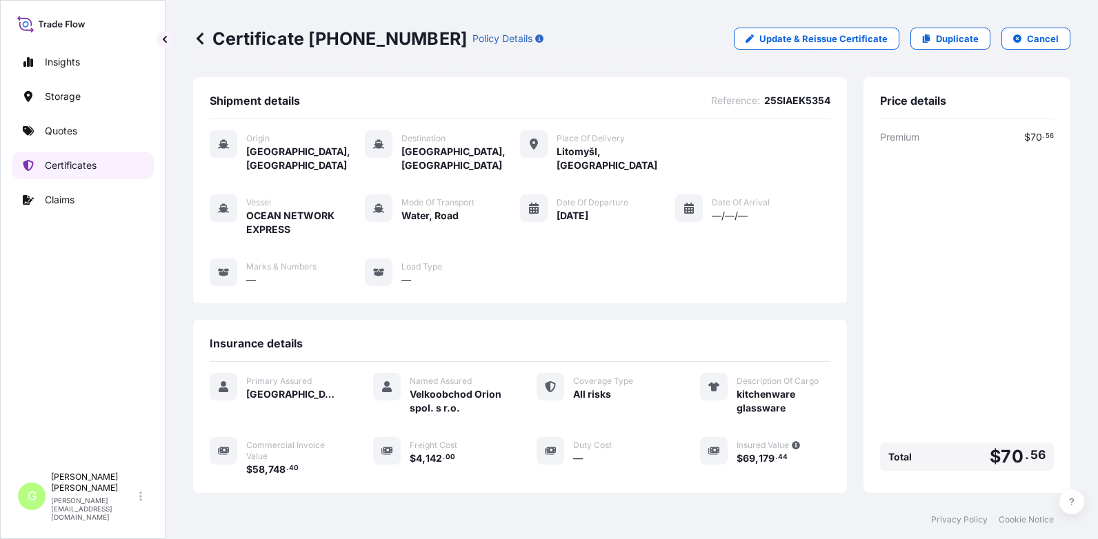
click at [76, 165] on p "Certificates" at bounding box center [71, 166] width 52 height 14
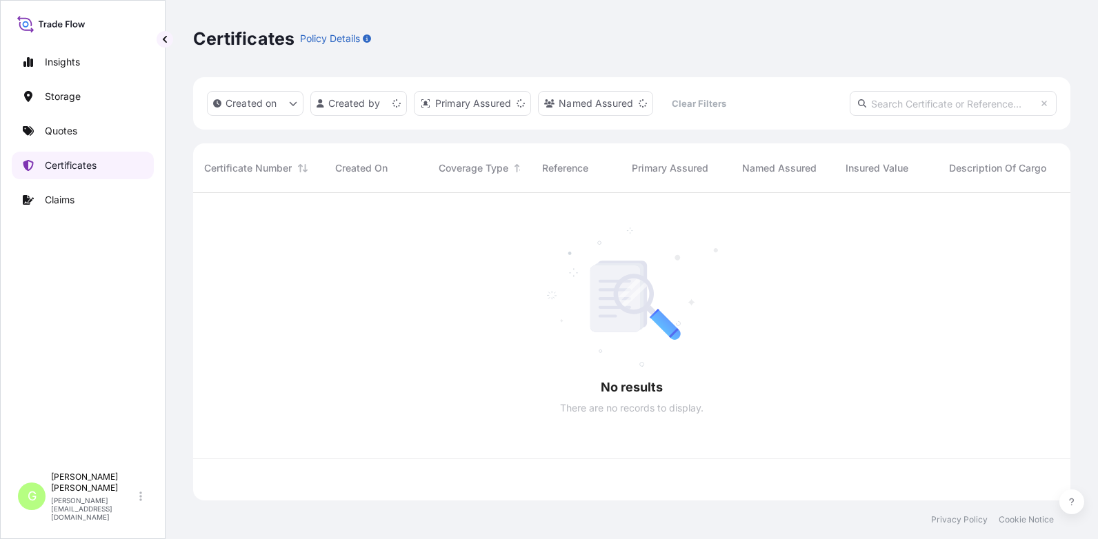
scroll to position [305, 867]
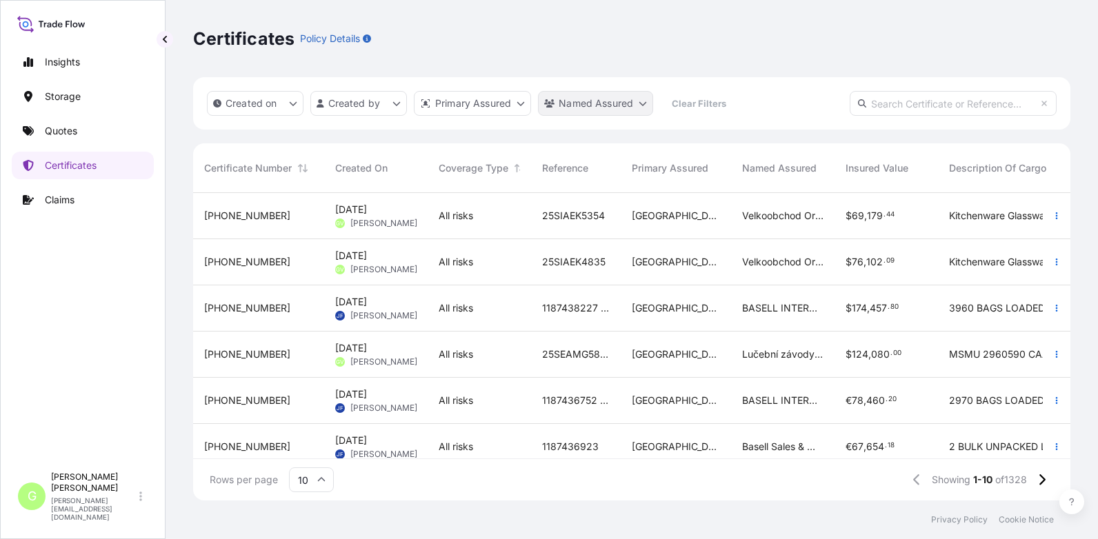
click at [564, 105] on html "Insights Storage Quotes Certificates Claims G Gabriela Vasakova gabriela.vasako…" at bounding box center [549, 269] width 1098 height 539
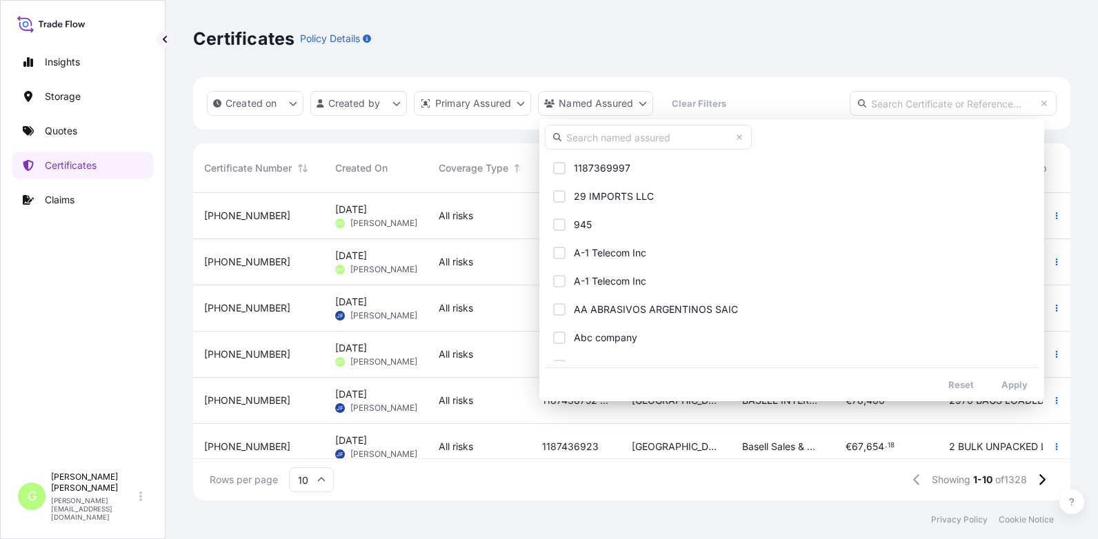
click at [591, 141] on input "text" at bounding box center [648, 137] width 207 height 25
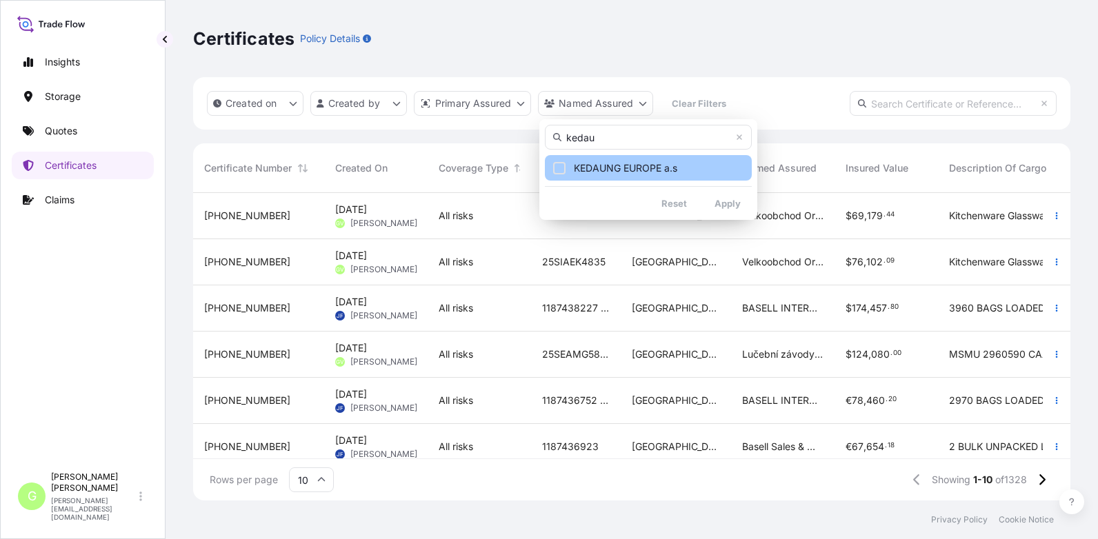
type input "kedau"
click at [666, 170] on span "KEDAUNG EUROPE a.s" at bounding box center [625, 168] width 103 height 14
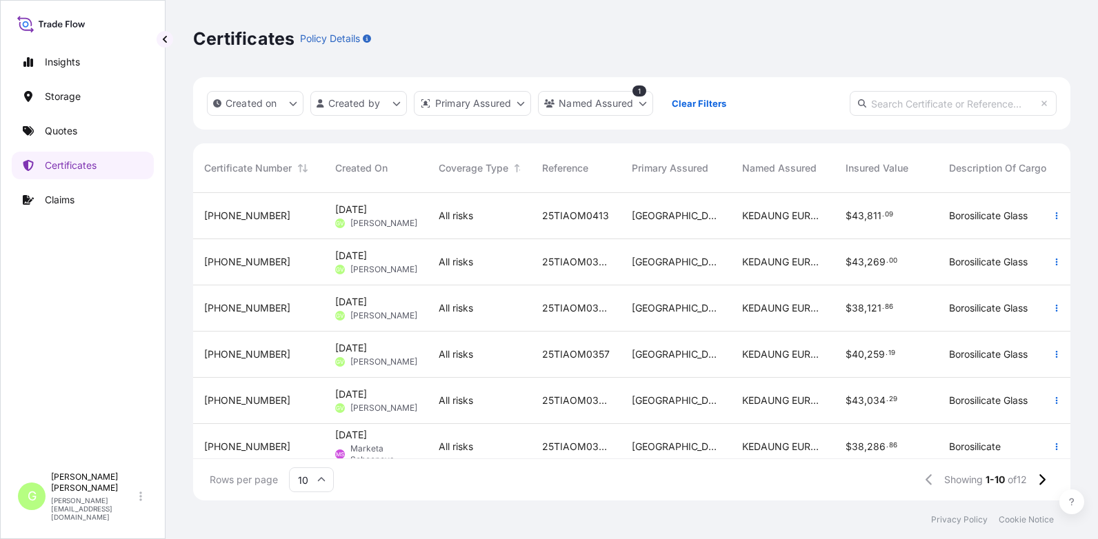
click at [228, 214] on span "31588-1154-1" at bounding box center [247, 216] width 86 height 14
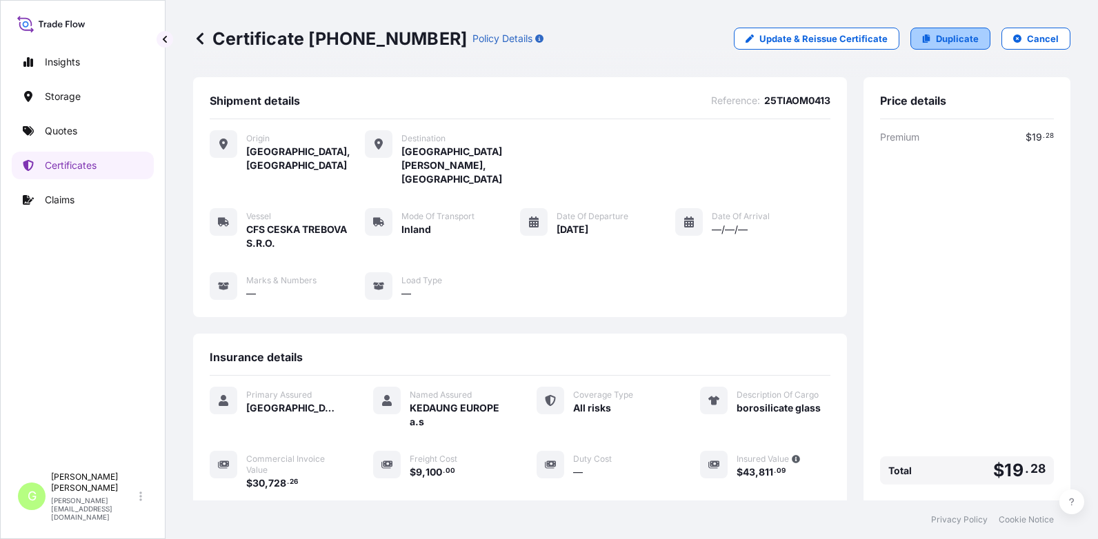
click at [936, 43] on p "Duplicate" at bounding box center [957, 39] width 43 height 14
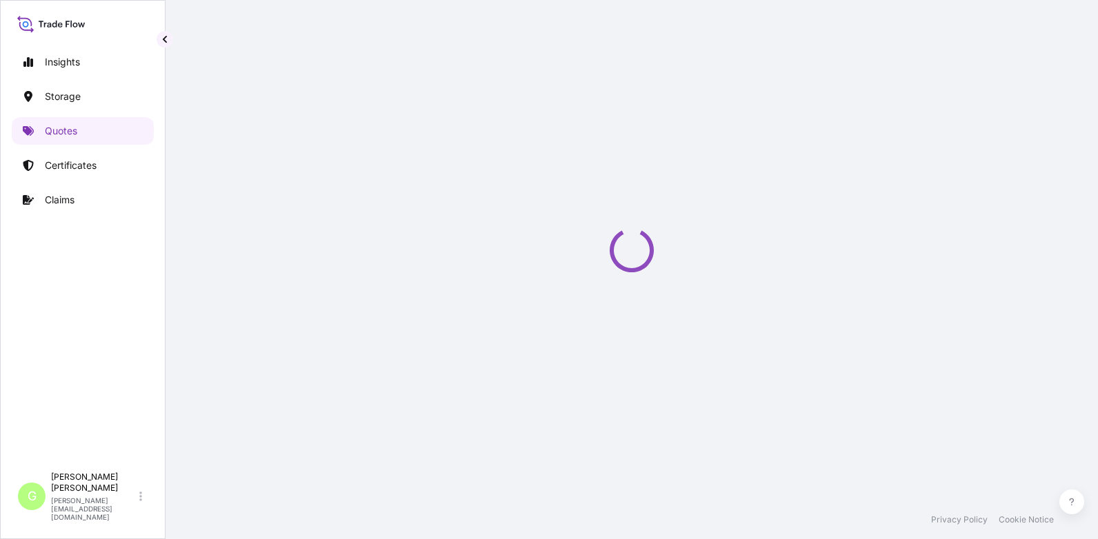
select select "Inland"
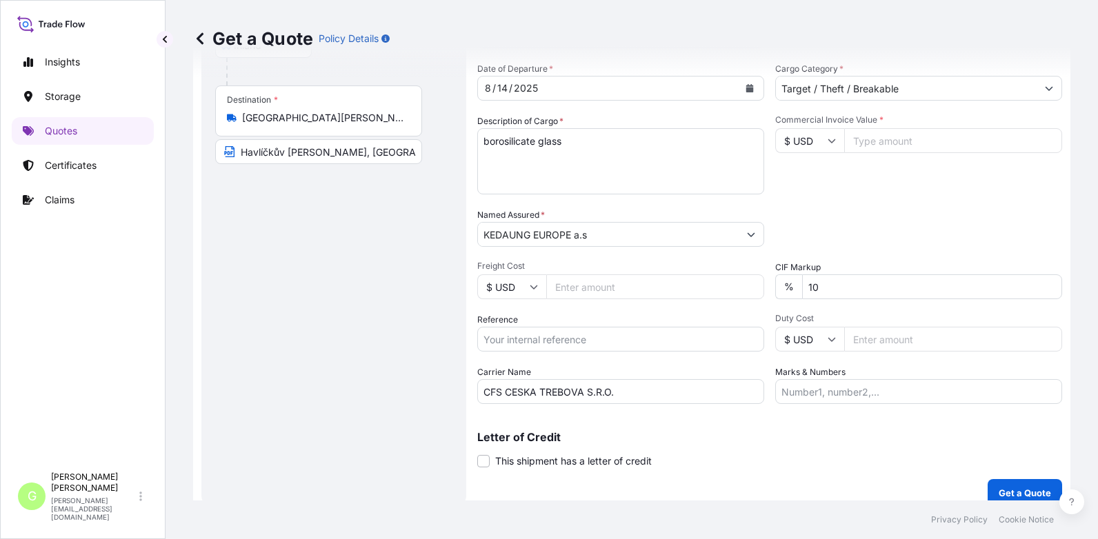
scroll to position [228, 0]
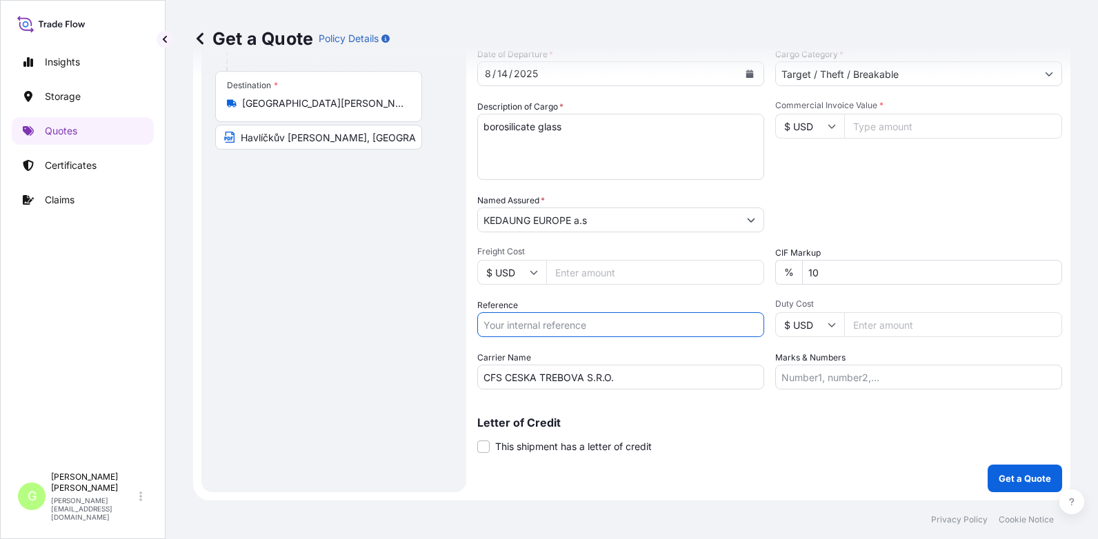
click at [543, 329] on input "Reference" at bounding box center [620, 324] width 287 height 25
paste input "25TIAOM0388"
type input "25TIAOM0388"
click at [882, 125] on input "Commercial Invoice Value *" at bounding box center [953, 126] width 218 height 25
paste input "25946.7600"
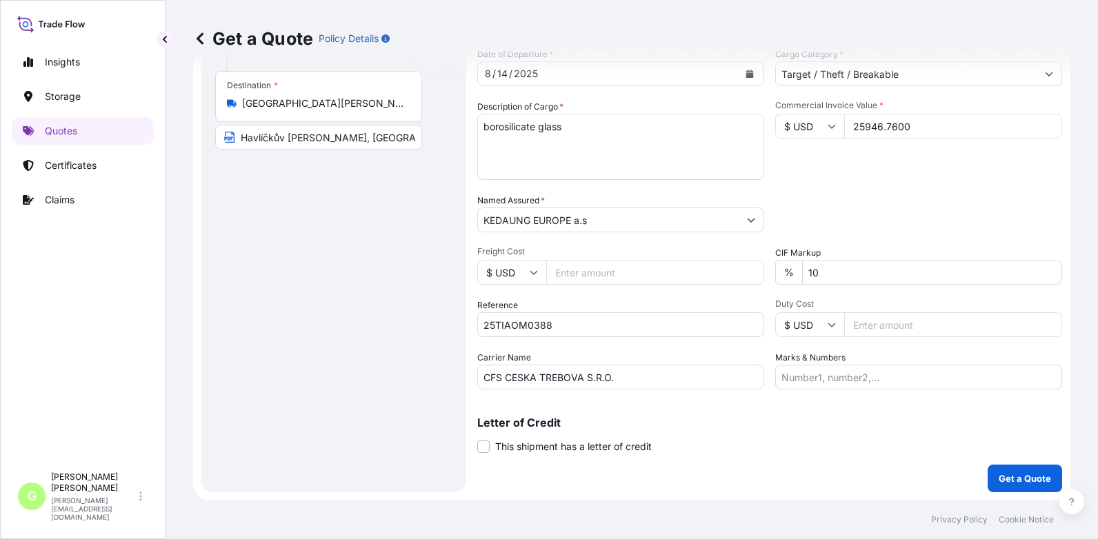
type input "25946.7600"
click at [571, 272] on input "Freight Cost" at bounding box center [655, 272] width 218 height 25
paste input "9100"
type input "9100"
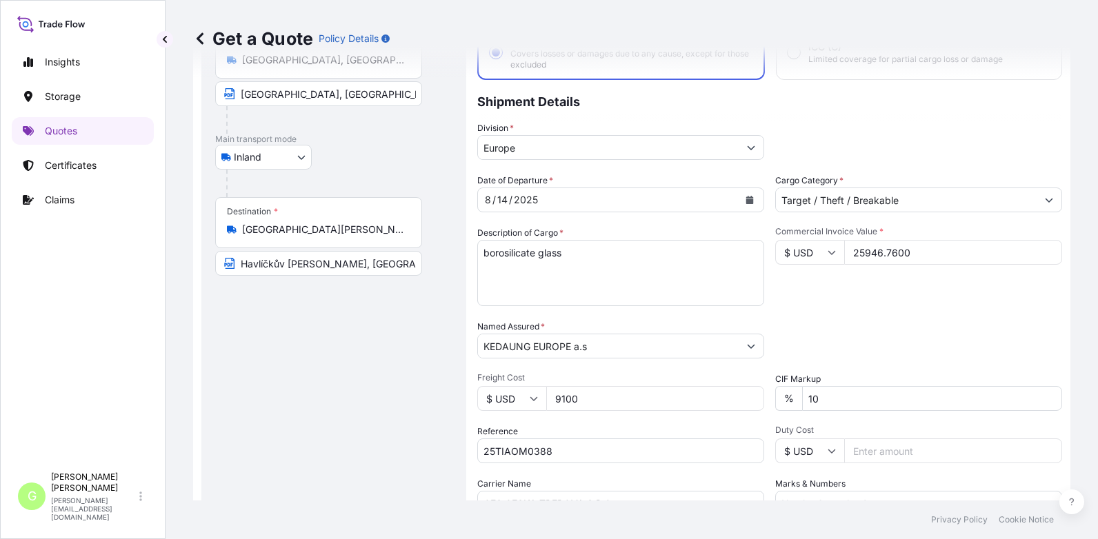
scroll to position [90, 0]
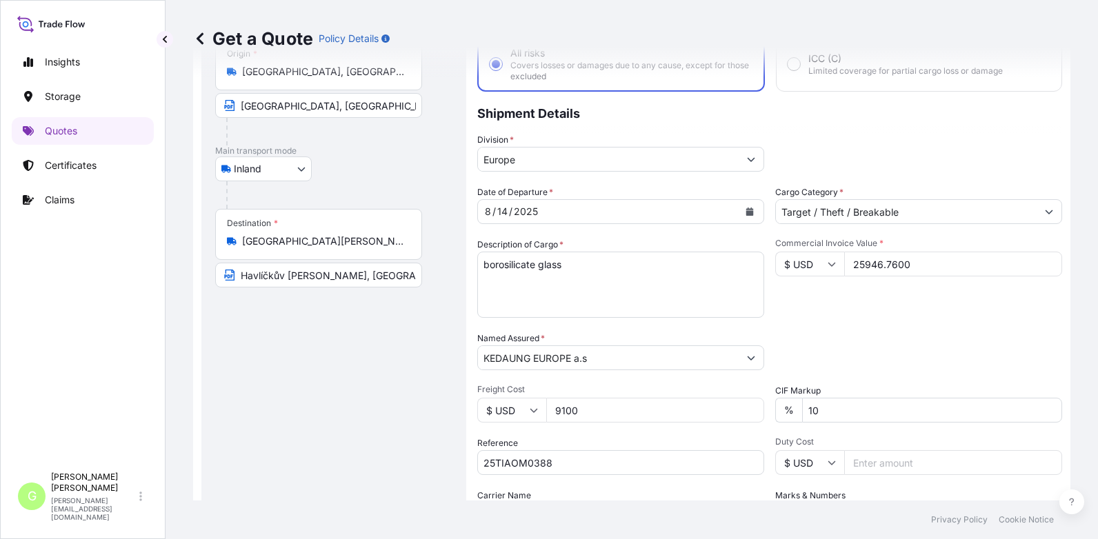
click at [746, 212] on icon "Calendar" at bounding box center [750, 212] width 8 height 8
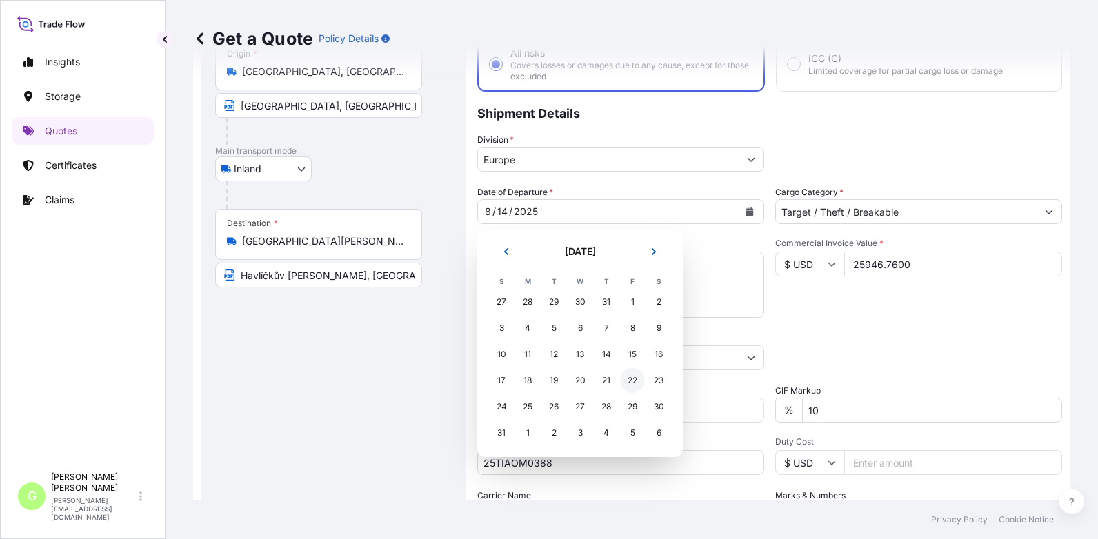
click at [633, 376] on div "22" at bounding box center [632, 380] width 25 height 25
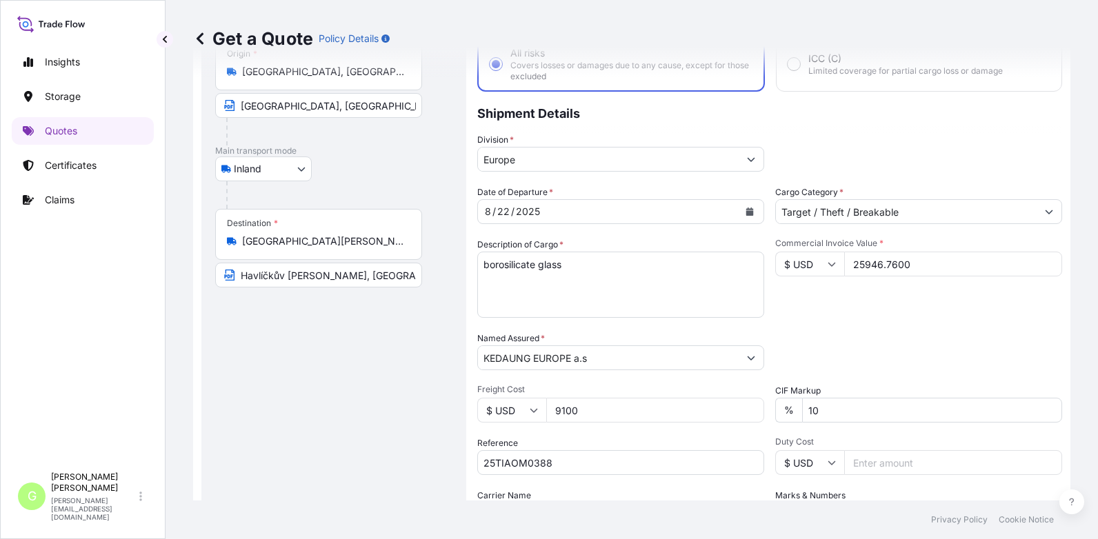
drag, startPoint x: 205, startPoint y: 301, endPoint x: 211, endPoint y: 310, distance: 10.5
click at [205, 302] on div "Route Details Place of loading Road / Inland Road / Inland Origin * Nanjing, Ji…" at bounding box center [333, 312] width 265 height 635
click at [123, 318] on div "Insights Storage Quotes Certificates Claims" at bounding box center [83, 251] width 142 height 430
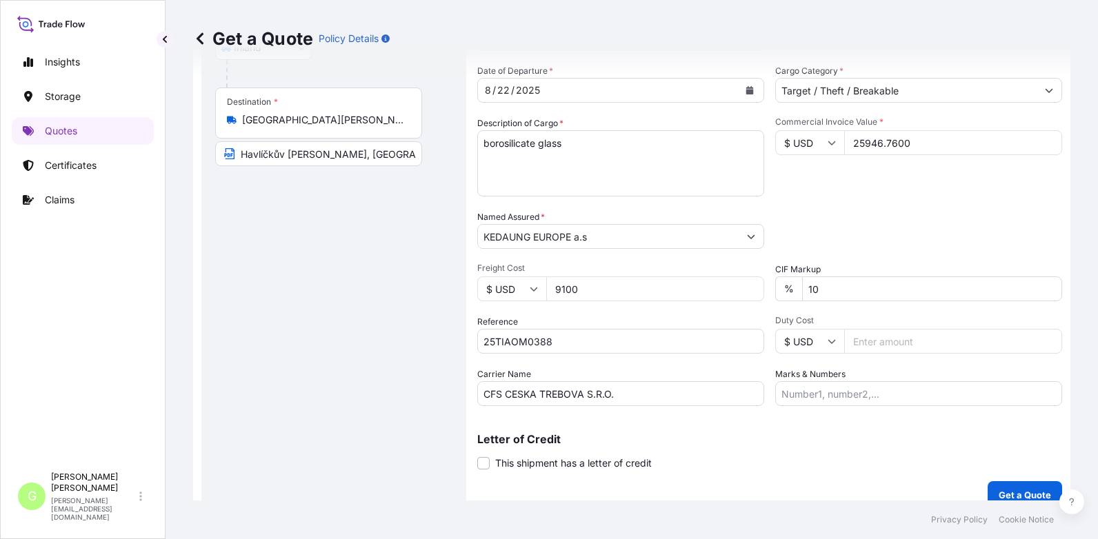
scroll to position [228, 0]
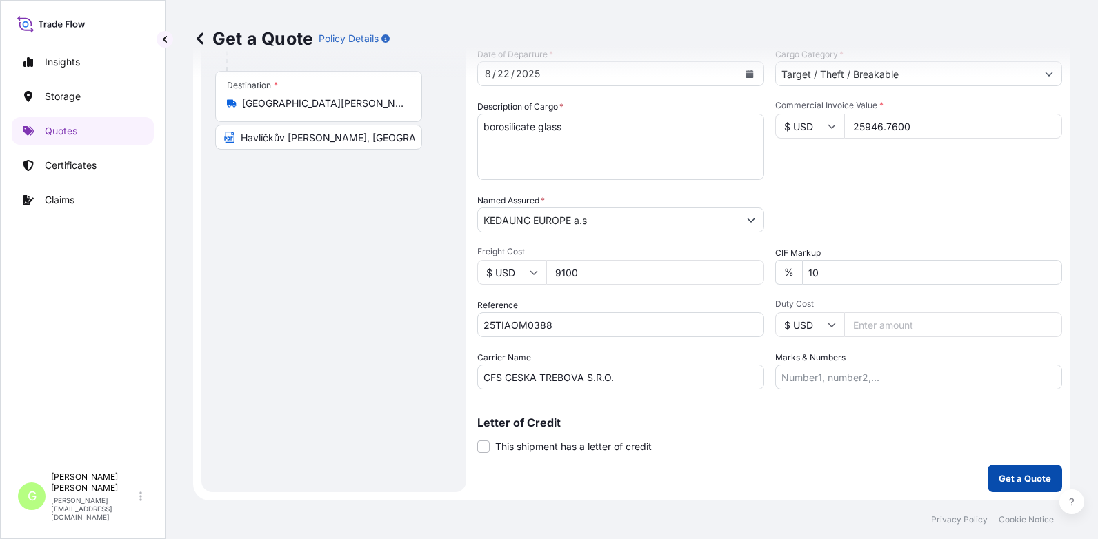
click at [1004, 478] on p "Get a Quote" at bounding box center [1024, 479] width 52 height 14
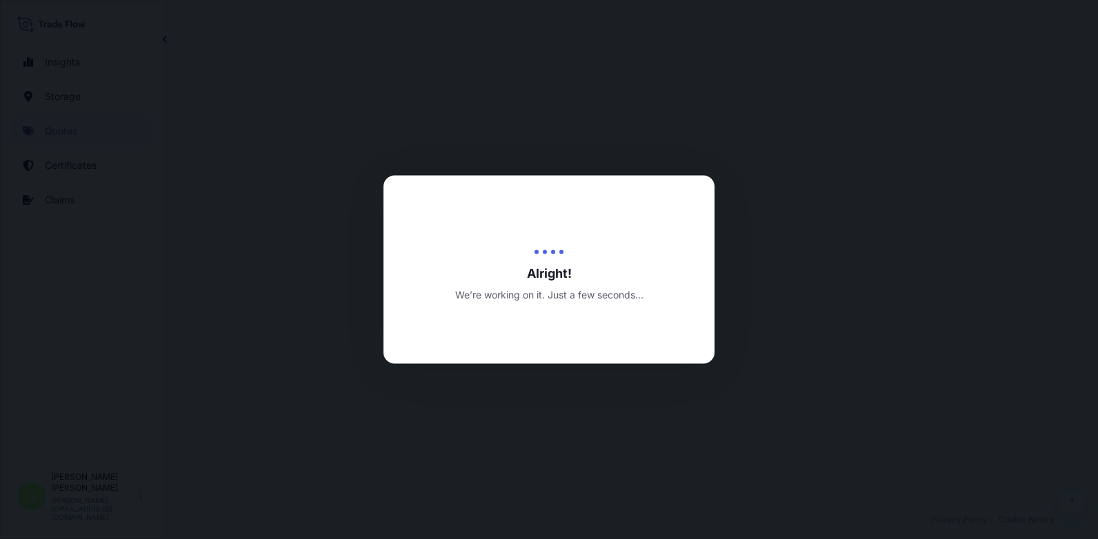
select select "Inland"
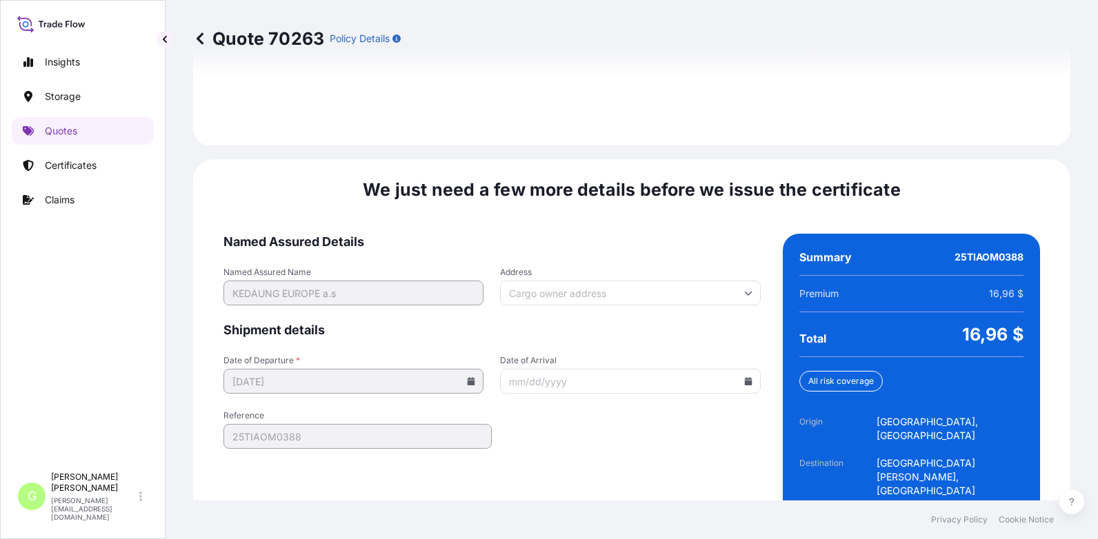
scroll to position [2082, 0]
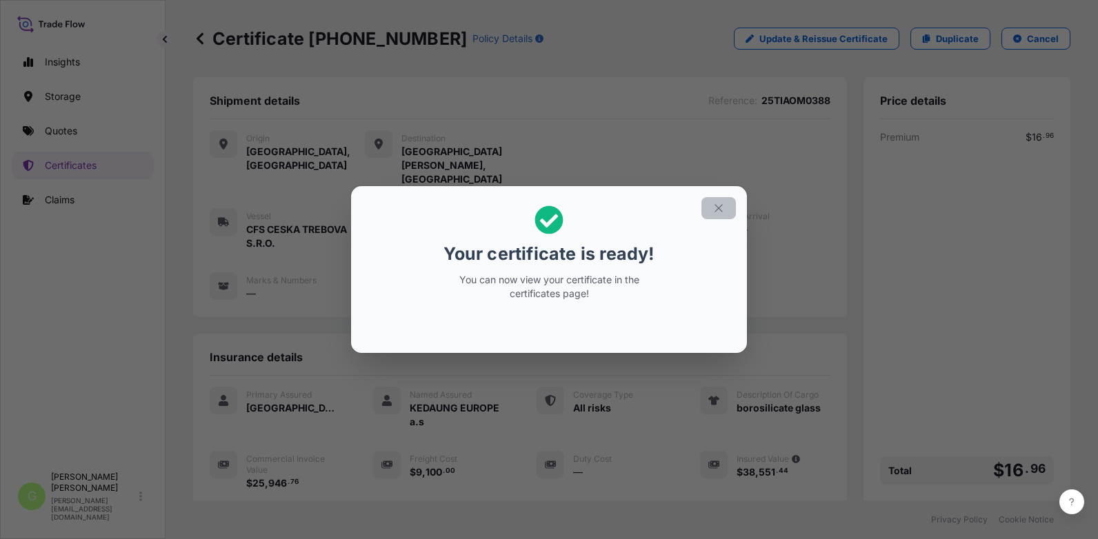
click at [716, 205] on icon "button" at bounding box center [718, 208] width 12 height 12
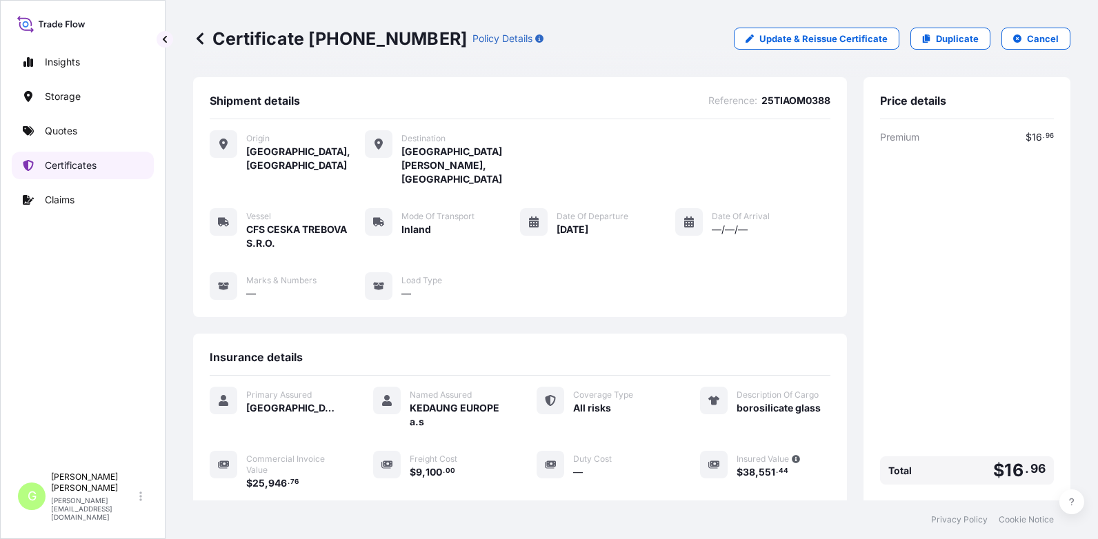
click at [57, 165] on p "Certificates" at bounding box center [71, 166] width 52 height 14
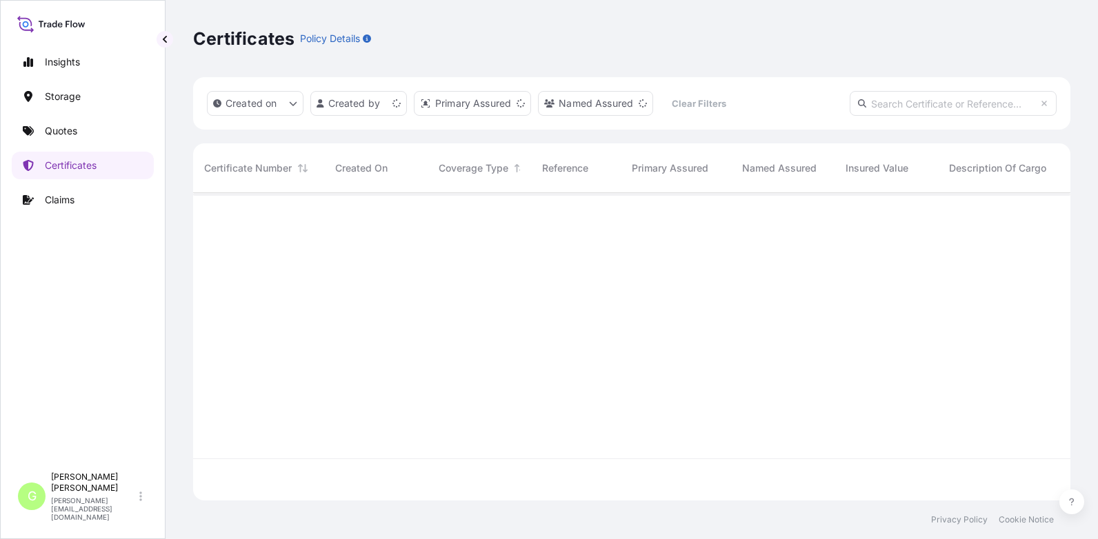
scroll to position [305, 867]
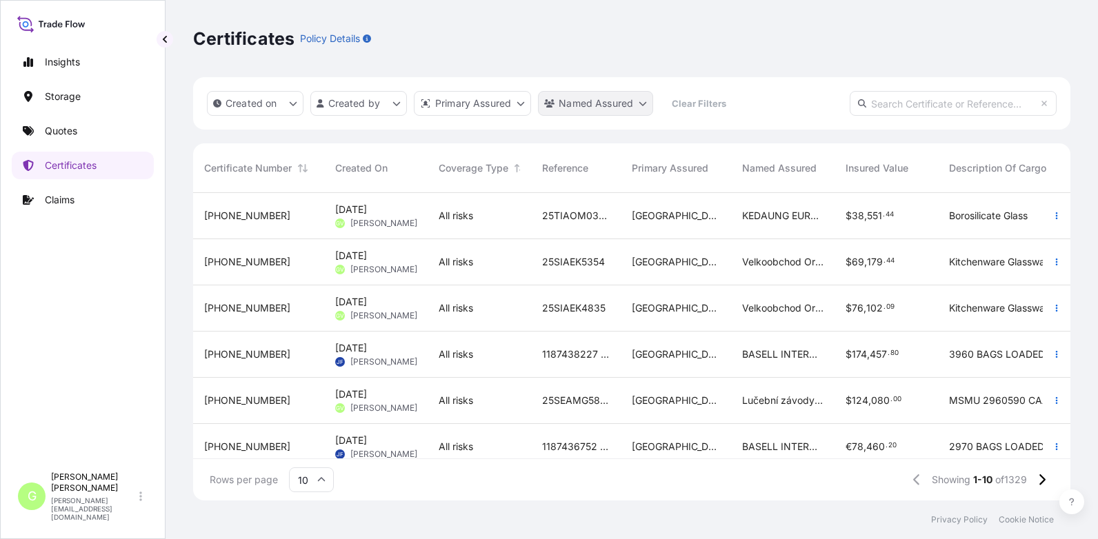
click at [634, 101] on html "Insights Storage Quotes Certificates Claims G Gabriela Vasakova gabriela.vasako…" at bounding box center [549, 269] width 1098 height 539
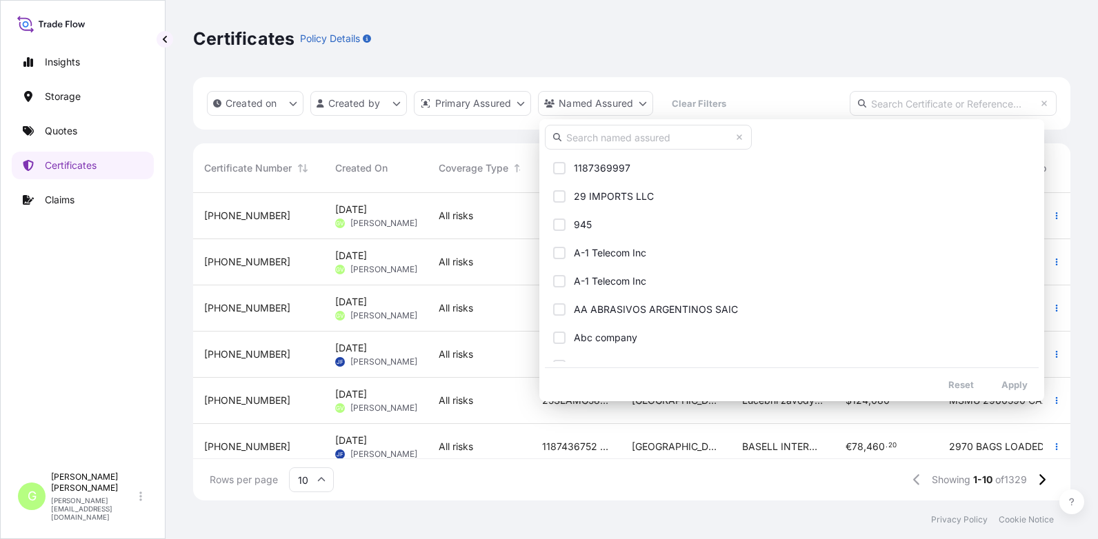
click at [584, 141] on input "text" at bounding box center [648, 137] width 207 height 25
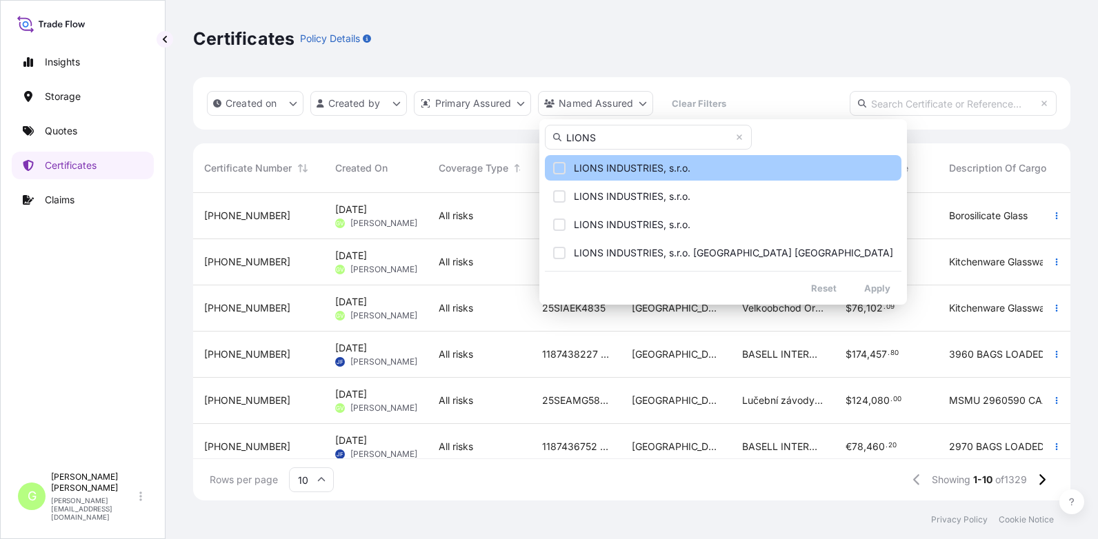
type input "LIONS"
click at [614, 170] on span "LIONS INDUSTRIES, s.r.o." at bounding box center [632, 168] width 117 height 14
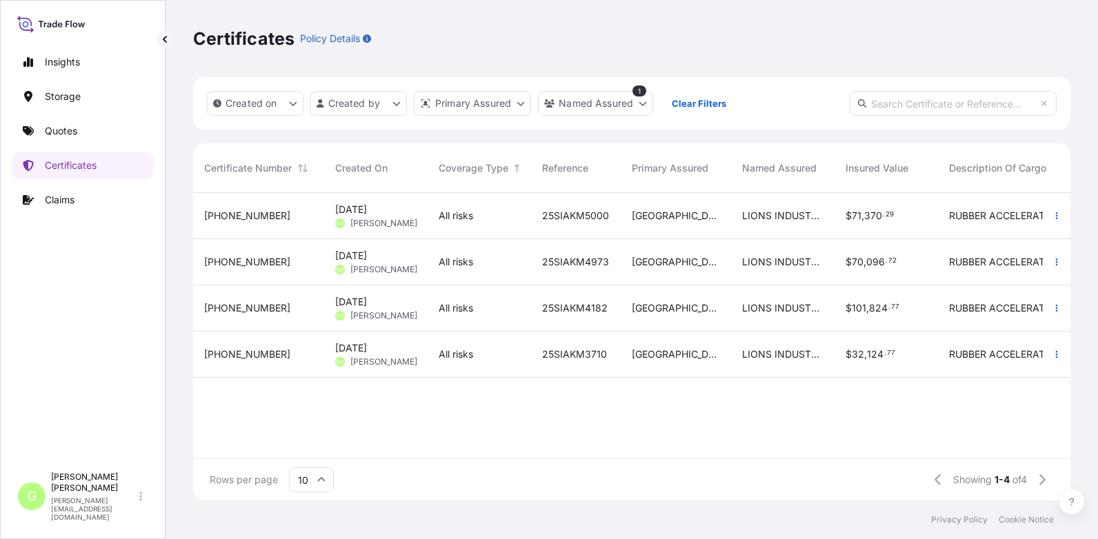
click at [214, 215] on span "31588-1264-1" at bounding box center [247, 216] width 86 height 14
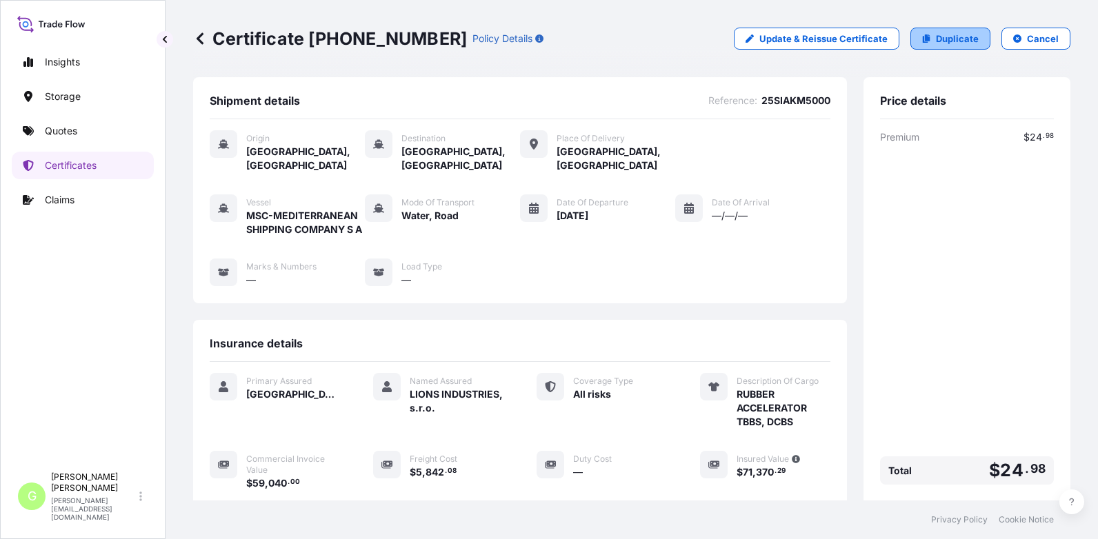
click at [928, 46] on link "Duplicate" at bounding box center [950, 39] width 80 height 22
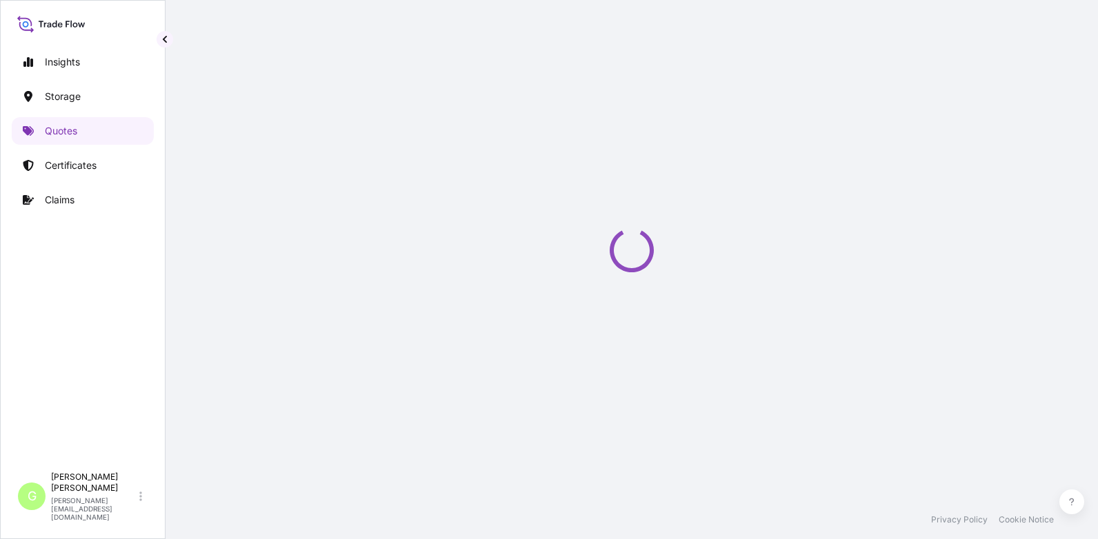
select select "Water"
select select "Road / Inland"
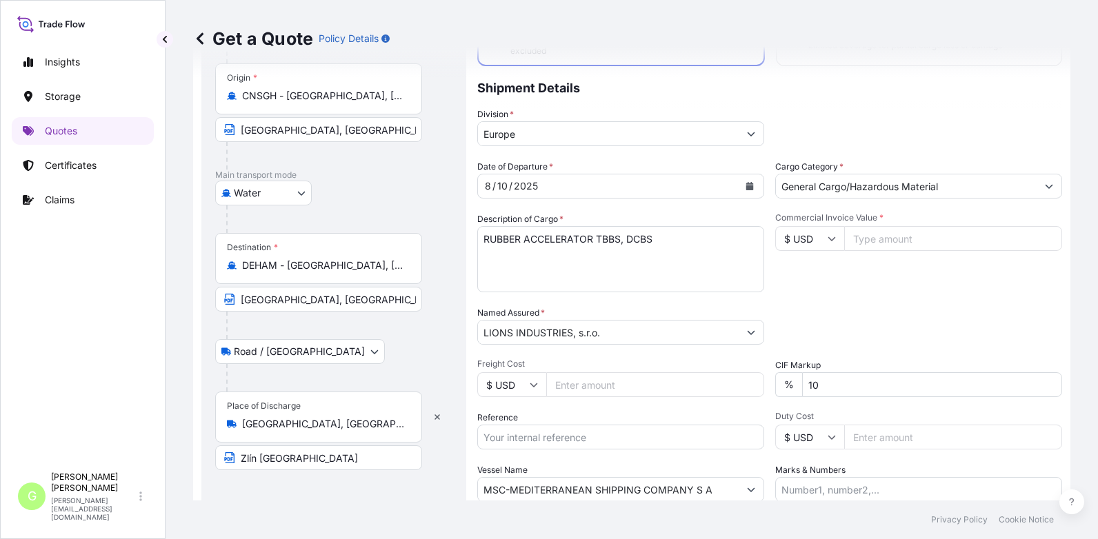
scroll to position [160, 0]
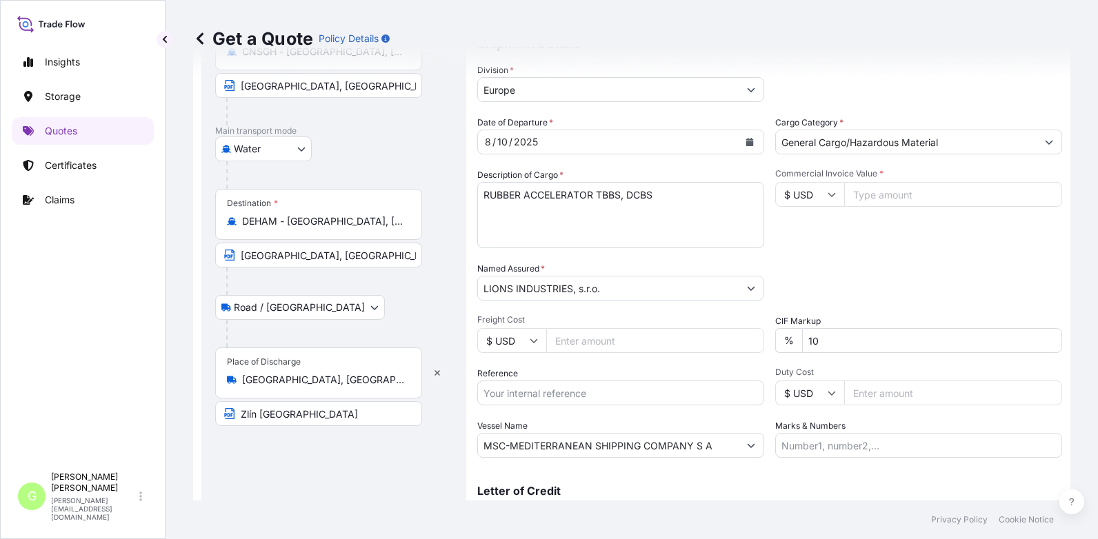
click at [531, 396] on input "Reference" at bounding box center [620, 393] width 287 height 25
paste input "25SIAKM5066"
type input "25SIAKM5066"
click at [884, 197] on input "Commercial Invoice Value *" at bounding box center [953, 194] width 218 height 25
paste input "52560"
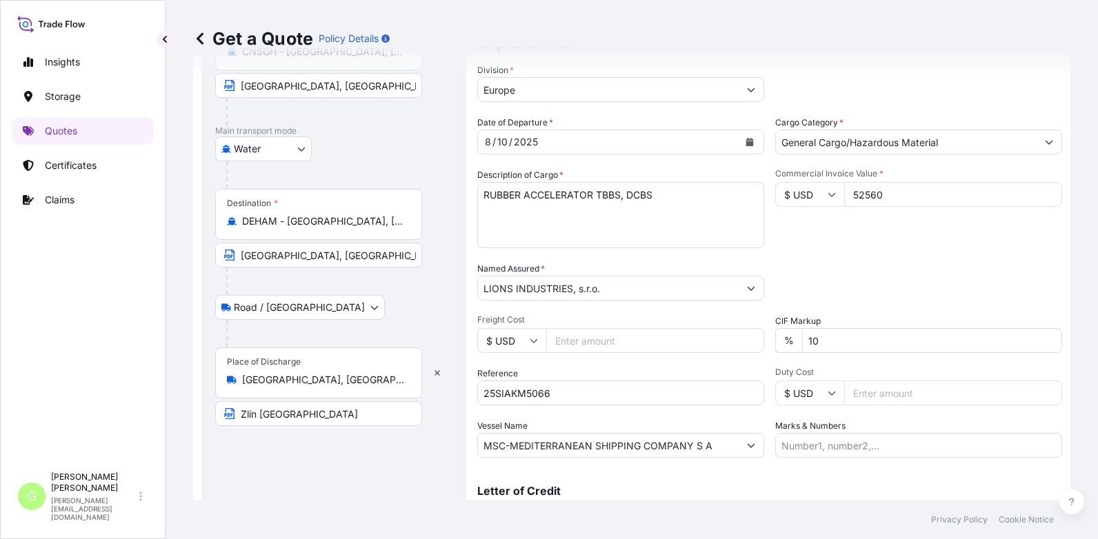
type input "52560"
click at [581, 340] on input "Freight Cost" at bounding box center [655, 340] width 218 height 25
paste input "5500.08"
type input "5500.08"
drag, startPoint x: 568, startPoint y: 196, endPoint x: 485, endPoint y: 196, distance: 83.4
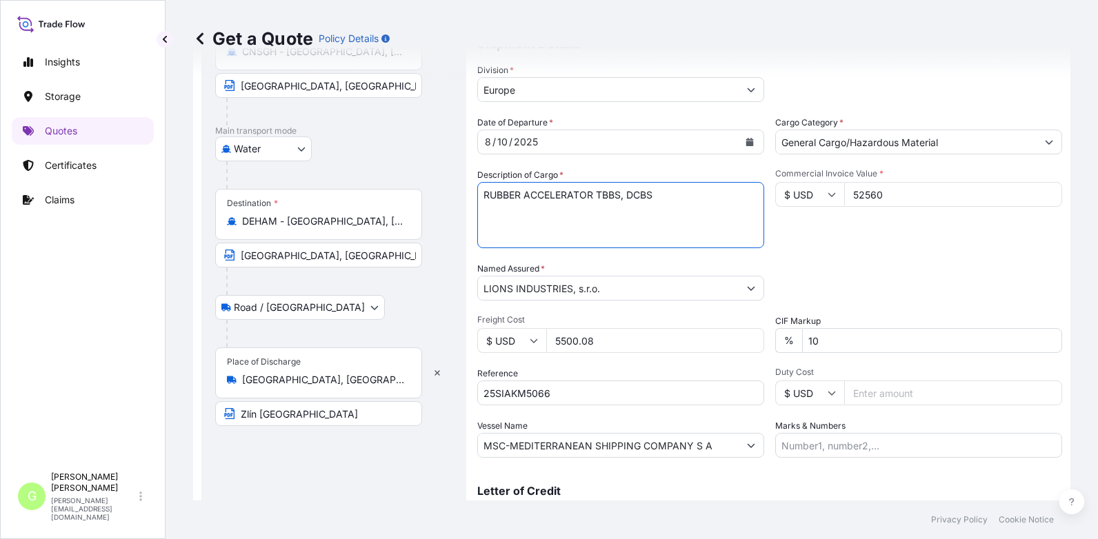
click at [485, 196] on textarea "RUBBER ACCELERATOR TBBS, DCBS" at bounding box center [620, 215] width 287 height 66
paste textarea "NTIOXIDANT 6PPD"
drag, startPoint x: 176, startPoint y: 305, endPoint x: 209, endPoint y: 296, distance: 33.6
click at [176, 306] on div "Get a Quote Policy Details Route Details Cover door to port - Add loading place…" at bounding box center [631, 250] width 932 height 501
click at [103, 406] on div "Insights Storage Quotes Certificates Claims" at bounding box center [83, 251] width 142 height 430
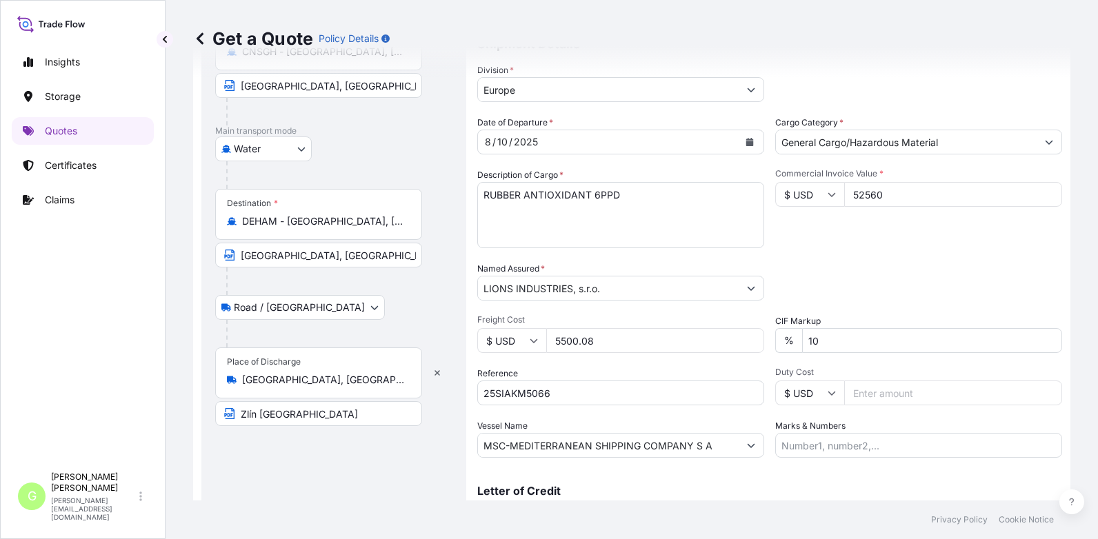
click at [117, 249] on div "Insights Storage Quotes Certificates Claims" at bounding box center [83, 251] width 142 height 430
click at [501, 208] on textarea "RUBBER ACCELERATOR TBBS, DCBS" at bounding box center [620, 215] width 287 height 66
paste textarea "MSDU7928104"
type textarea "RUBBER ANTIOXIDANT 6PPD MSDU7928104"
click at [125, 283] on div "Insights Storage Quotes Certificates Claims" at bounding box center [83, 251] width 142 height 430
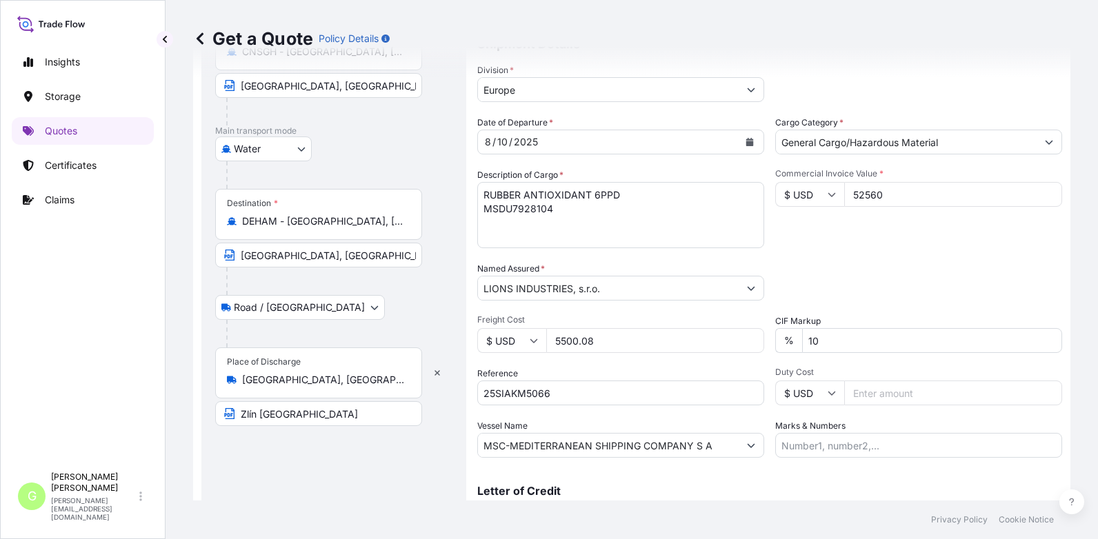
click at [746, 143] on icon "Calendar" at bounding box center [750, 142] width 8 height 8
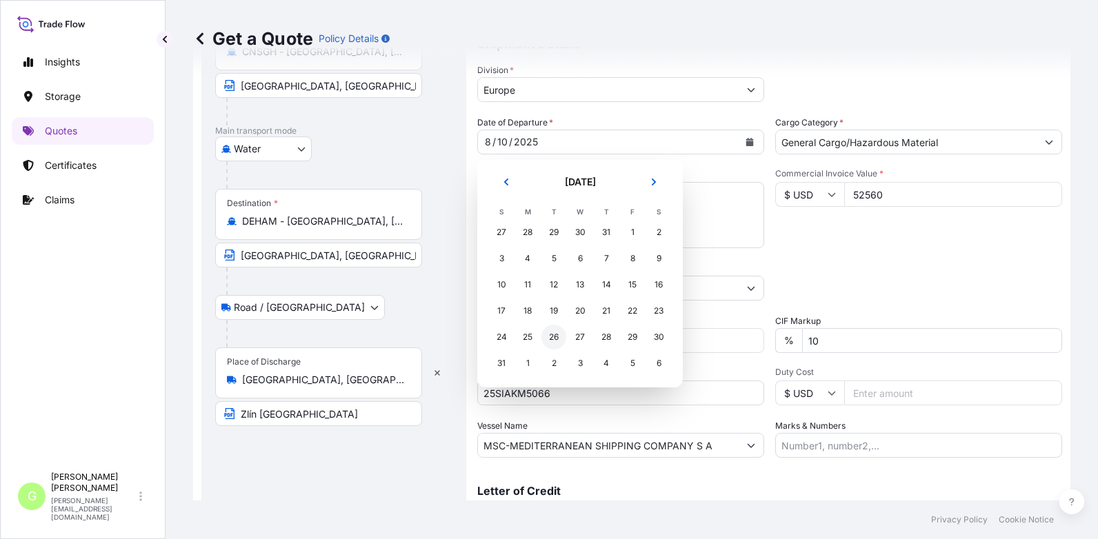
click at [549, 337] on div "26" at bounding box center [553, 337] width 25 height 25
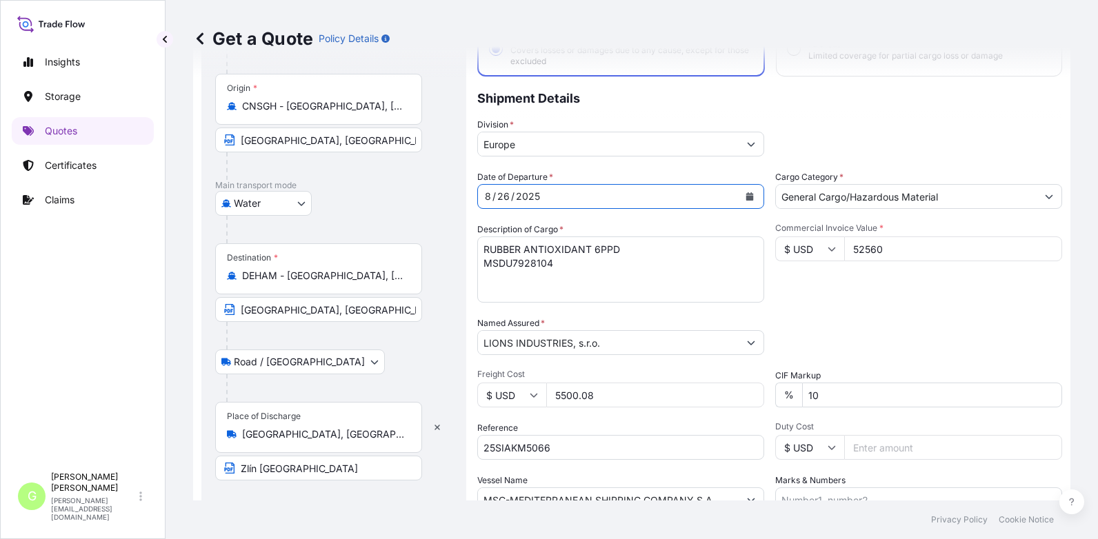
scroll to position [22, 0]
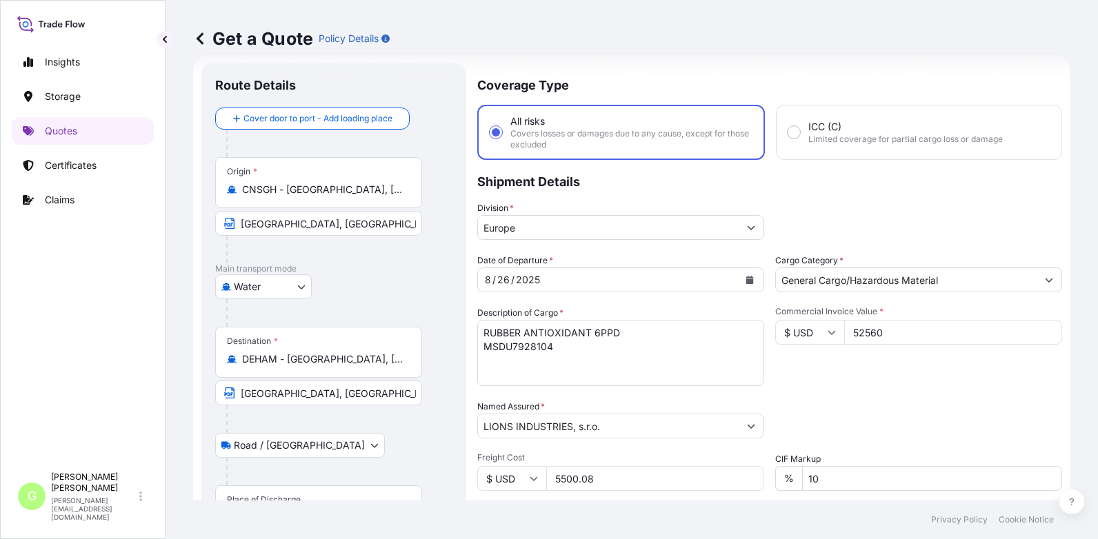
click at [145, 325] on div "Insights Storage Quotes Certificates Claims" at bounding box center [83, 251] width 142 height 430
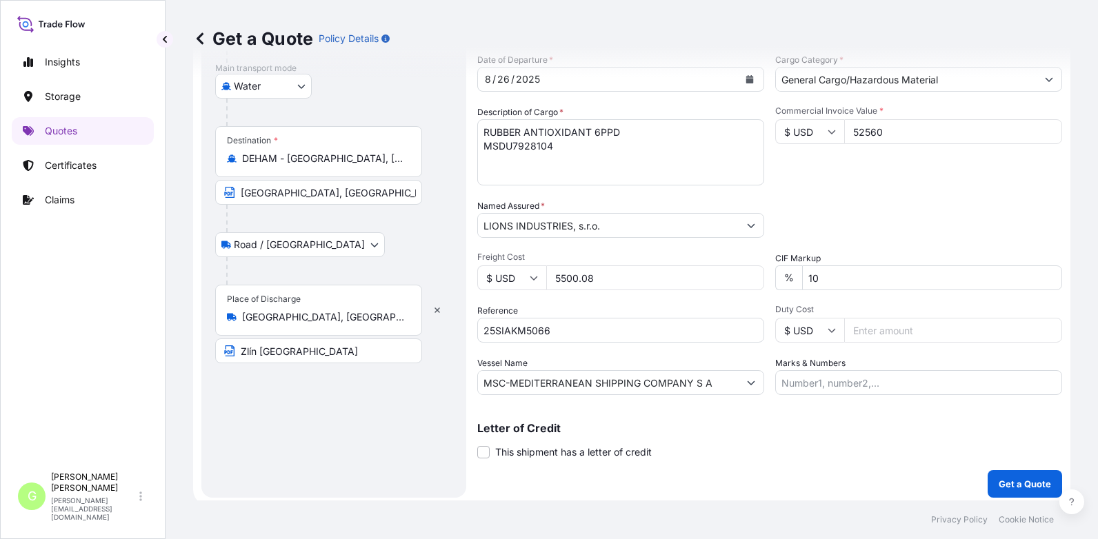
scroll to position [228, 0]
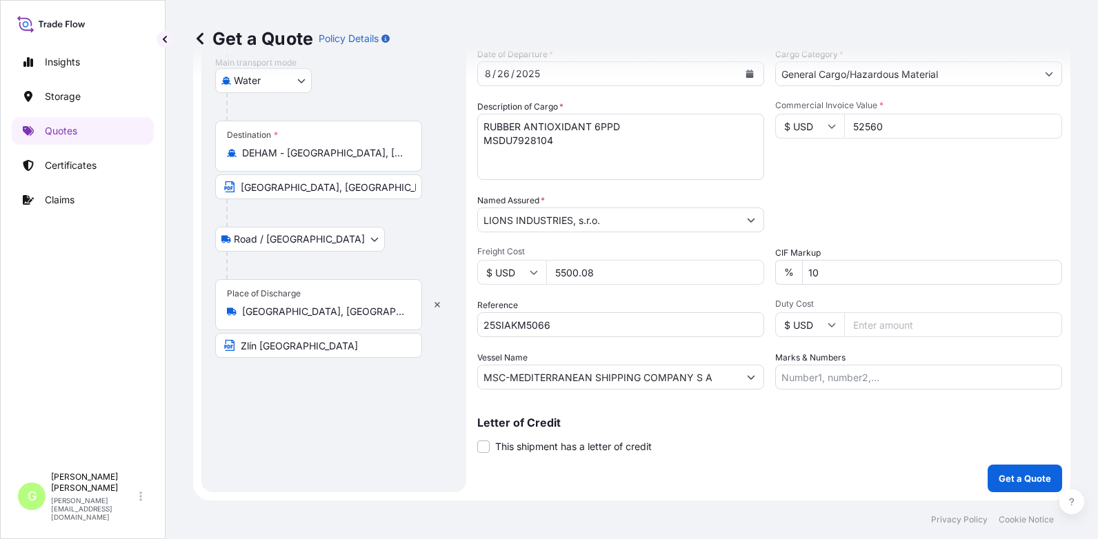
click at [159, 340] on div "Insights Storage Quotes Certificates Claims G Gabriela Vasakova gabriela.vasako…" at bounding box center [82, 269] width 165 height 539
click at [1027, 480] on p "Get a Quote" at bounding box center [1024, 479] width 52 height 14
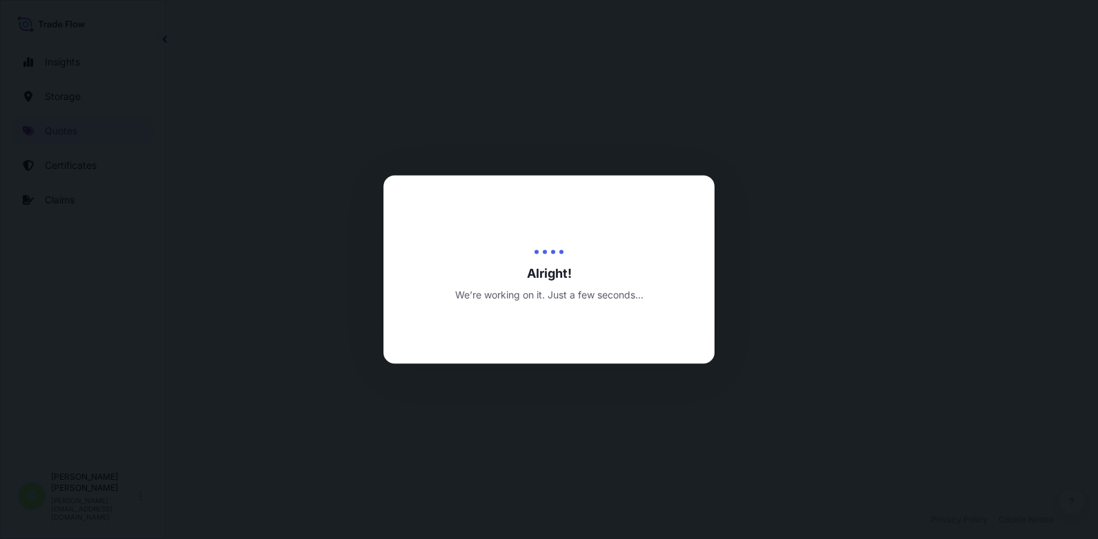
select select "Water"
select select "Road / Inland"
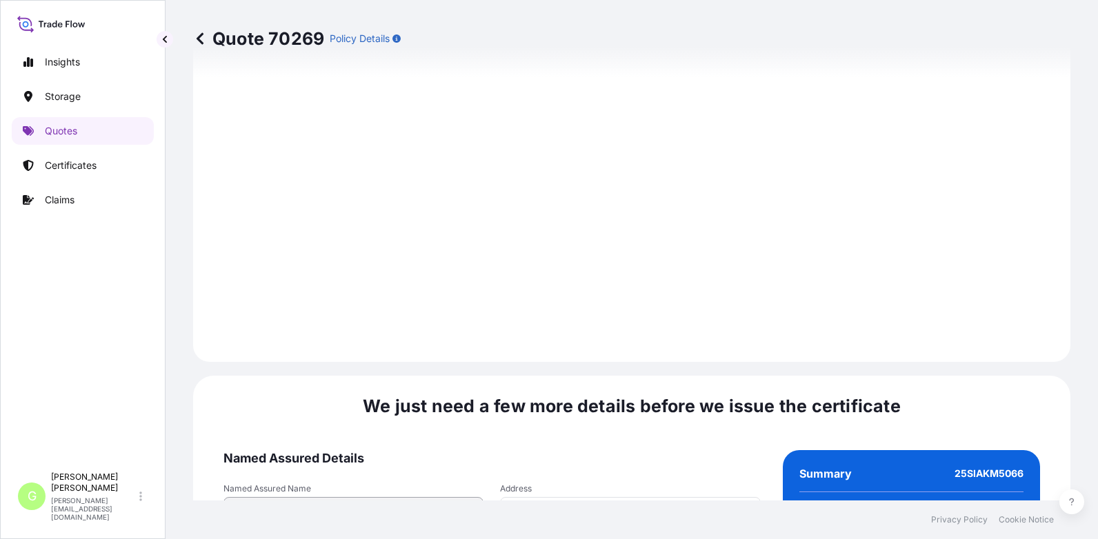
scroll to position [2110, 0]
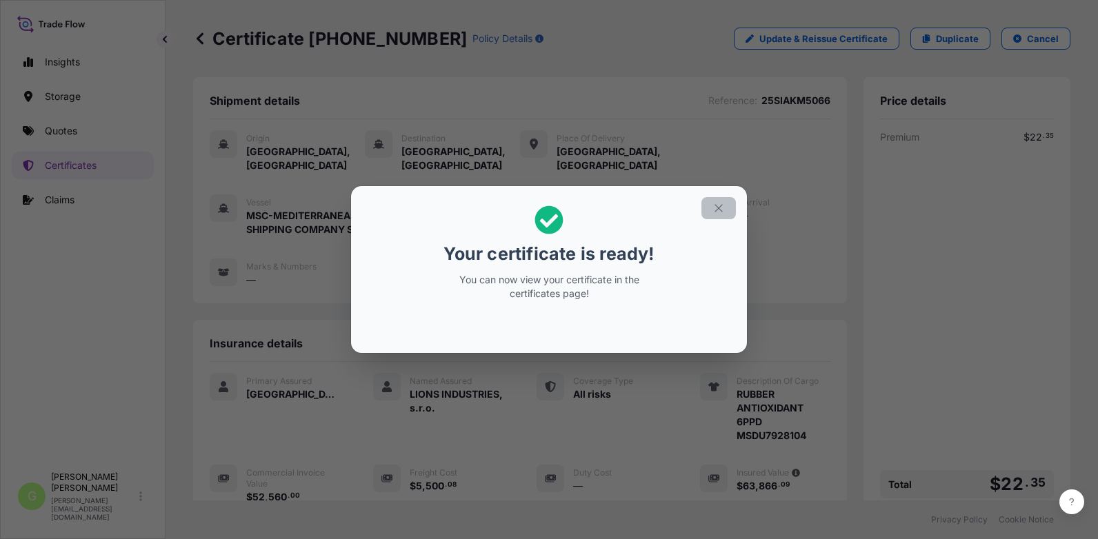
click at [720, 206] on icon "button" at bounding box center [718, 208] width 12 height 12
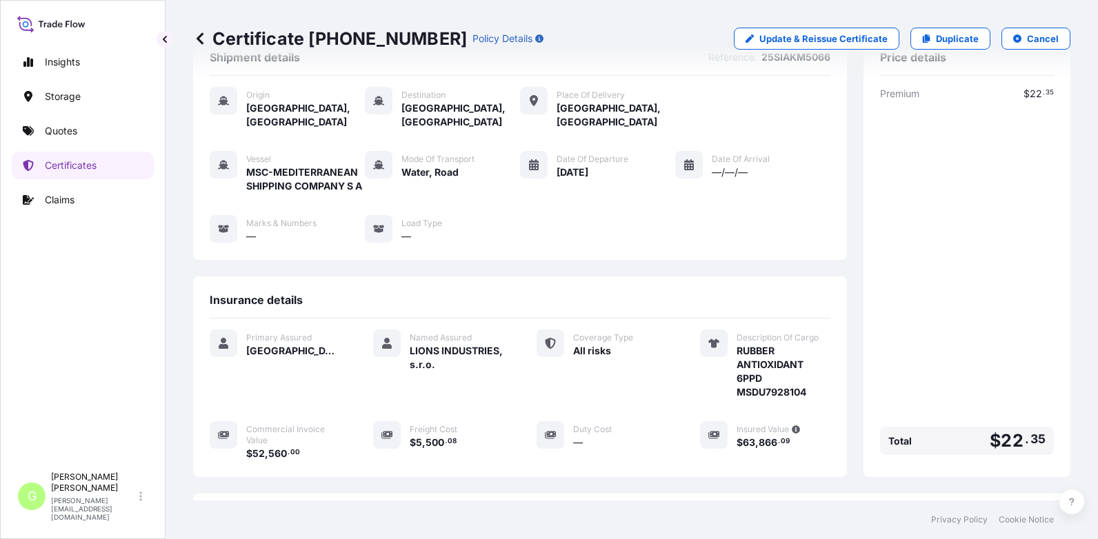
scroll to position [207, 0]
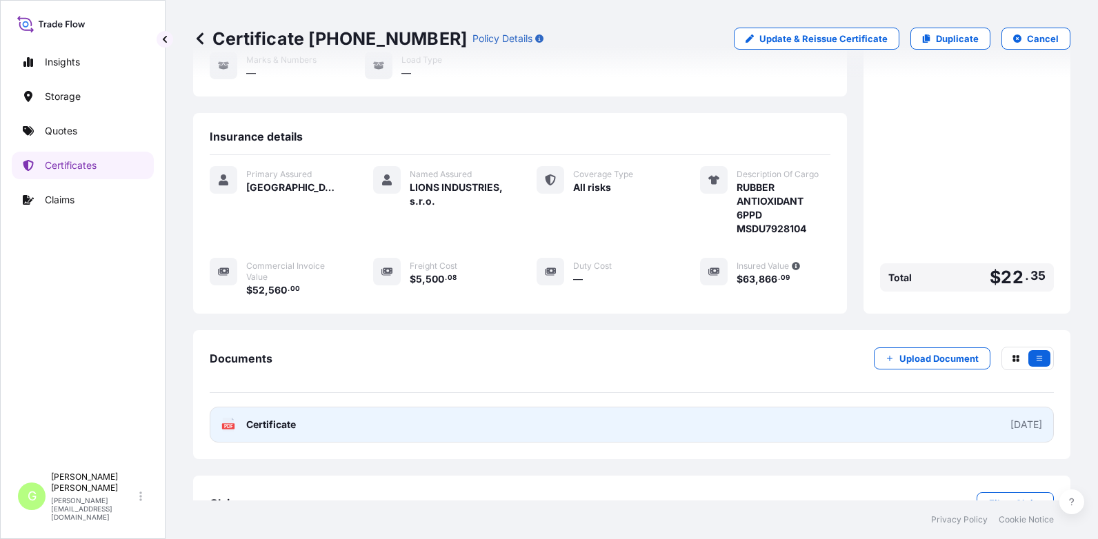
click at [278, 417] on link "PDF Certificate 2025-09-16" at bounding box center [632, 425] width 844 height 36
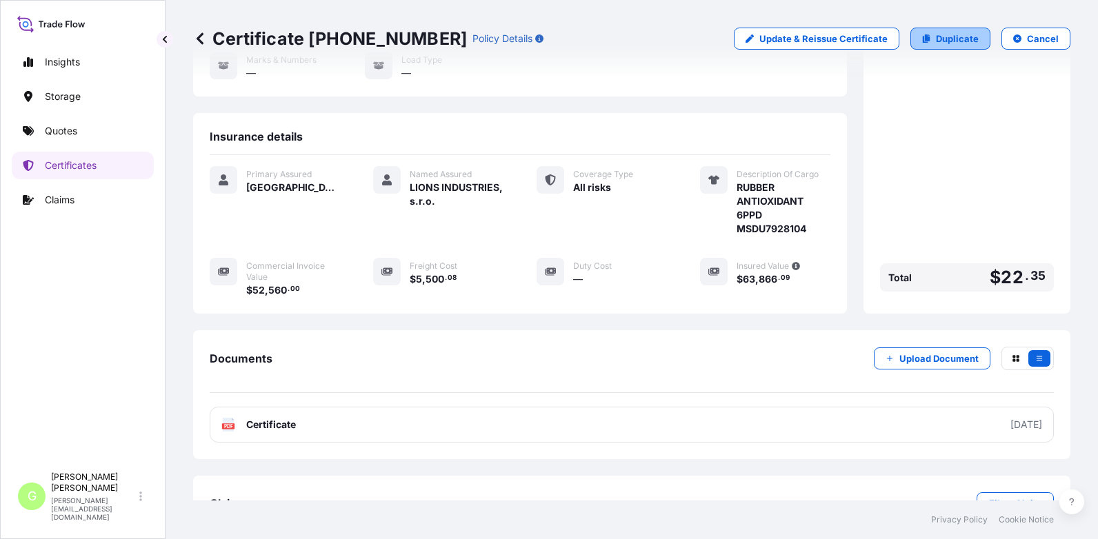
click at [946, 31] on link "Duplicate" at bounding box center [950, 39] width 80 height 22
select select "Water"
select select "Road / Inland"
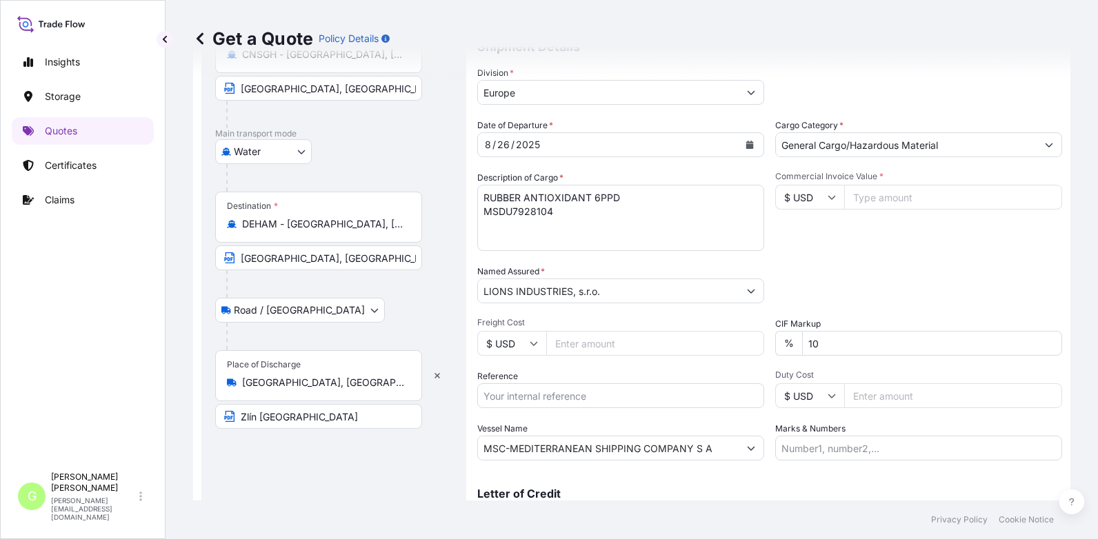
scroll to position [160, 0]
click at [525, 394] on input "Reference" at bounding box center [620, 393] width 287 height 25
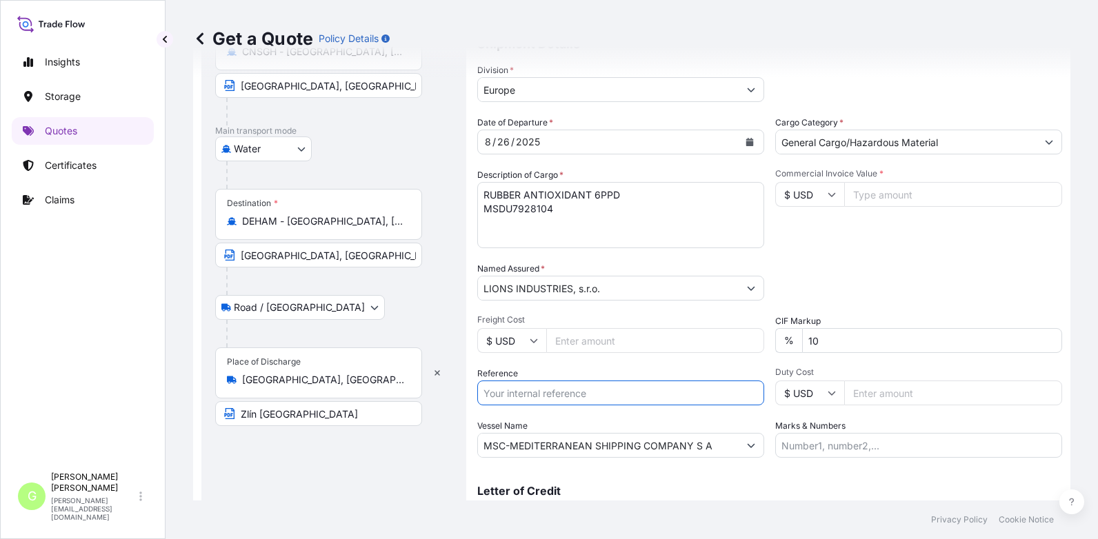
paste input "MSDU7928104"
type input "MSDU7928104"
click at [901, 194] on input "Commercial Invoice Value *" at bounding box center [953, 194] width 218 height 25
paste input "52380"
type input "52380"
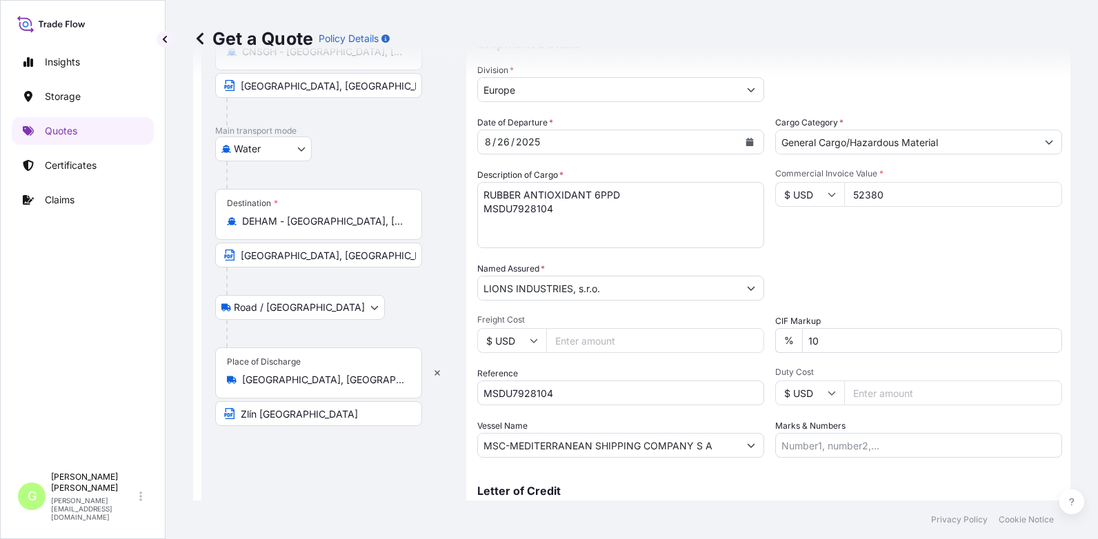
click at [598, 343] on input "Freight Cost" at bounding box center [655, 340] width 218 height 25
paste input "5500.08"
type input "5500.08"
drag, startPoint x: 563, startPoint y: 393, endPoint x: 449, endPoint y: 394, distance: 113.1
click at [449, 394] on form "Route Details Cover door to port - Add loading place Place of loading Road / In…" at bounding box center [631, 242] width 877 height 651
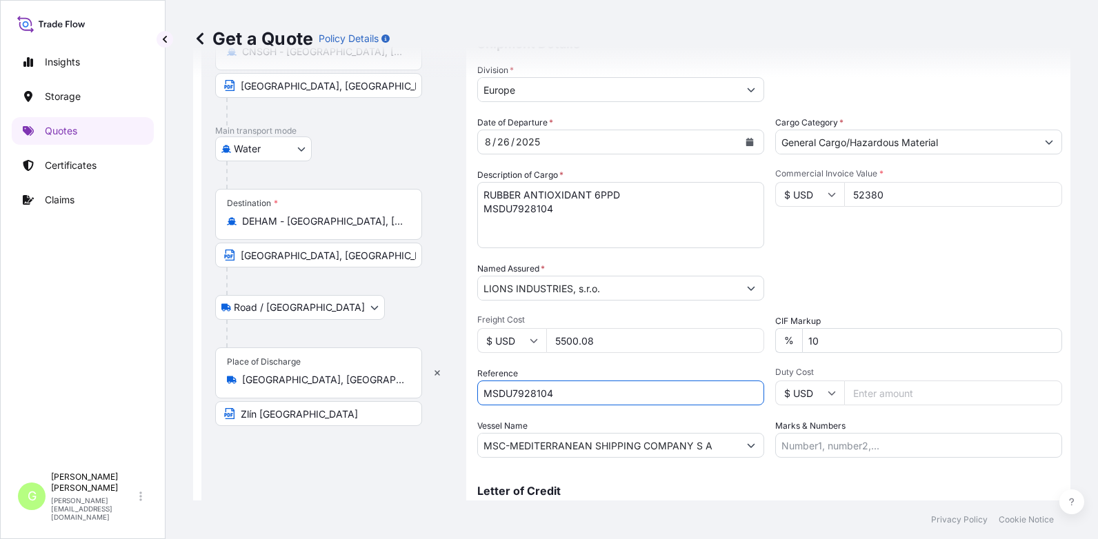
paste input "25SIAKM5067"
type input "25SIAKM5067"
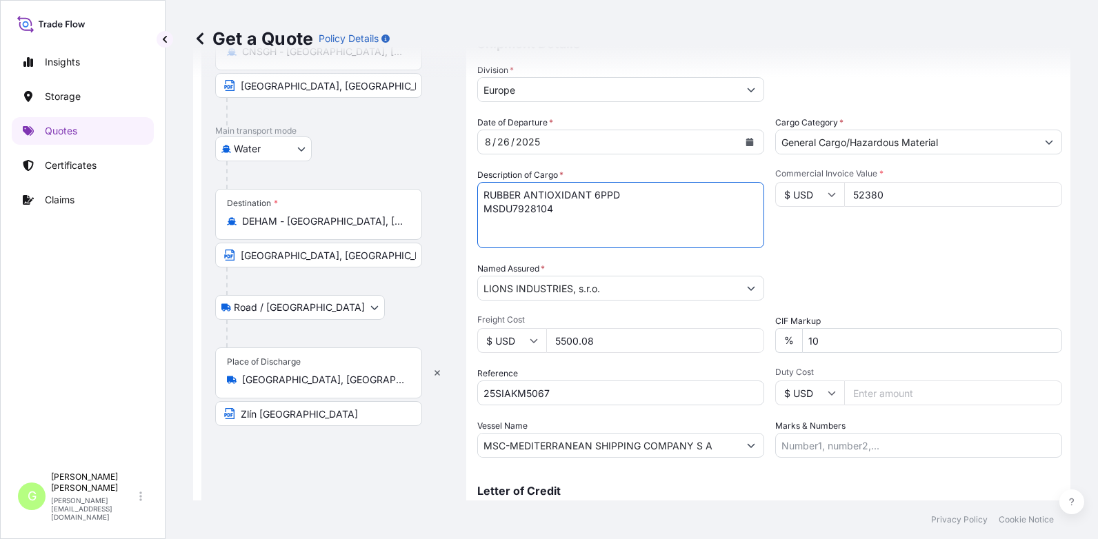
drag, startPoint x: 553, startPoint y: 213, endPoint x: 472, endPoint y: 212, distance: 80.7
click at [472, 212] on form "Route Details Cover door to port - Add loading place Place of loading Road / In…" at bounding box center [631, 242] width 877 height 651
paste textarea "EDU7350132"
drag, startPoint x: 132, startPoint y: 221, endPoint x: 154, endPoint y: 216, distance: 23.1
click at [132, 221] on div "Insights Storage Quotes Certificates Claims" at bounding box center [83, 251] width 142 height 430
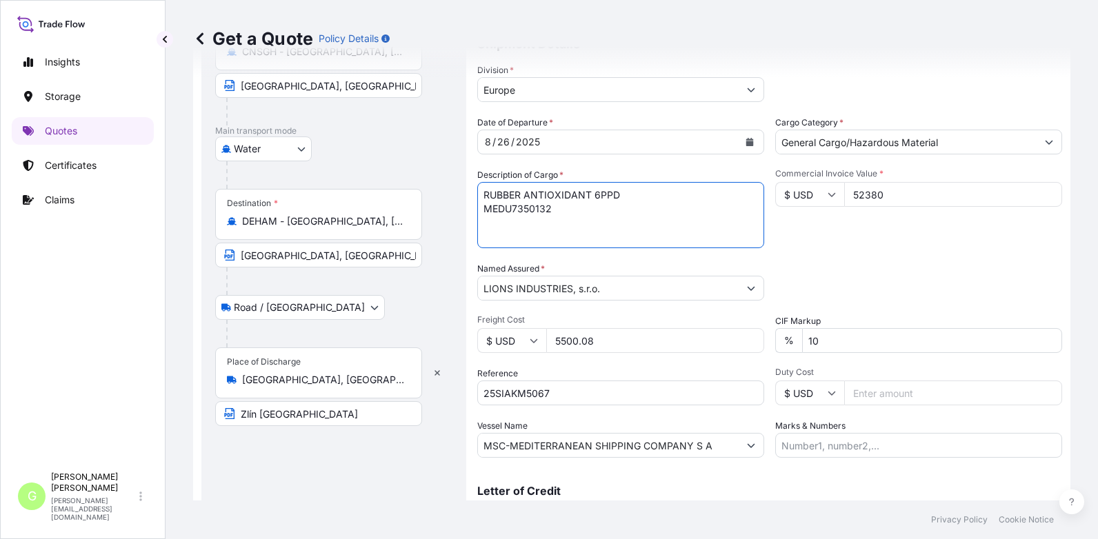
drag, startPoint x: 621, startPoint y: 192, endPoint x: 482, endPoint y: 191, distance: 139.3
click at [482, 191] on textarea "RUBBER ANTIOXIDANT 6PPD MSDU7928104" at bounding box center [620, 215] width 287 height 66
paste textarea "CCELERATOR TBBS, RUBBER ANTIOXIDANT TMQ"
type textarea "RUBBER ACCELERATOR TBBS, RUBBER ANTIOXIDANT TMQ MEDU7350132"
click at [161, 345] on div "Insights Storage Quotes Certificates Claims G Gabriela Vasakova gabriela.vasako…" at bounding box center [82, 269] width 165 height 539
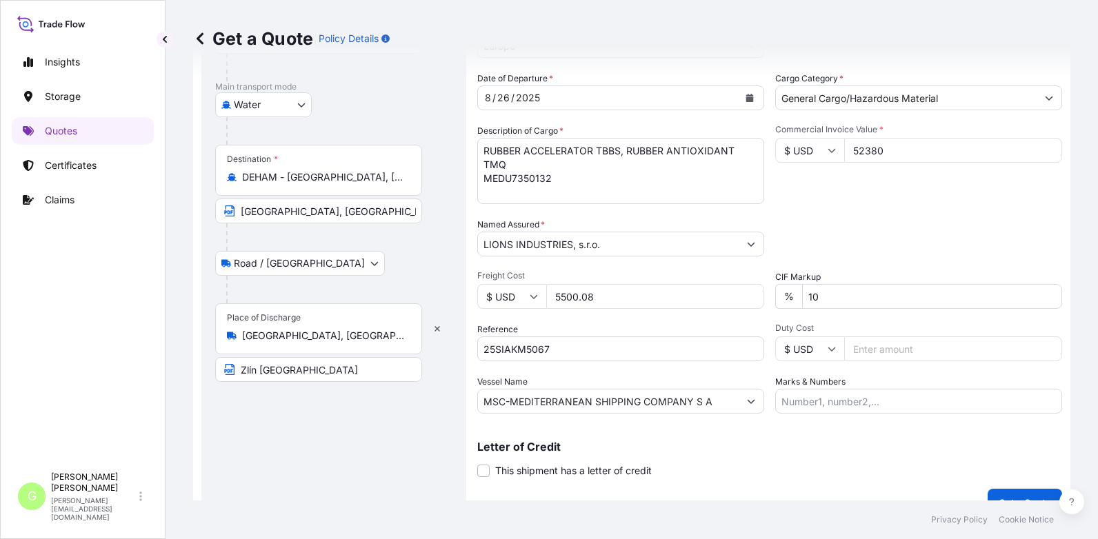
scroll to position [228, 0]
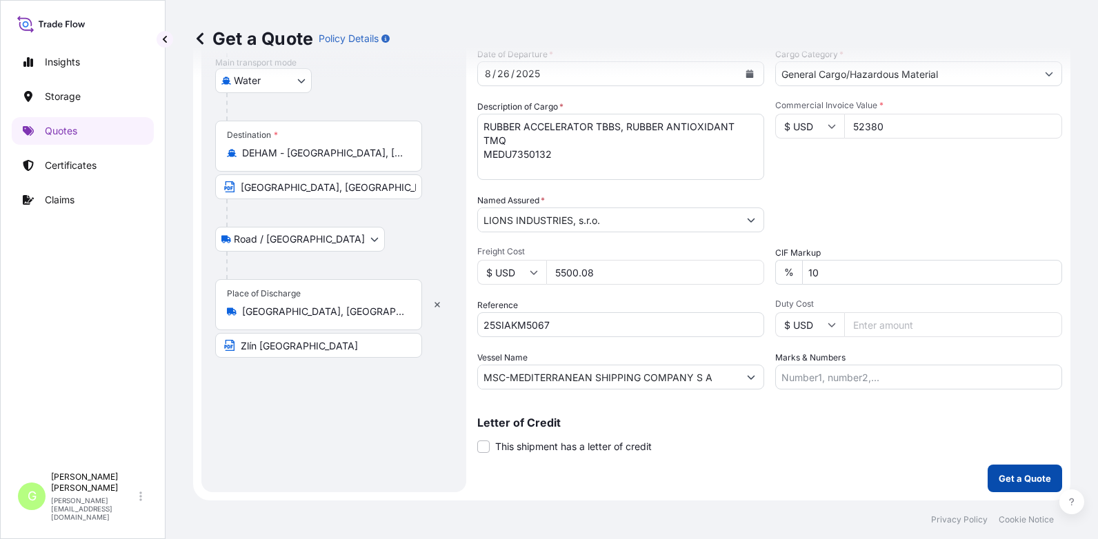
click at [1003, 476] on p "Get a Quote" at bounding box center [1024, 479] width 52 height 14
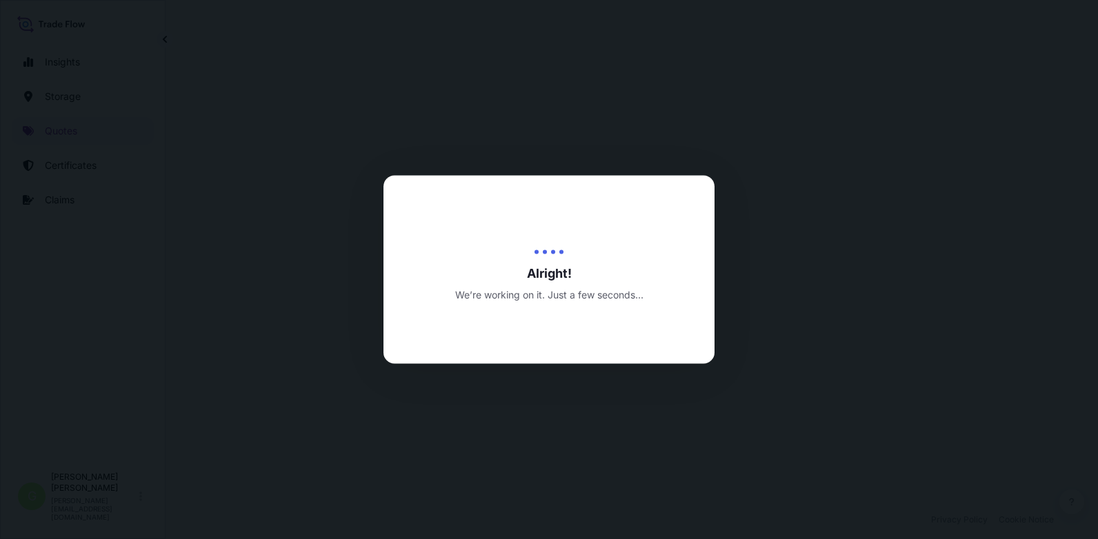
select select "Water"
select select "Road / Inland"
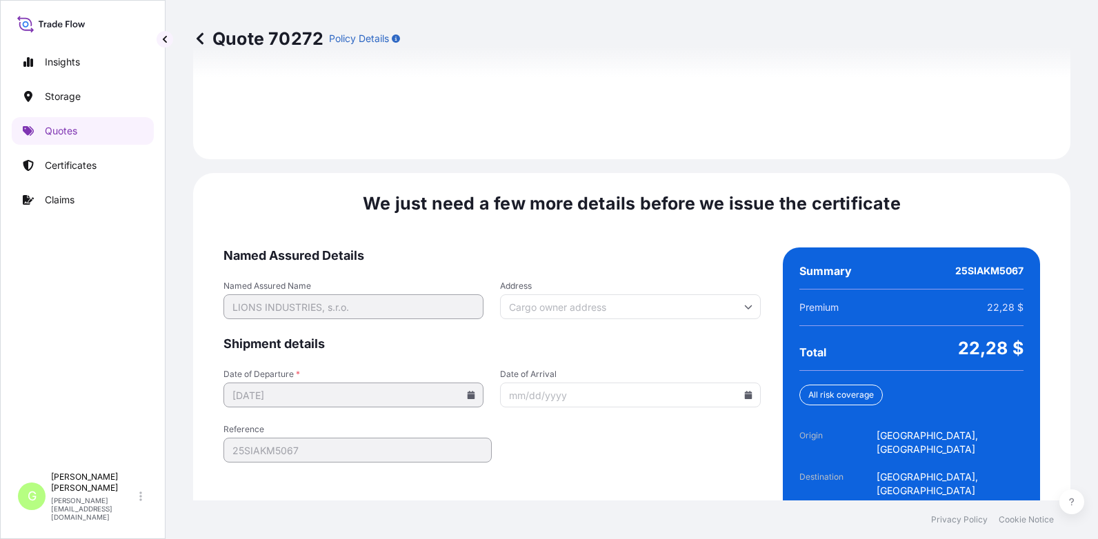
scroll to position [2110, 0]
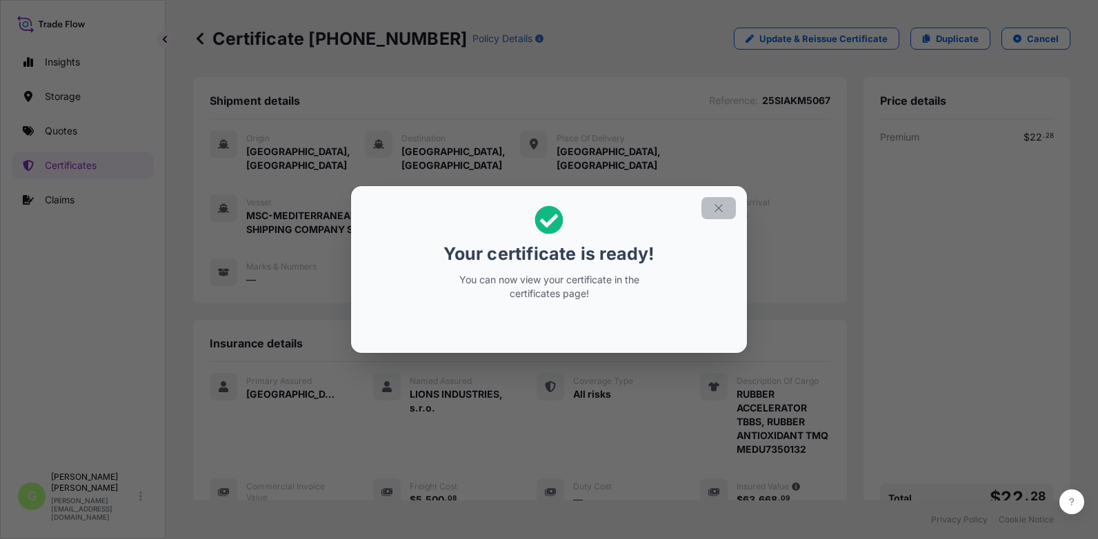
click at [727, 203] on button "button" at bounding box center [718, 208] width 34 height 22
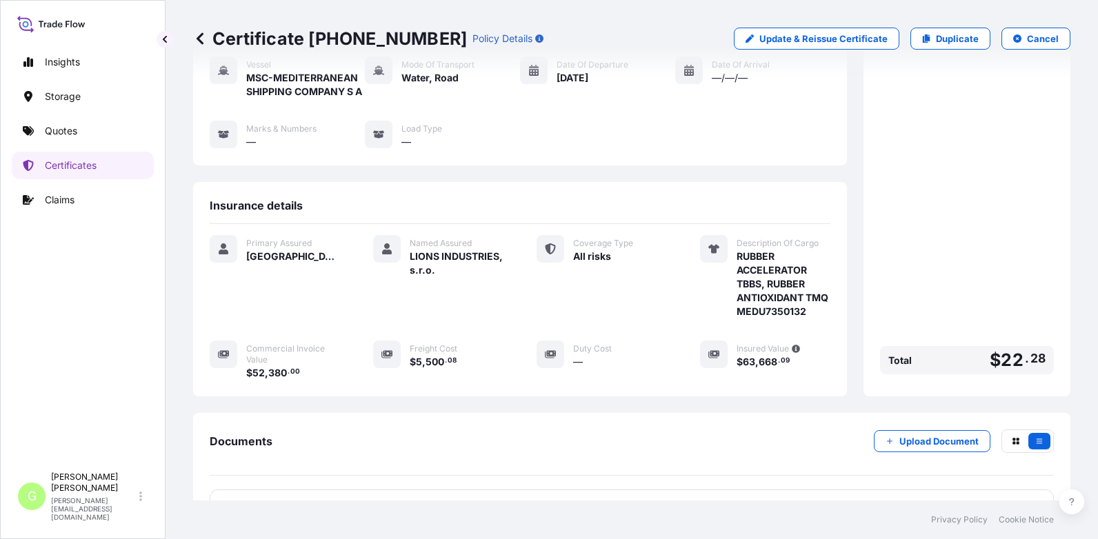
scroll to position [279, 0]
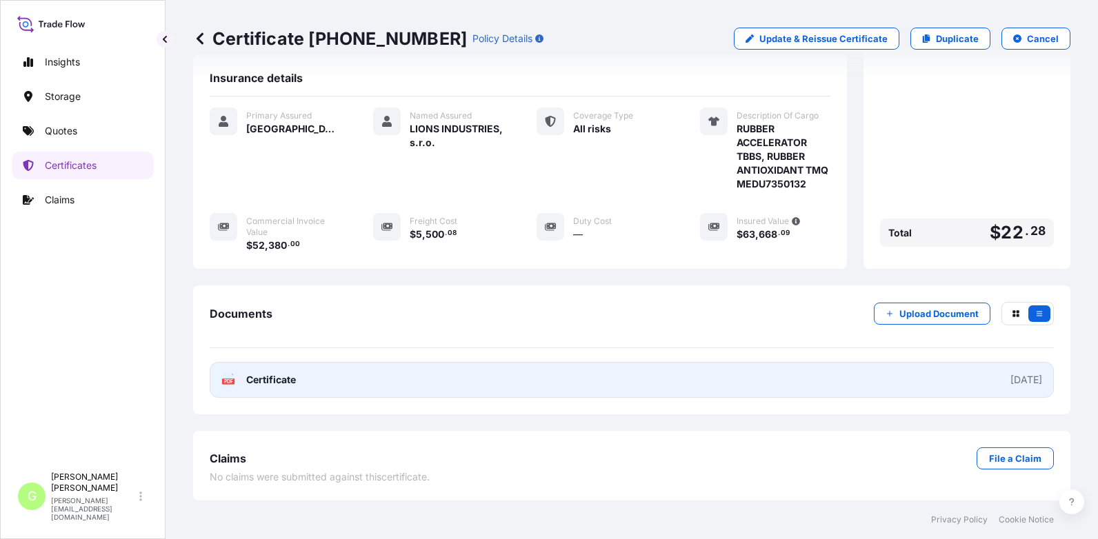
click at [290, 379] on span "Certificate" at bounding box center [271, 380] width 50 height 14
